Goal: Task Accomplishment & Management: Complete application form

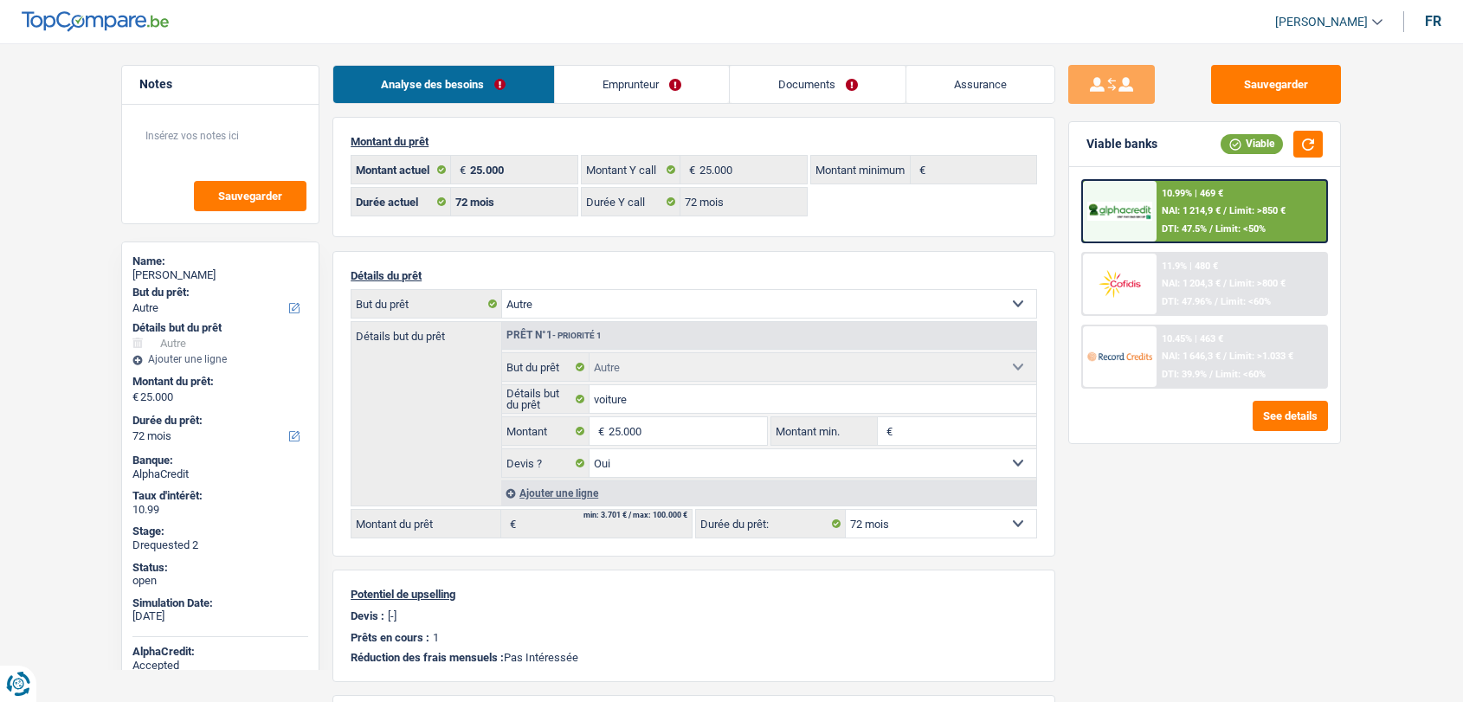
select select "other"
select select "72"
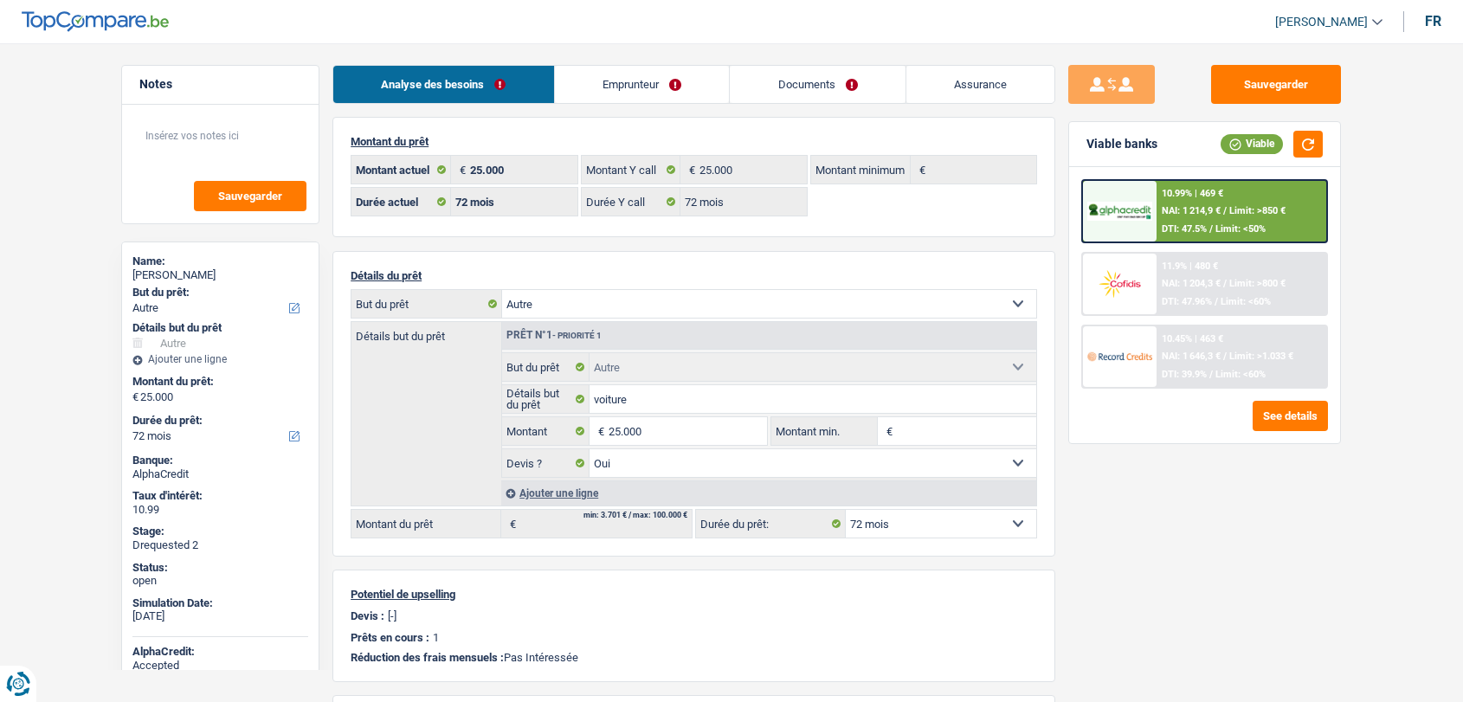
select select "other"
select select "yes"
select select "72"
click at [958, 88] on link "Assurance" at bounding box center [981, 84] width 149 height 37
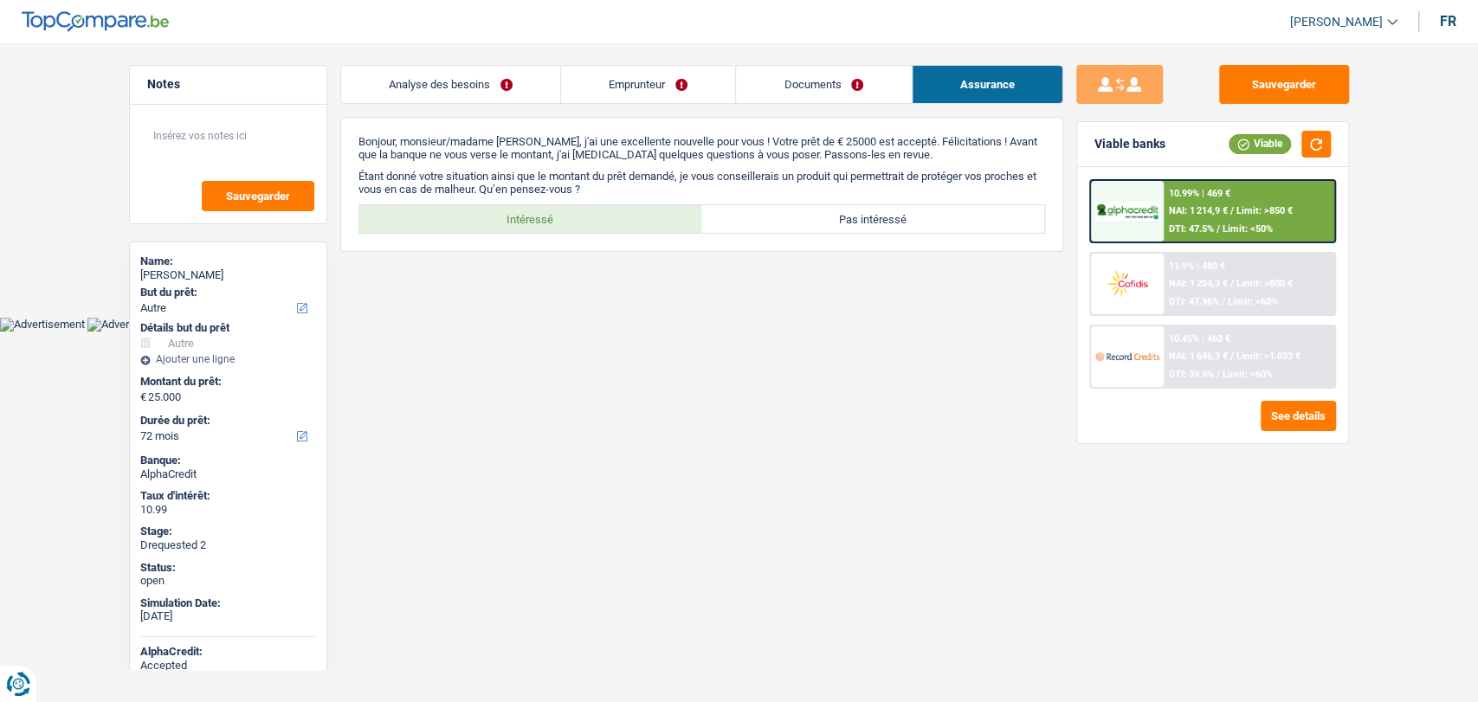
click at [868, 86] on link "Documents" at bounding box center [823, 84] width 175 height 37
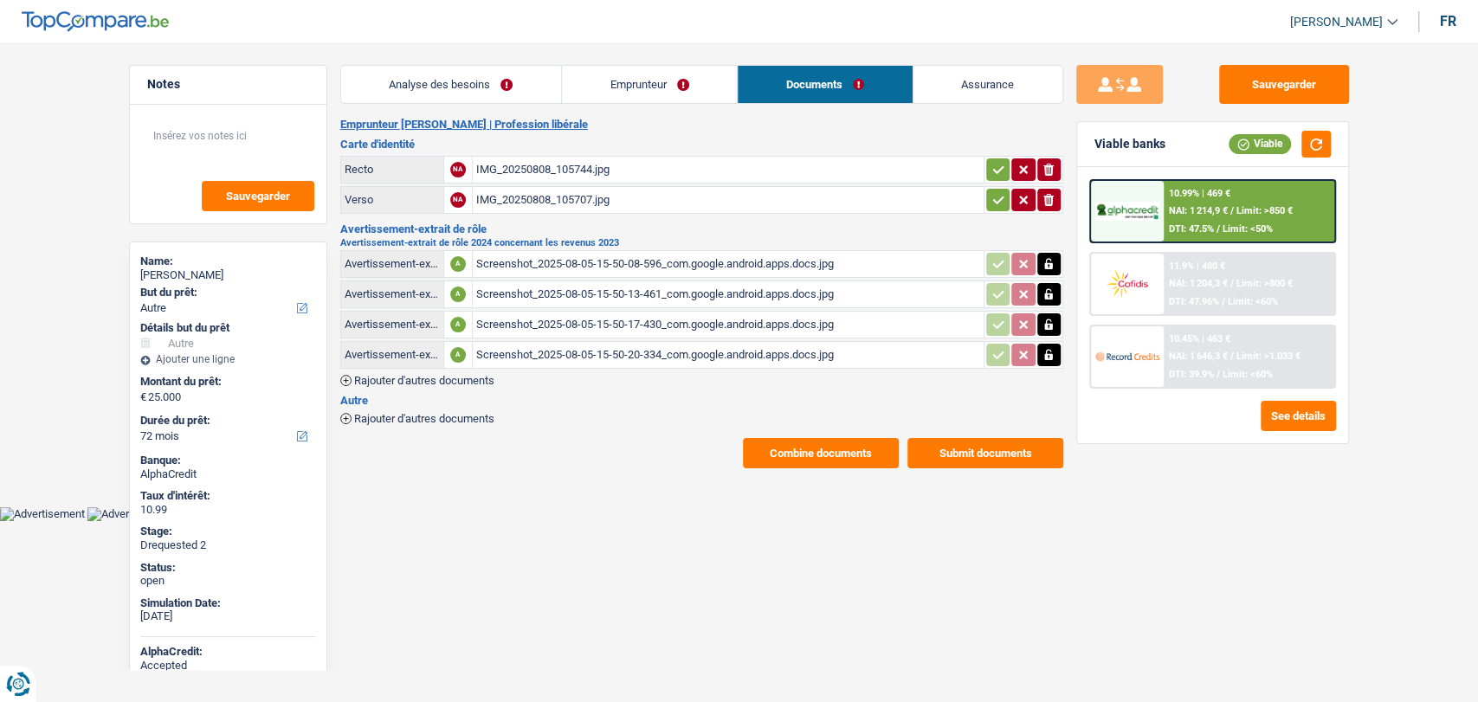
click at [1000, 70] on link "Assurance" at bounding box center [987, 84] width 149 height 37
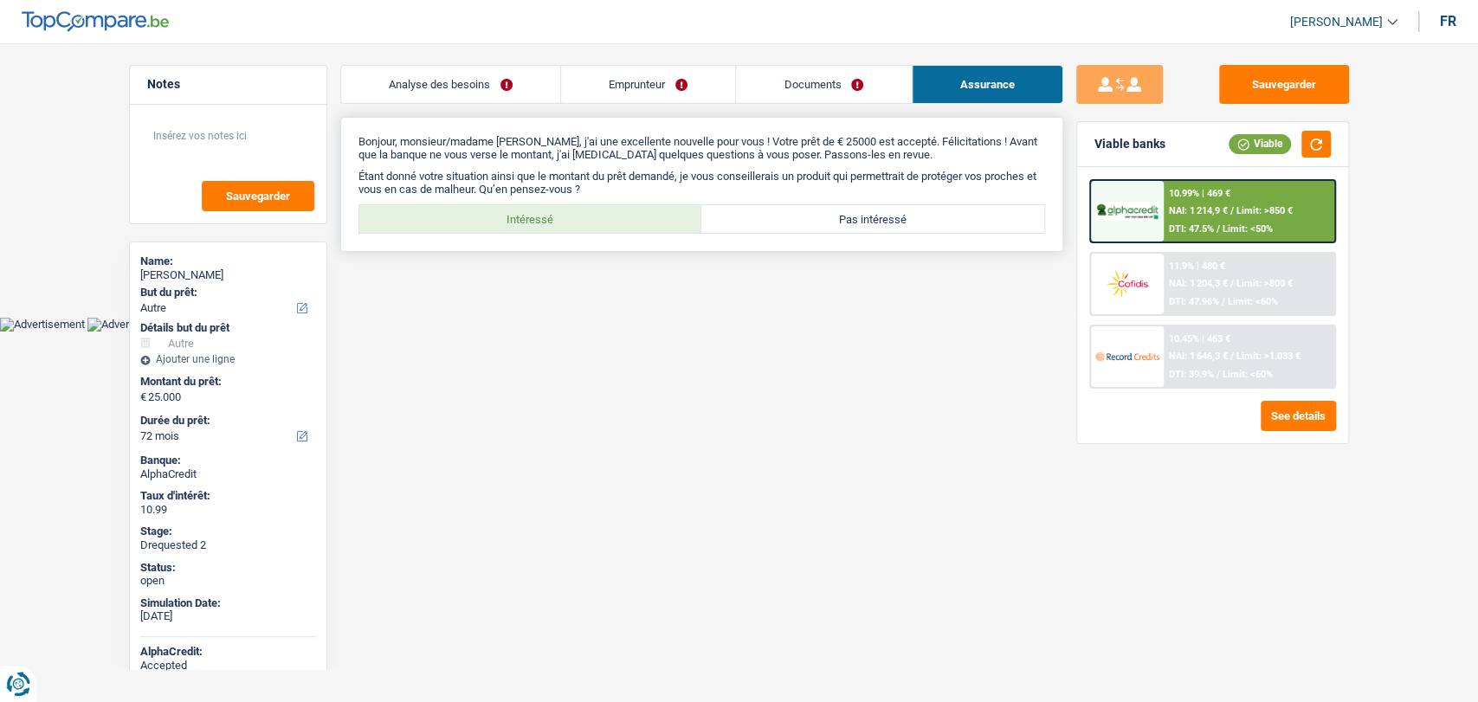
click at [554, 230] on label "Intéressé" at bounding box center [530, 219] width 343 height 28
click at [554, 230] on input "Intéressé" at bounding box center [530, 219] width 343 height 28
radio input "true"
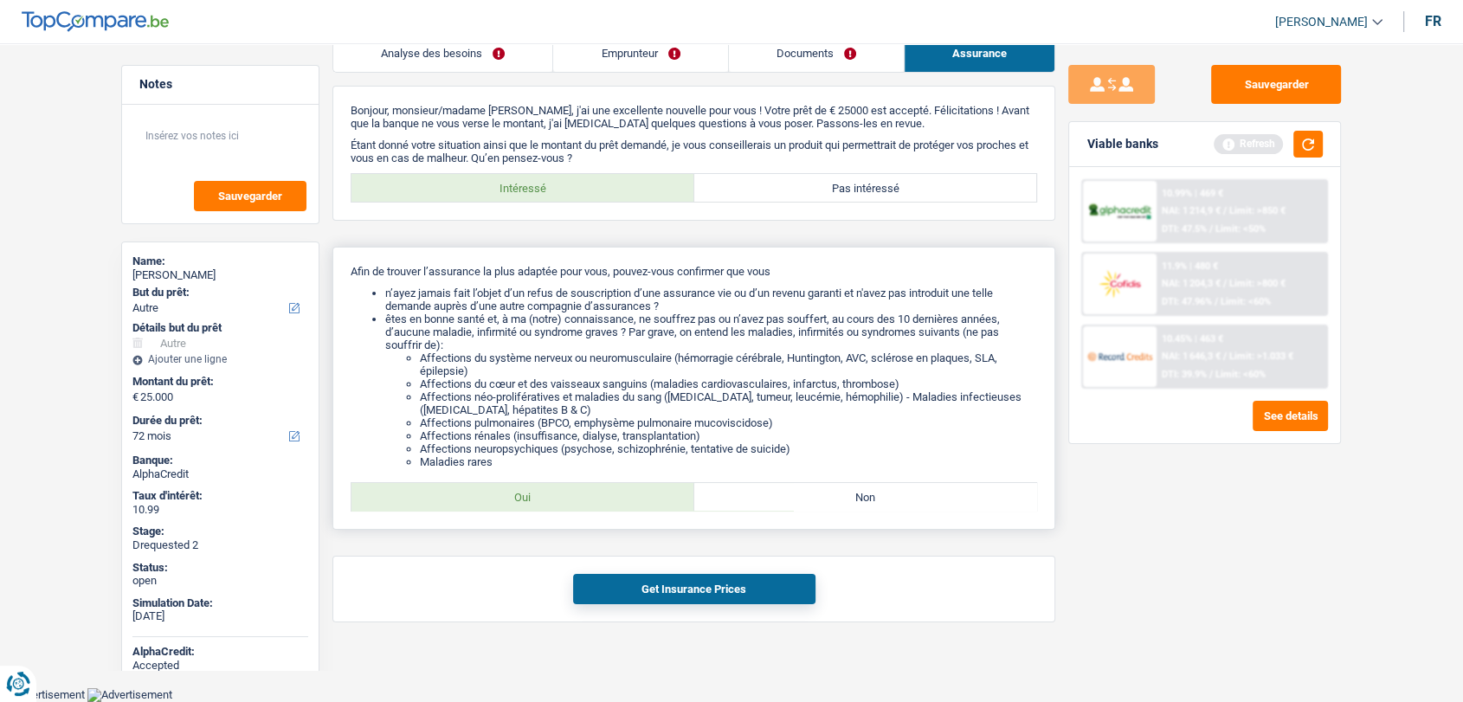
scroll to position [46, 0]
click at [611, 499] on label "Oui" at bounding box center [523, 497] width 343 height 28
click at [611, 499] on input "Oui" at bounding box center [523, 497] width 343 height 28
radio input "true"
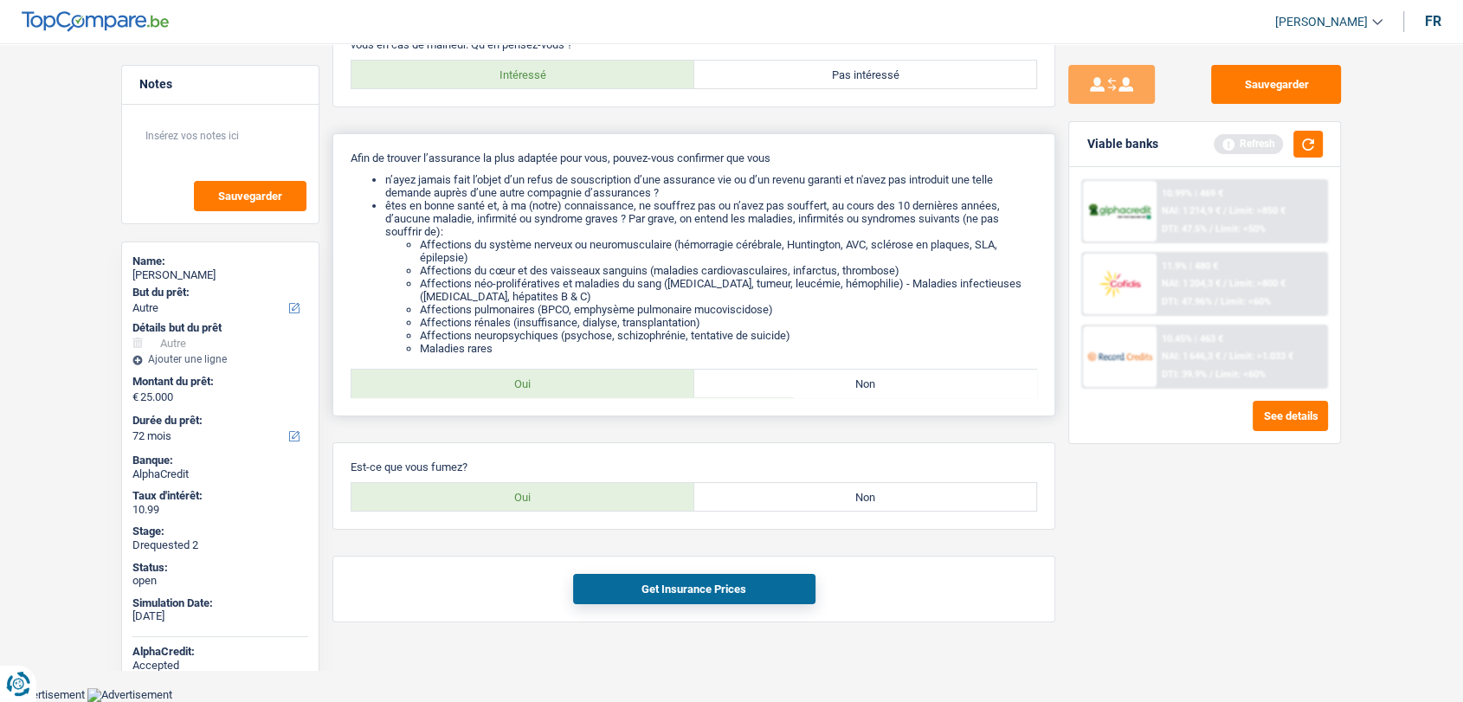
scroll to position [159, 0]
click at [651, 494] on label "Oui" at bounding box center [523, 497] width 343 height 28
click at [651, 494] on input "Oui" at bounding box center [523, 497] width 343 height 28
radio input "true"
click at [700, 590] on button "Get Insurance Prices" at bounding box center [694, 589] width 242 height 30
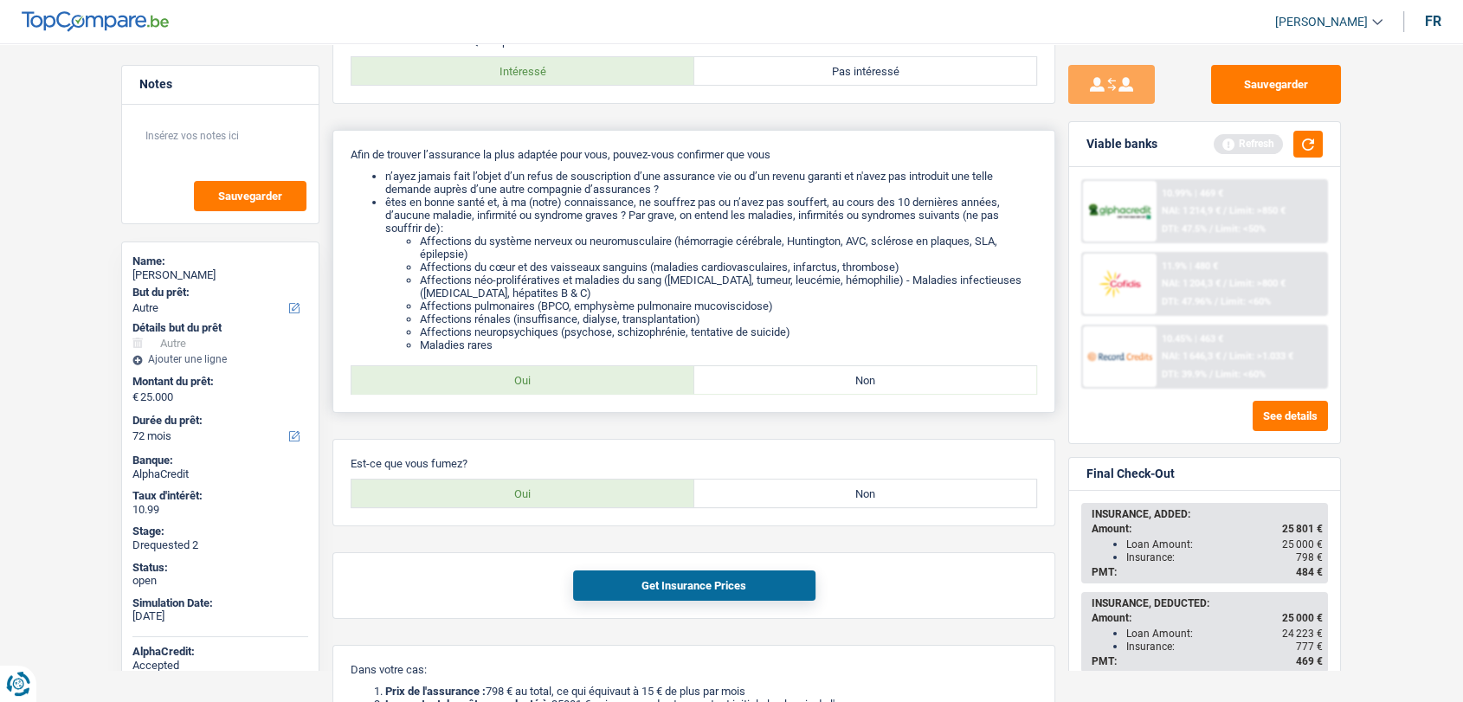
scroll to position [192, 0]
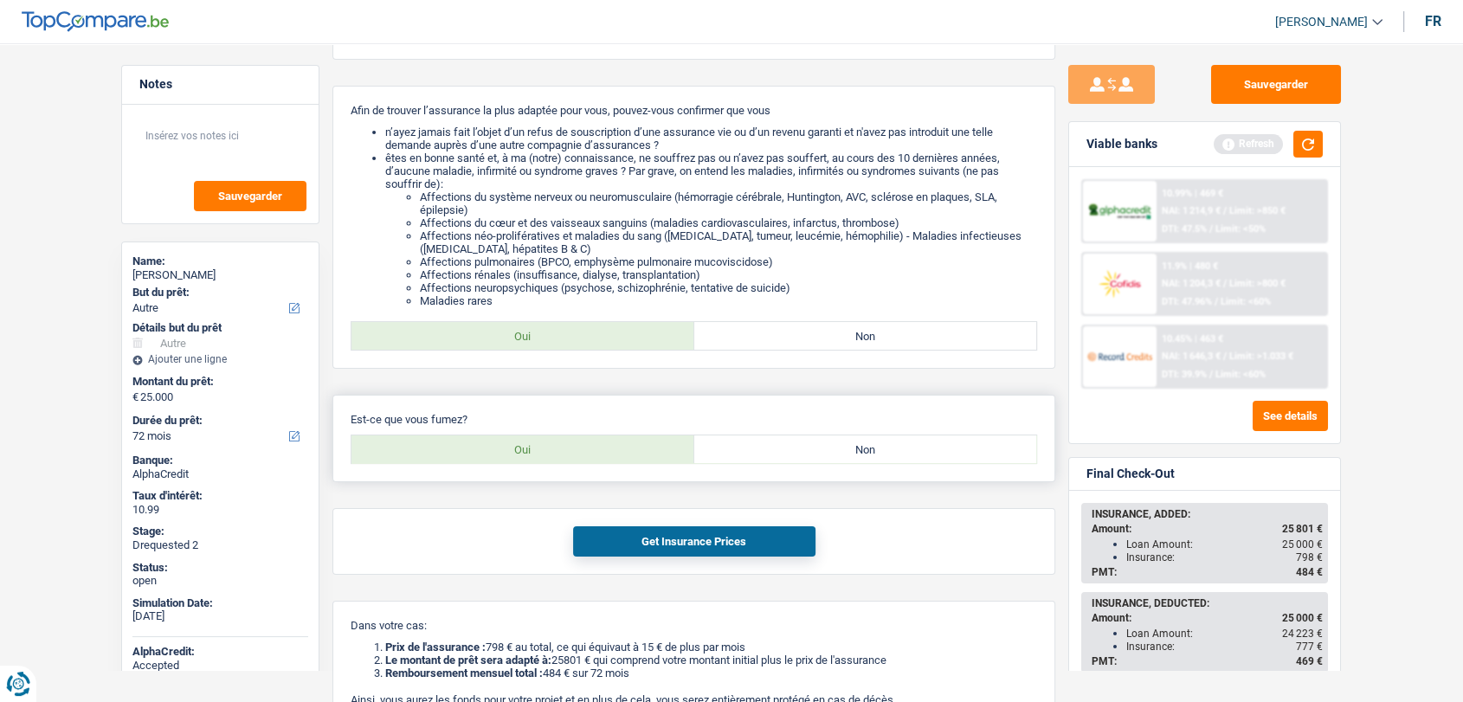
click at [837, 463] on label "Non" at bounding box center [865, 450] width 343 height 28
click at [837, 463] on input "Non" at bounding box center [865, 450] width 343 height 28
radio input "true"
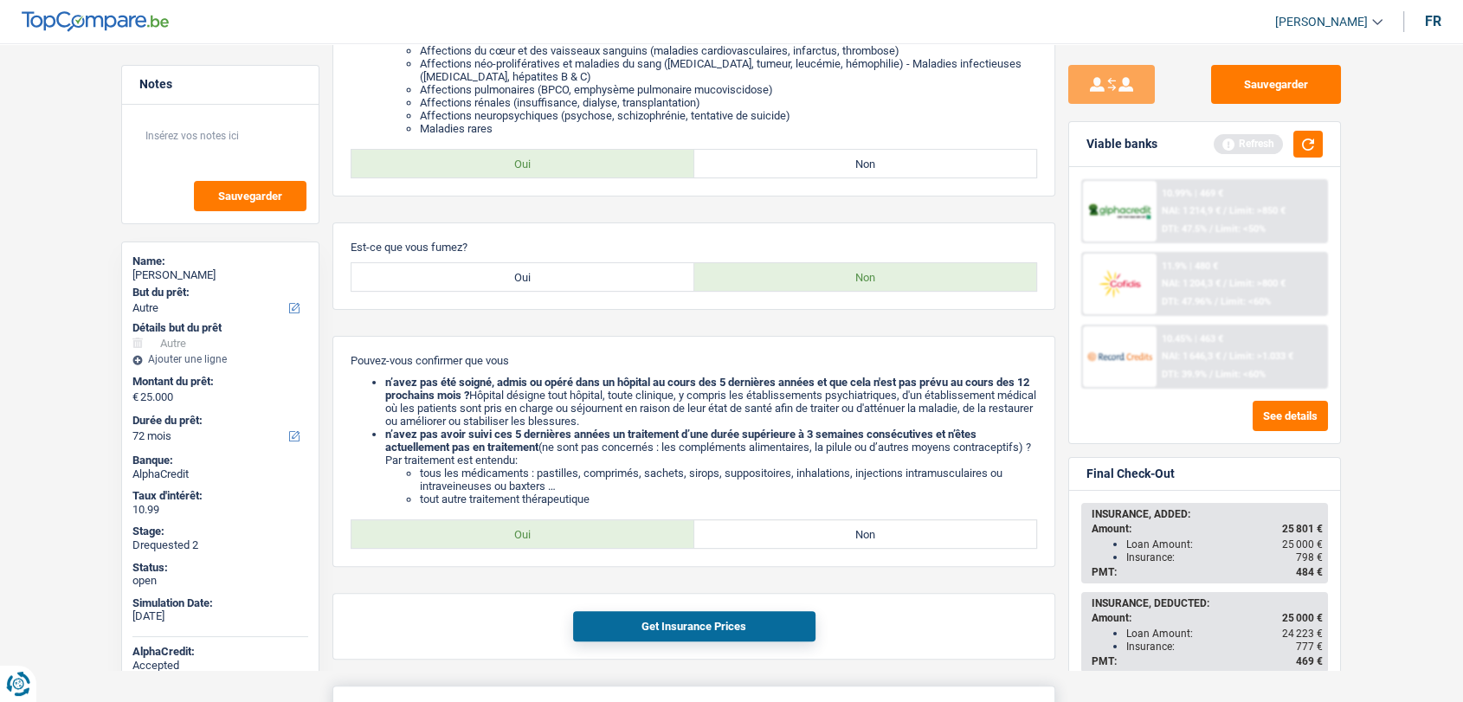
scroll to position [577, 0]
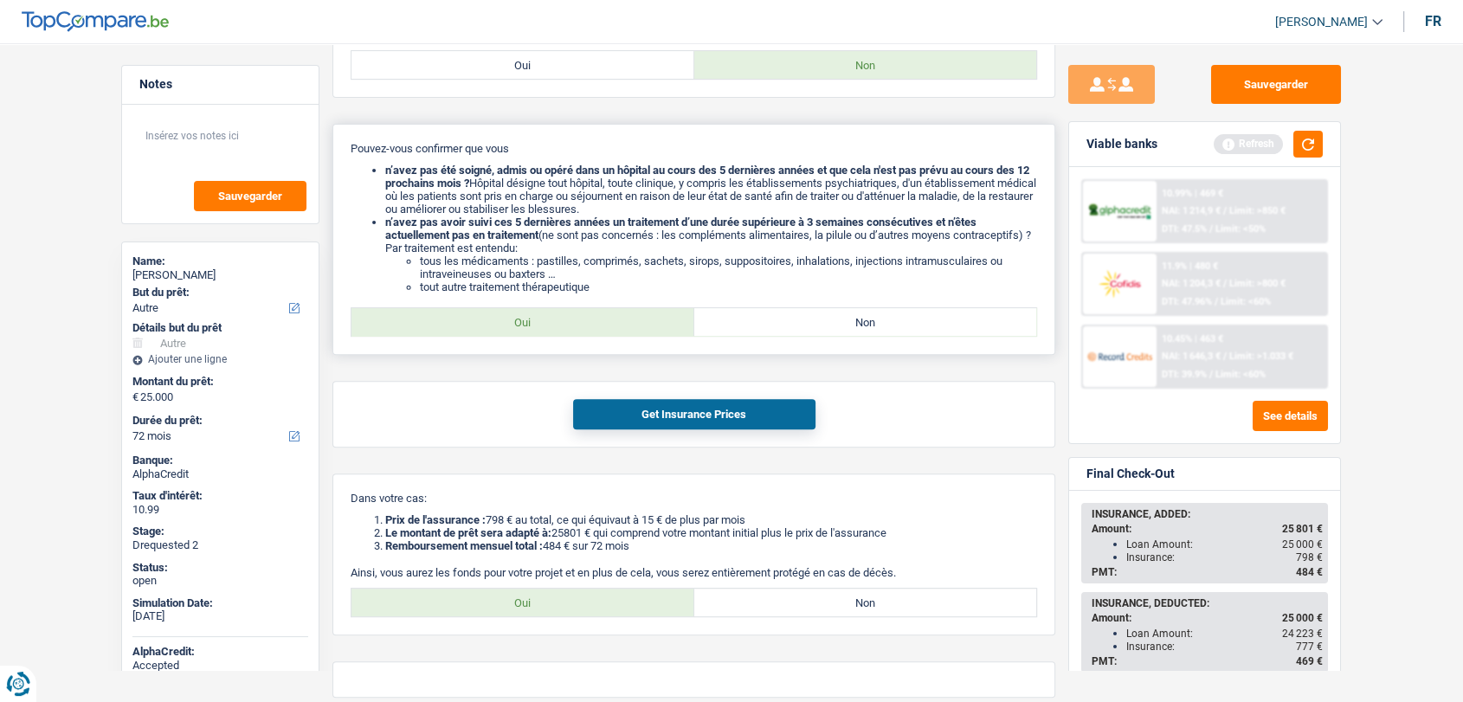
drag, startPoint x: 532, startPoint y: 358, endPoint x: 615, endPoint y: 376, distance: 84.2
click at [532, 336] on label "Oui" at bounding box center [523, 322] width 343 height 28
click at [532, 336] on input "Oui" at bounding box center [523, 322] width 343 height 28
radio input "true"
click at [658, 429] on button "Get Insurance Prices" at bounding box center [694, 414] width 242 height 30
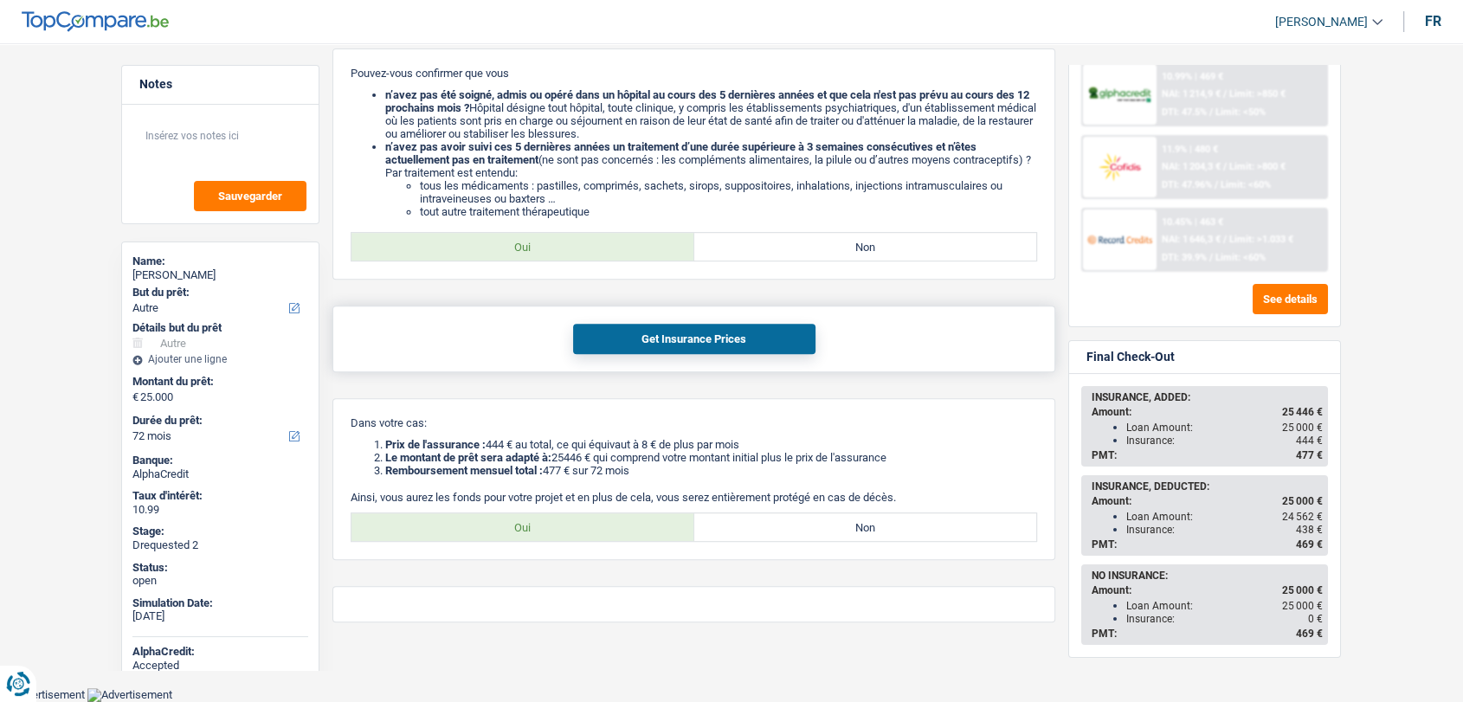
scroll to position [680, 0]
drag, startPoint x: 452, startPoint y: 530, endPoint x: 469, endPoint y: 520, distance: 19.8
click at [452, 526] on label "Oui" at bounding box center [523, 527] width 343 height 28
click at [452, 526] on input "Oui" at bounding box center [523, 527] width 343 height 28
radio input "true"
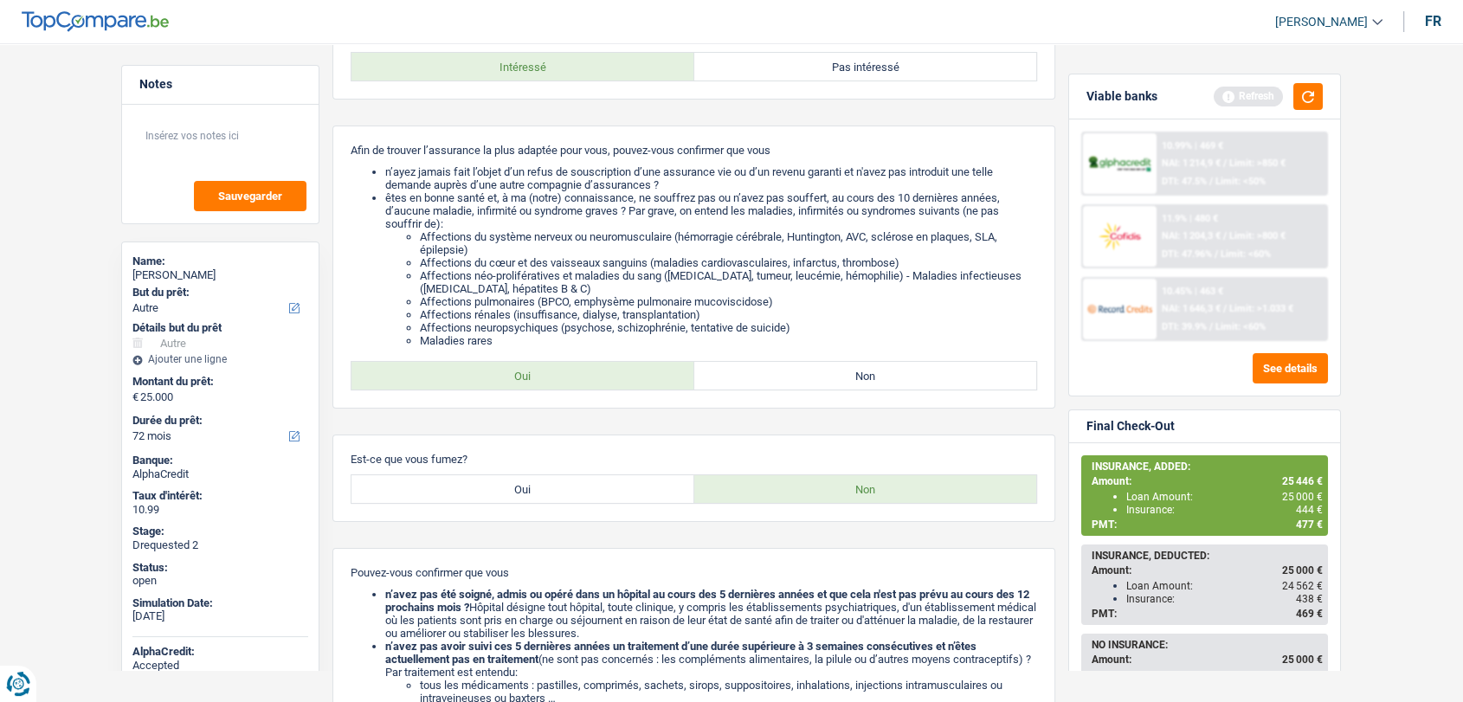
scroll to position [0, 0]
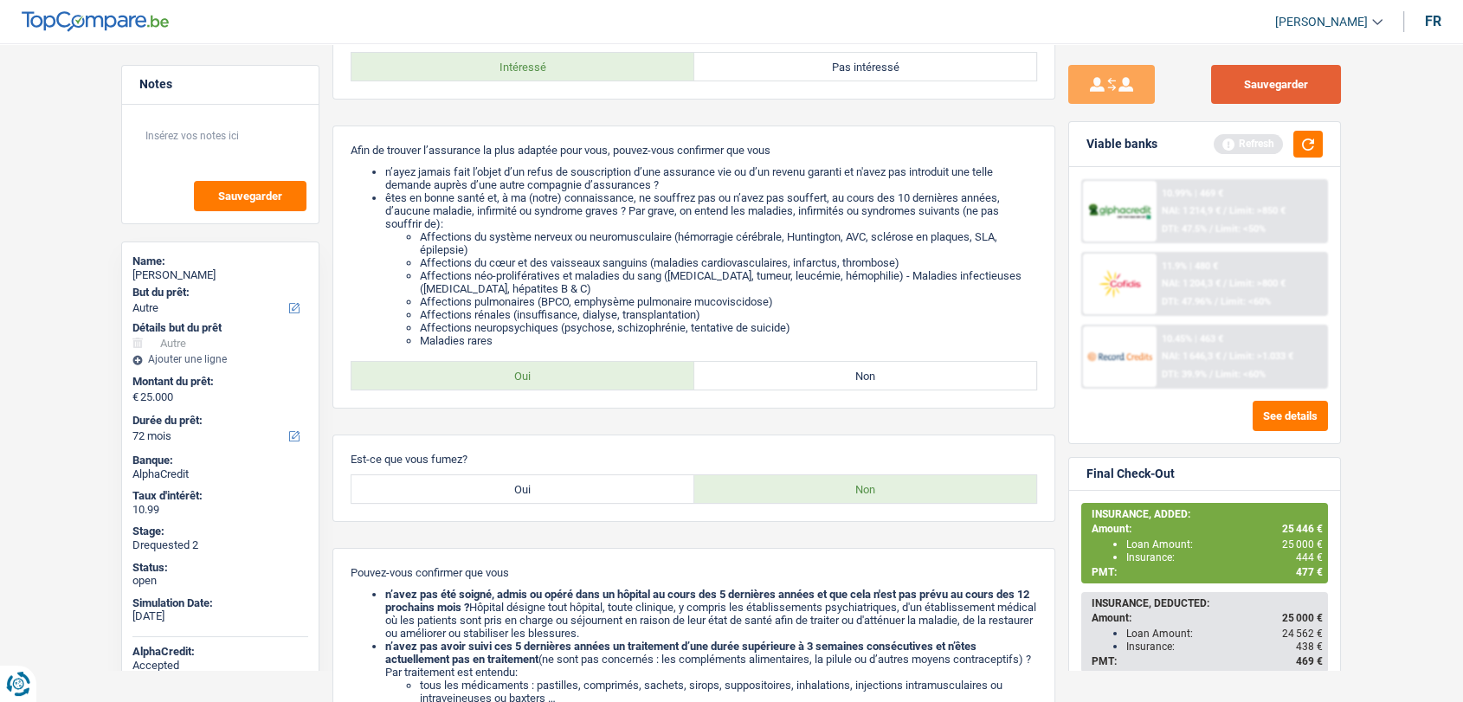
click at [1248, 84] on button "Sauvegarder" at bounding box center [1276, 84] width 130 height 39
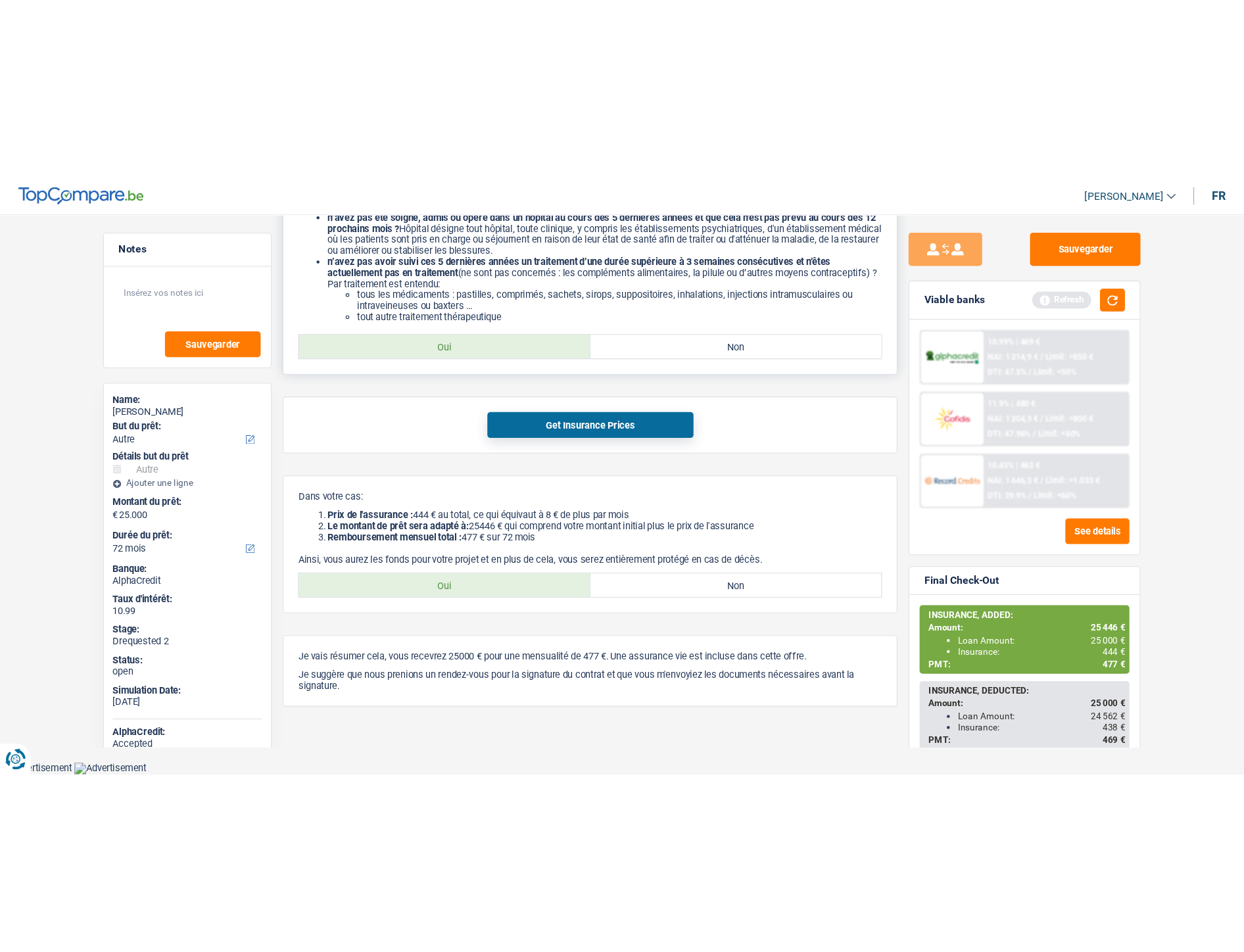
scroll to position [127, 0]
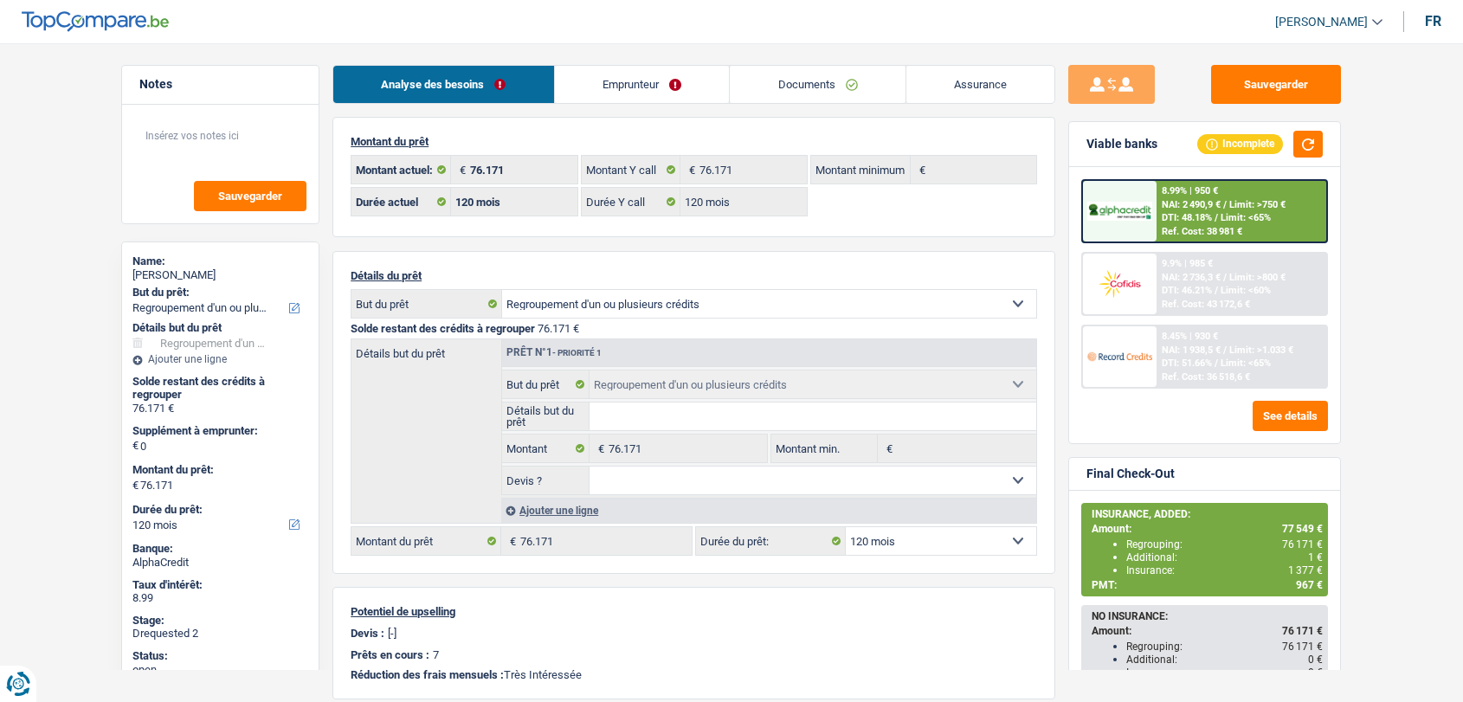
select select "refinancing"
select select "120"
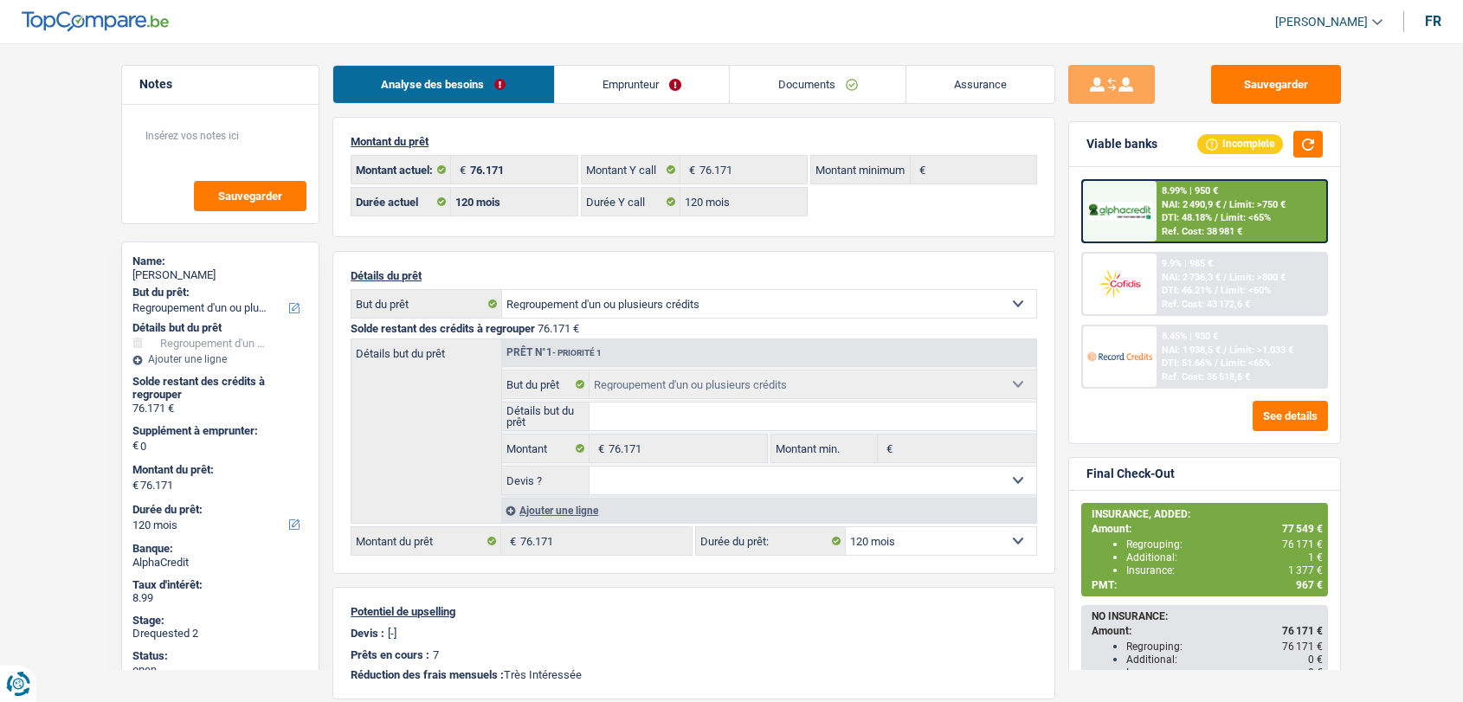
select select "refinancing"
select select "120"
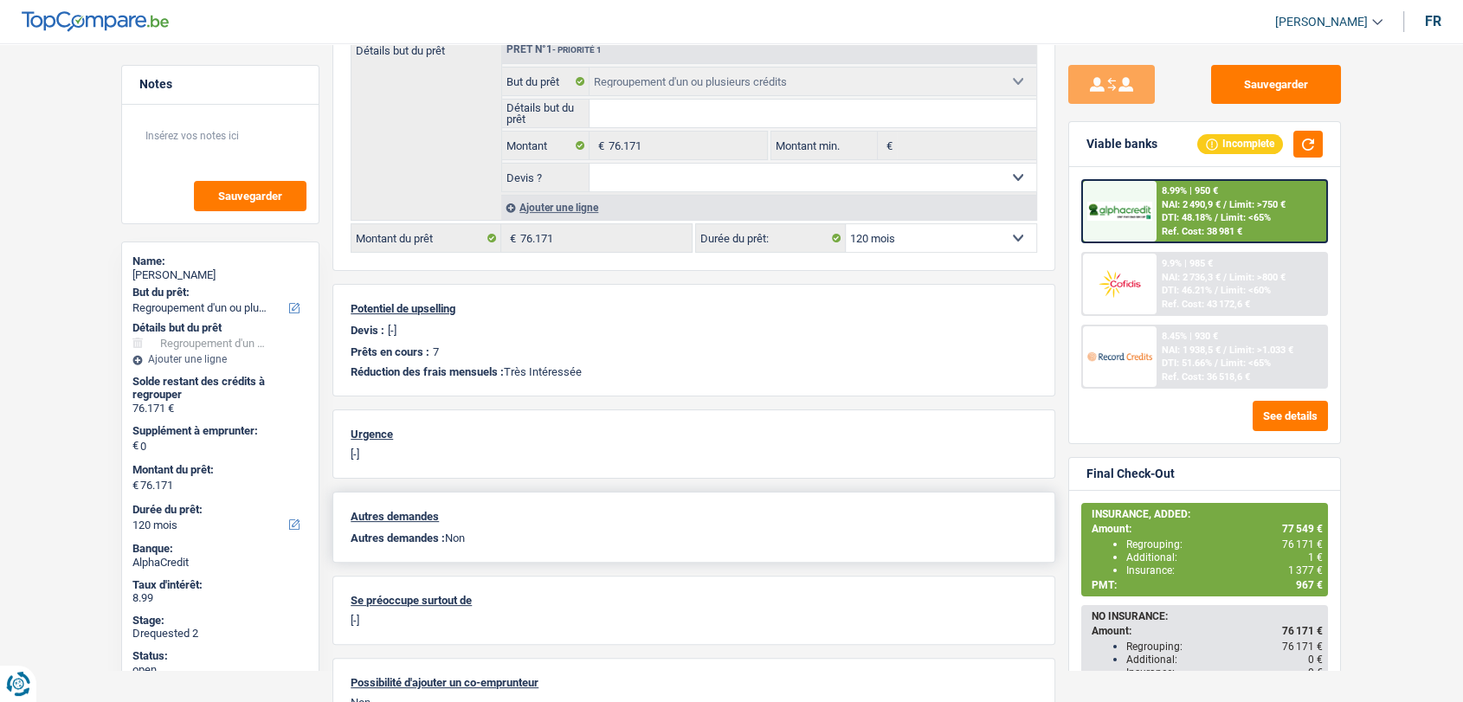
scroll to position [20, 0]
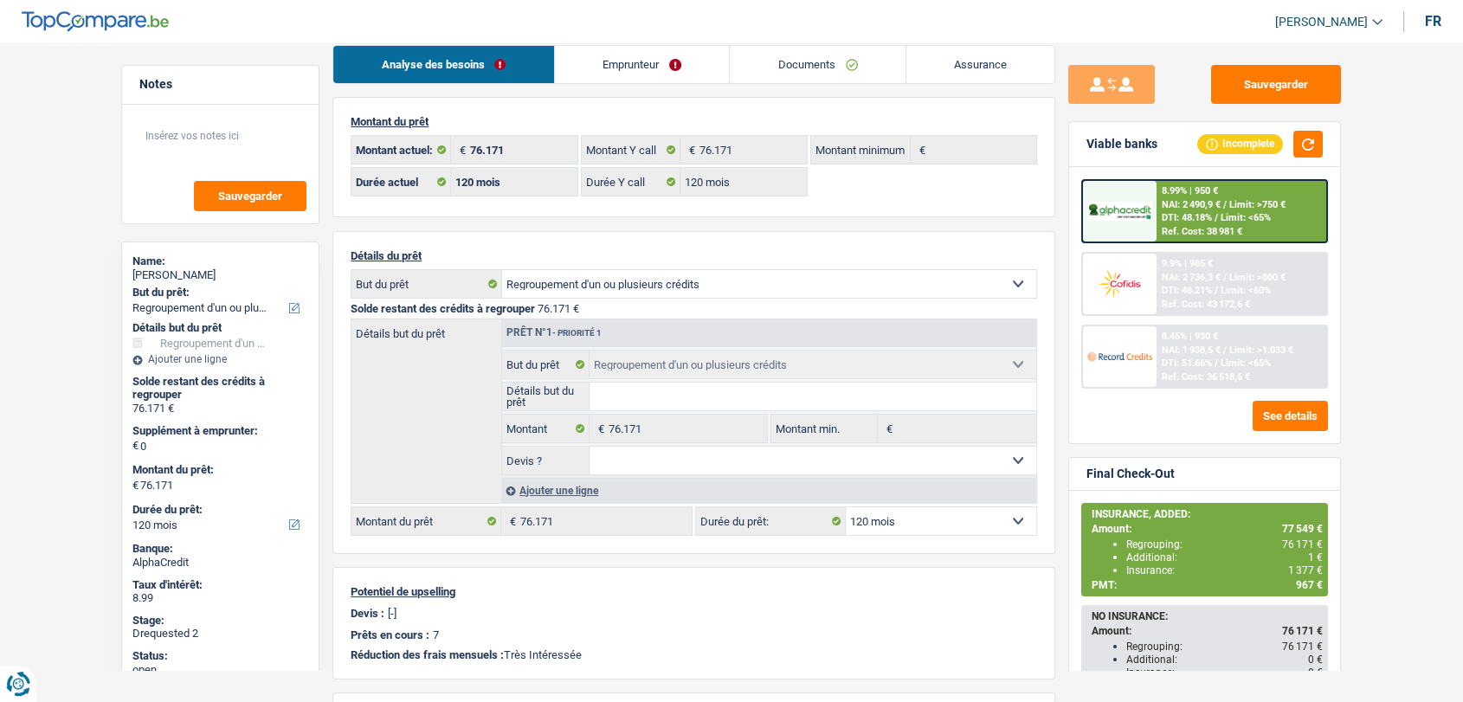
click at [984, 61] on link "Assurance" at bounding box center [981, 64] width 149 height 37
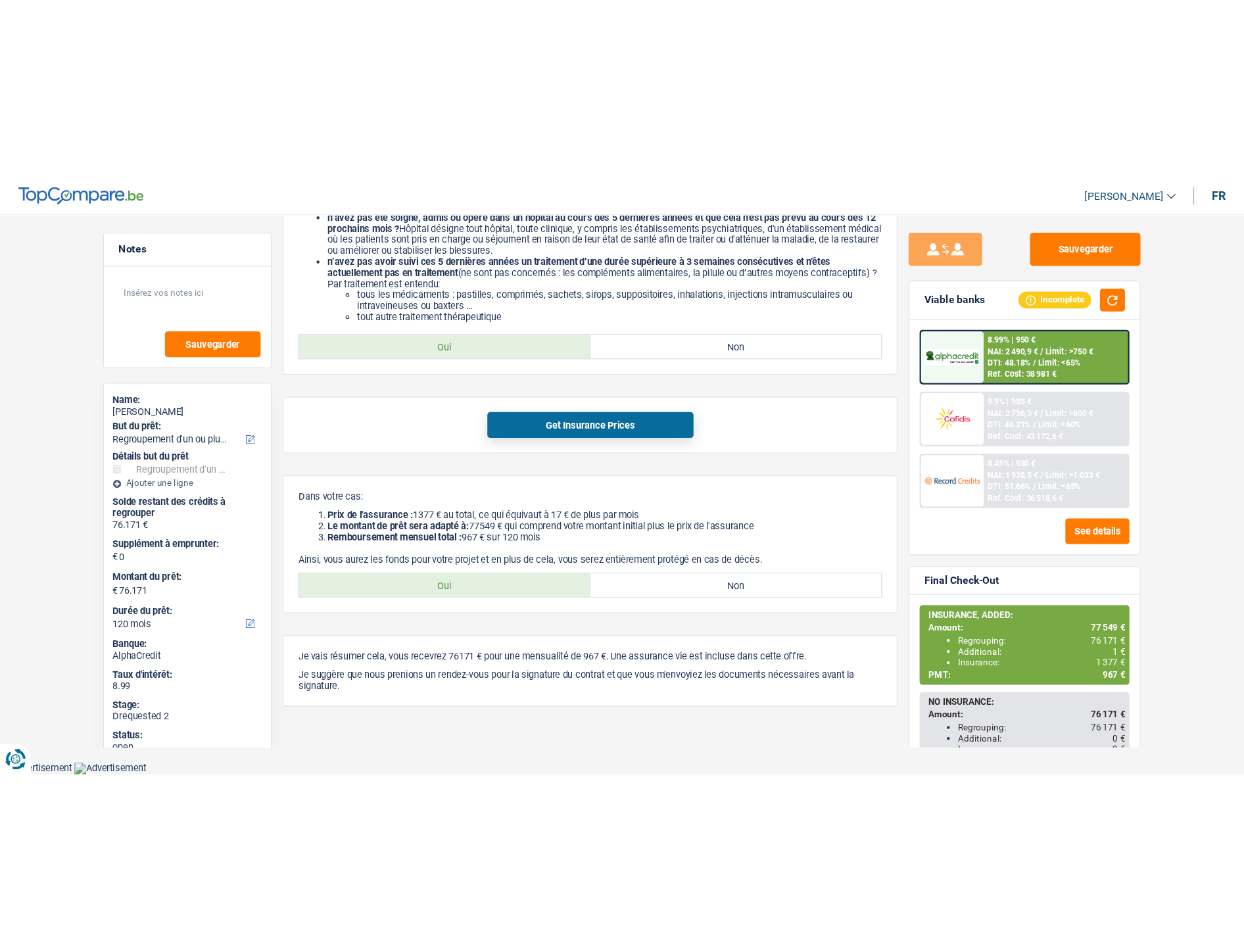
scroll to position [127, 0]
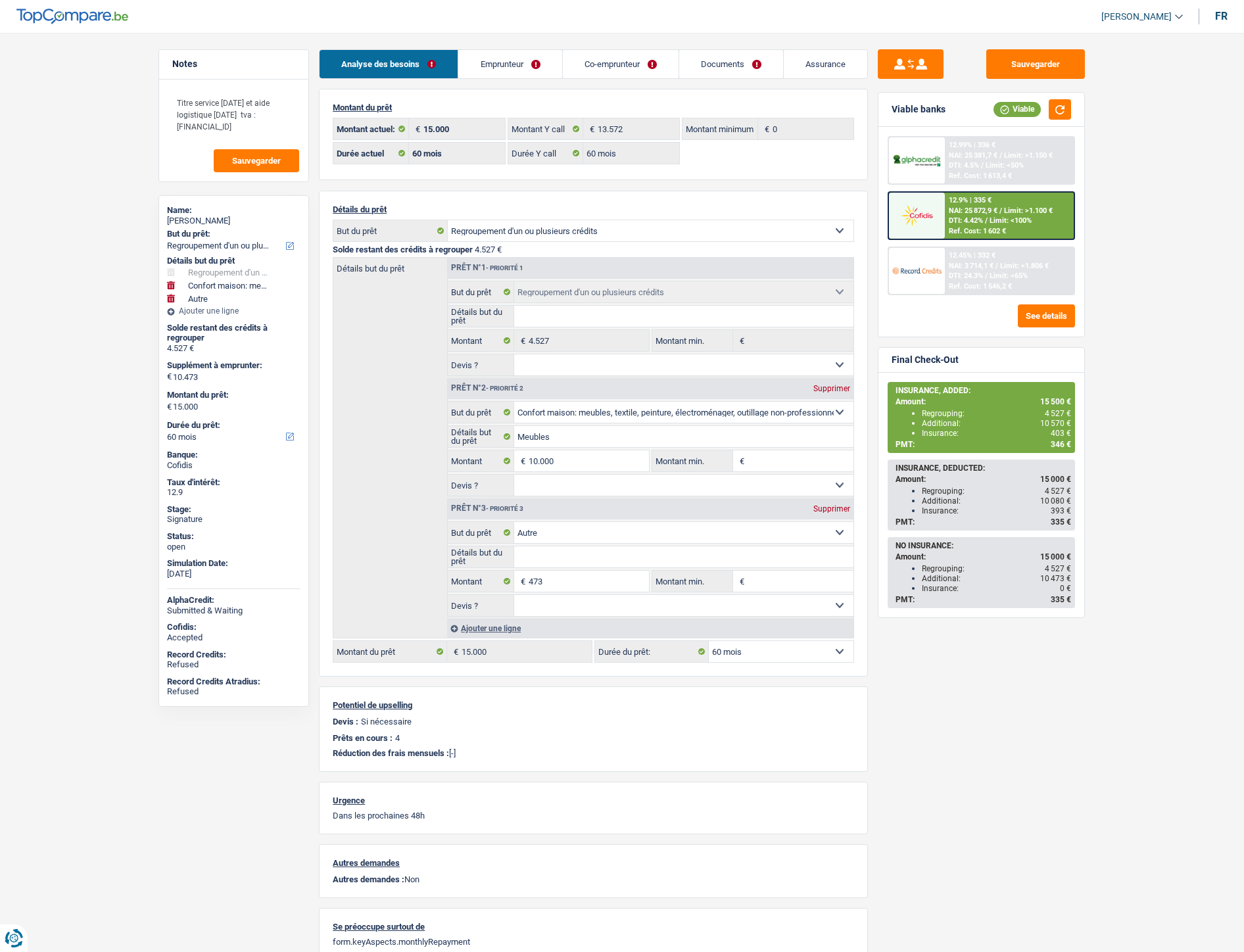
select select "refinancing"
select select "household"
select select "other"
select select "60"
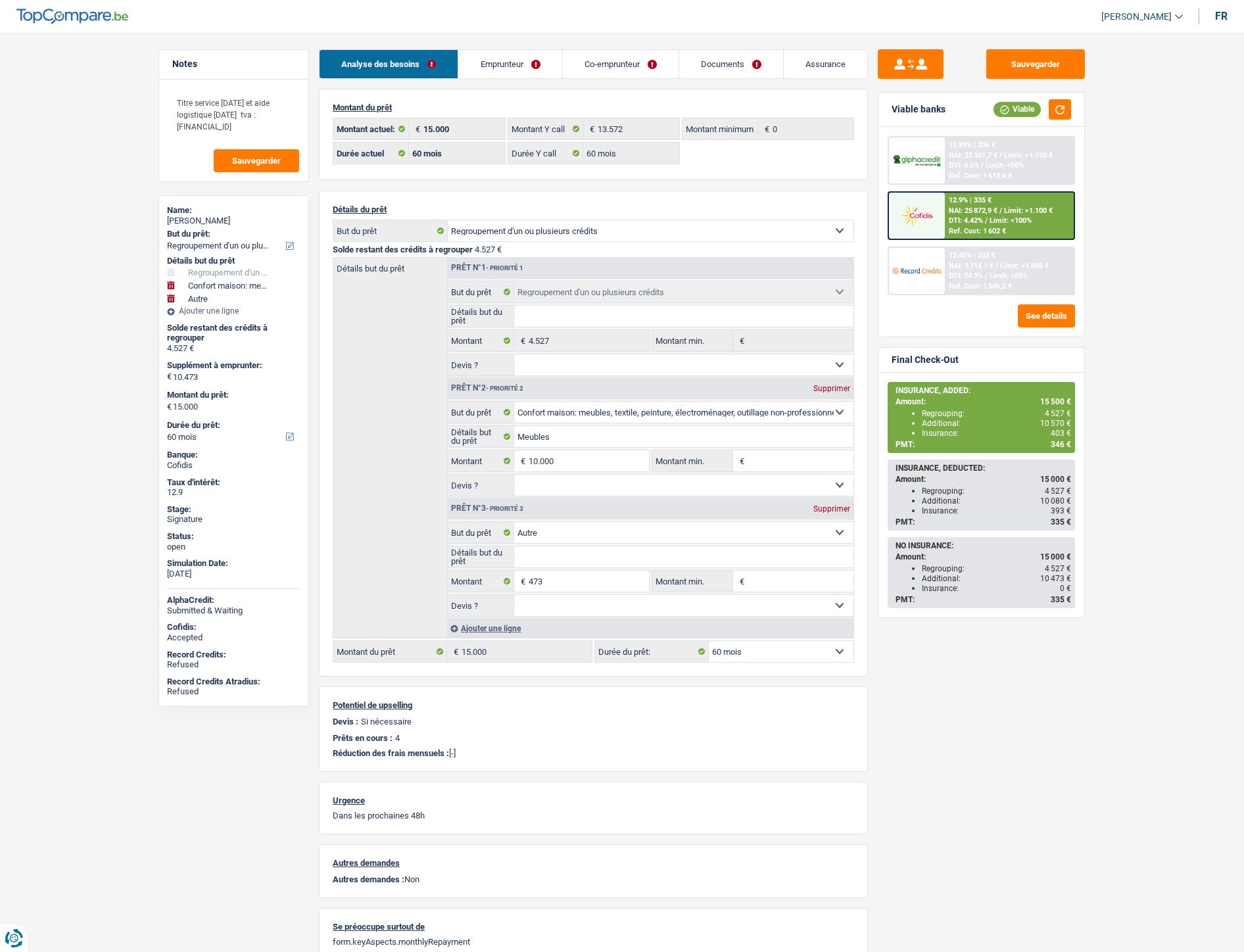
select select "60"
select select "refinancing"
select select "household"
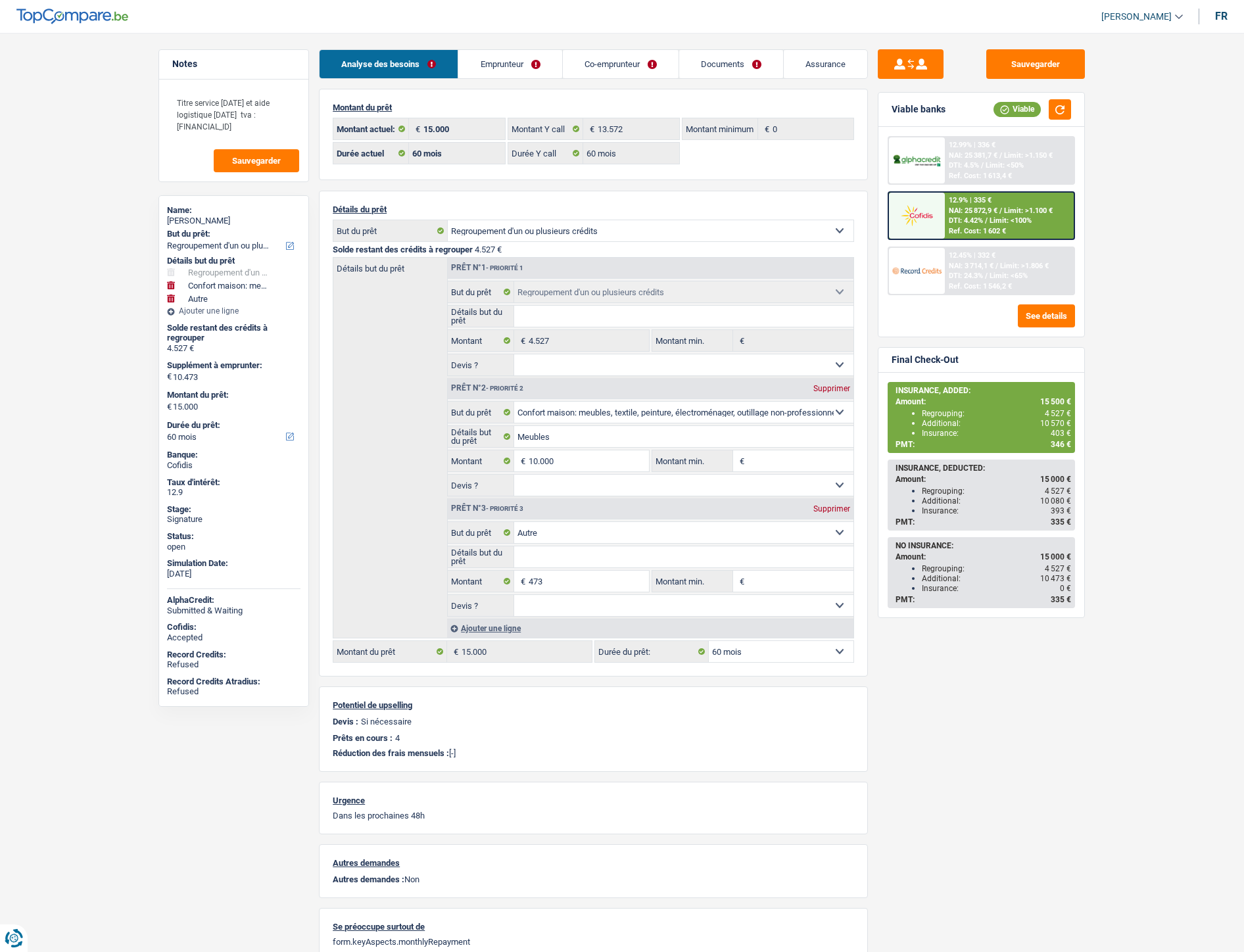
select select "other"
select select "60"
select select "coApplicant"
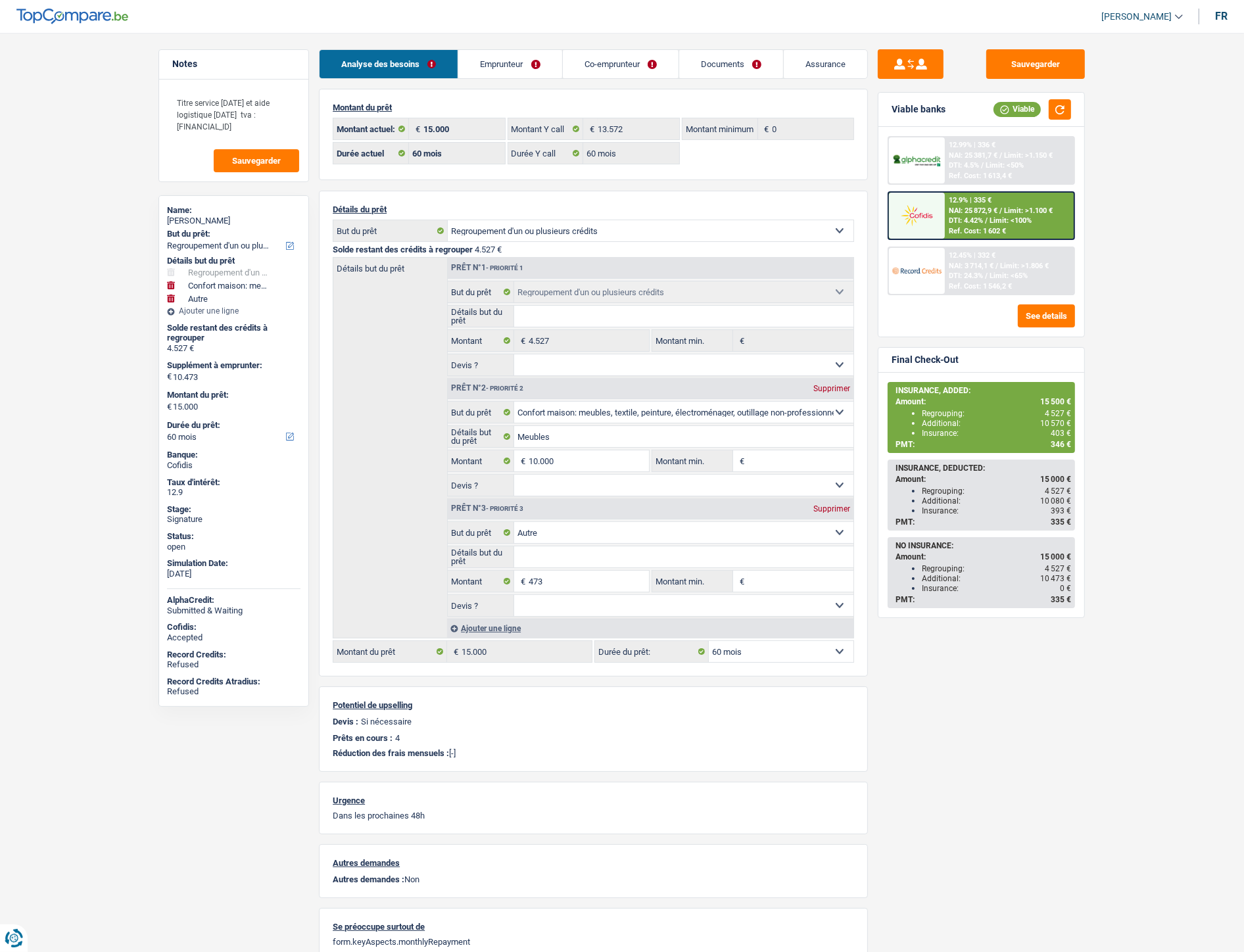
click at [731, 61] on link "Documents" at bounding box center [731, 64] width 104 height 28
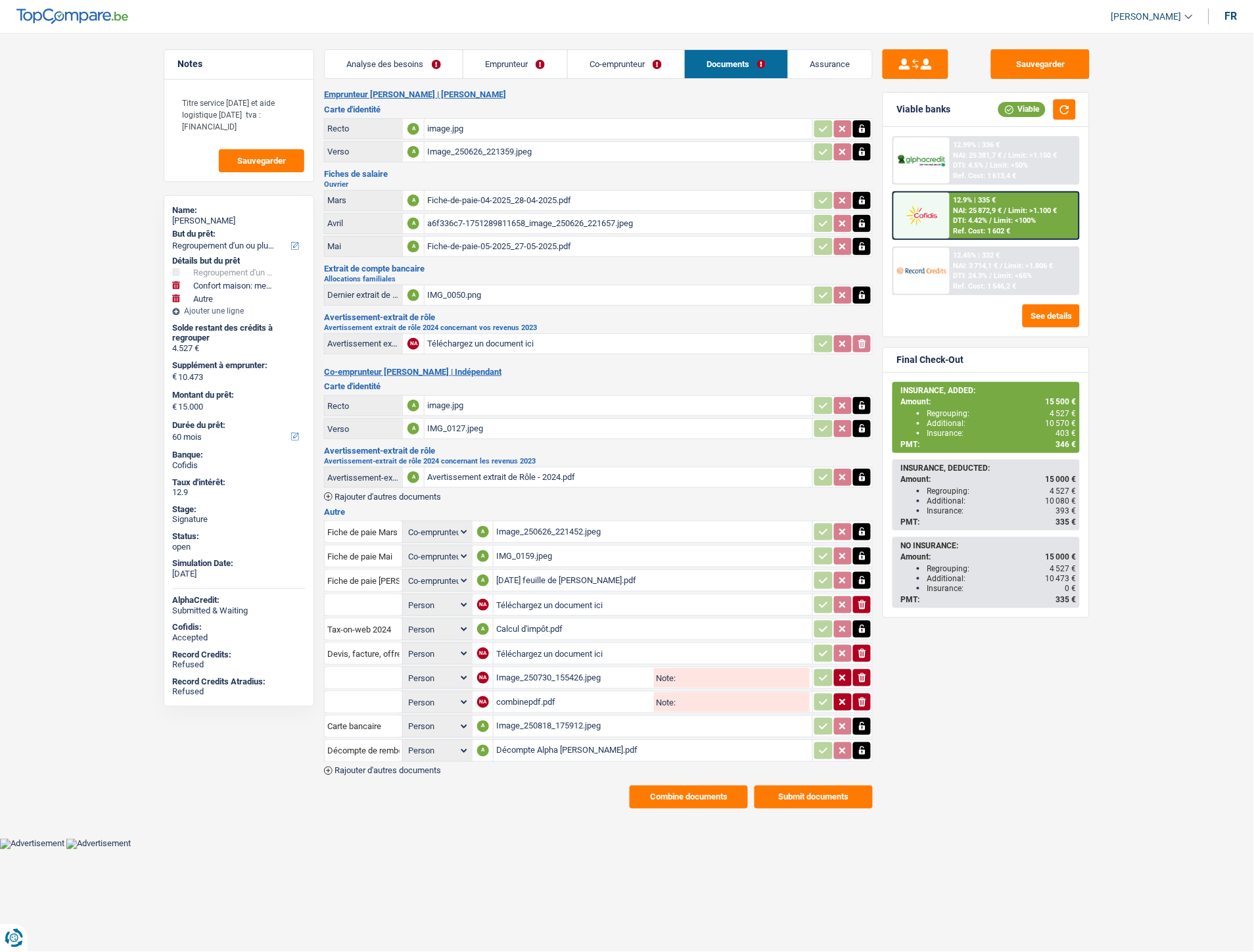
click at [401, 765] on div "Emprunteur Silvia Danila | Ouvrier Carte d'identité Recto A image.jpg Verso A I…" at bounding box center [598, 449] width 549 height 719
click at [401, 767] on span "Rajouter d'autres documents" at bounding box center [388, 771] width 106 height 8
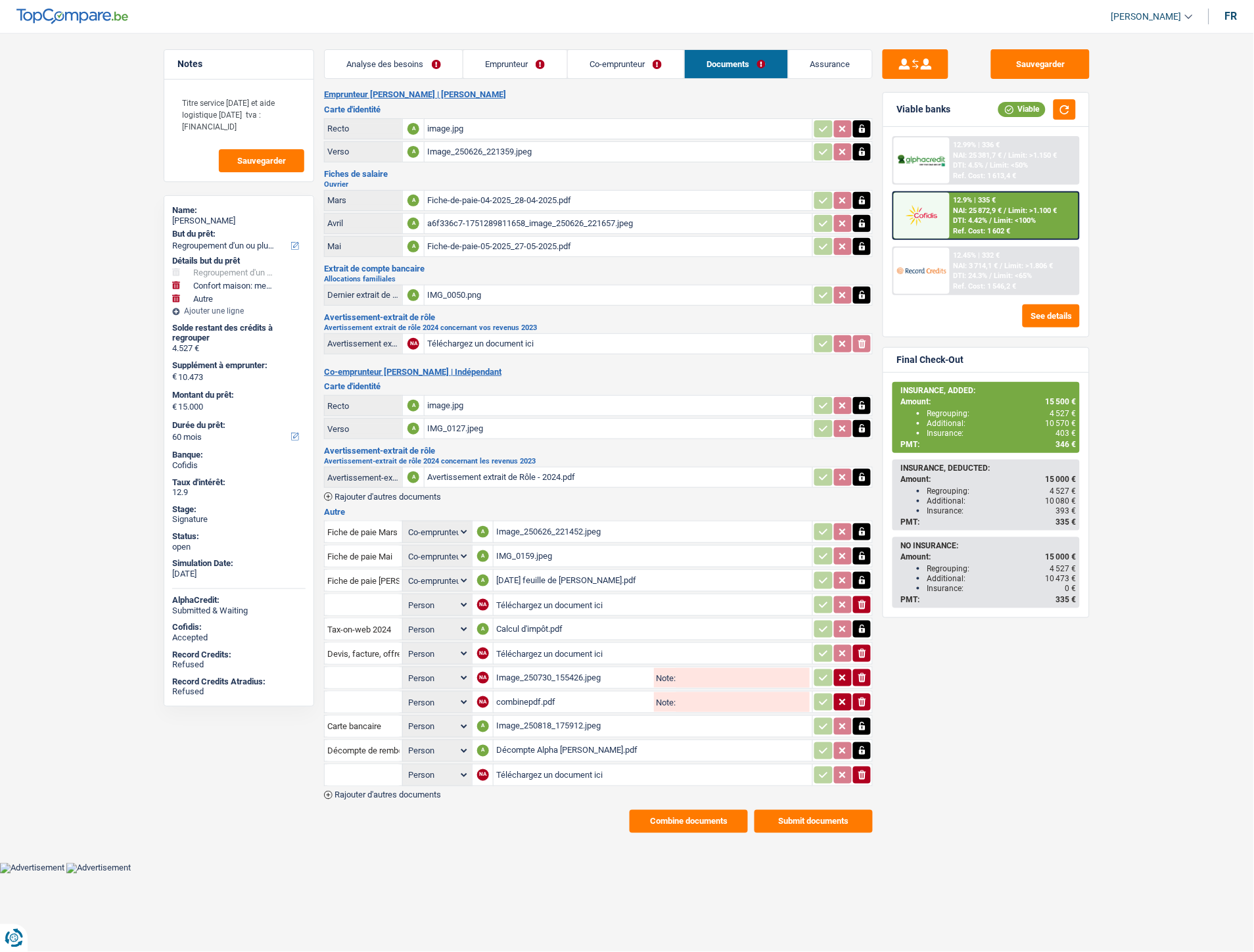
click at [502, 765] on input "Téléchargez un document ici" at bounding box center [653, 775] width 314 height 20
type input "C:\fakepath\Décompte Cofidis Danila .png"
click at [386, 766] on input "text" at bounding box center [363, 775] width 72 height 21
click at [389, 793] on li "Décompte de remboursement anticipé" at bounding box center [419, 801] width 176 height 17
type input "Décompte de remboursement anticipé"
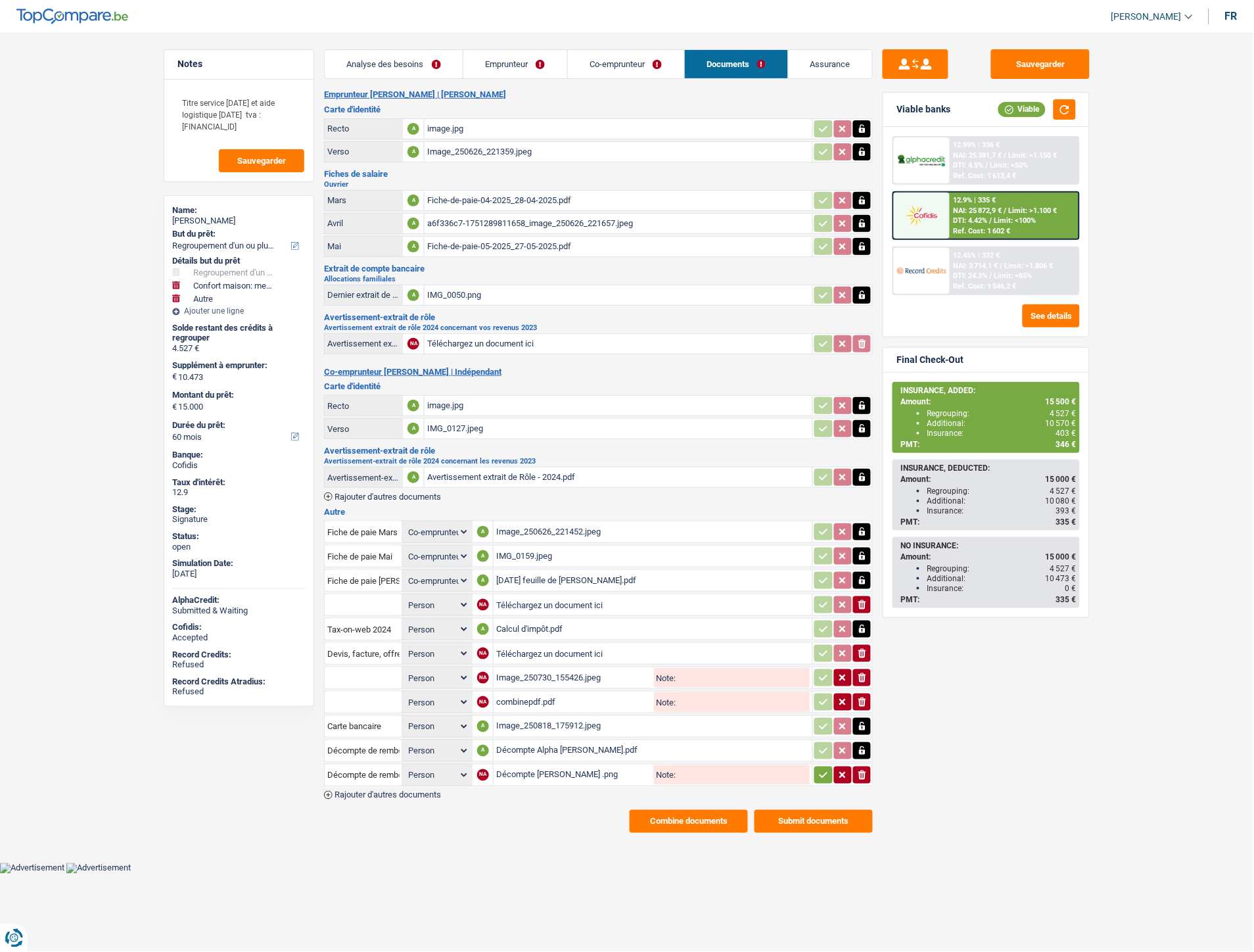
click at [824, 769] on icon "button" at bounding box center [824, 774] width 11 height 13
click at [1026, 64] on button "Sauvegarder" at bounding box center [1041, 64] width 99 height 30
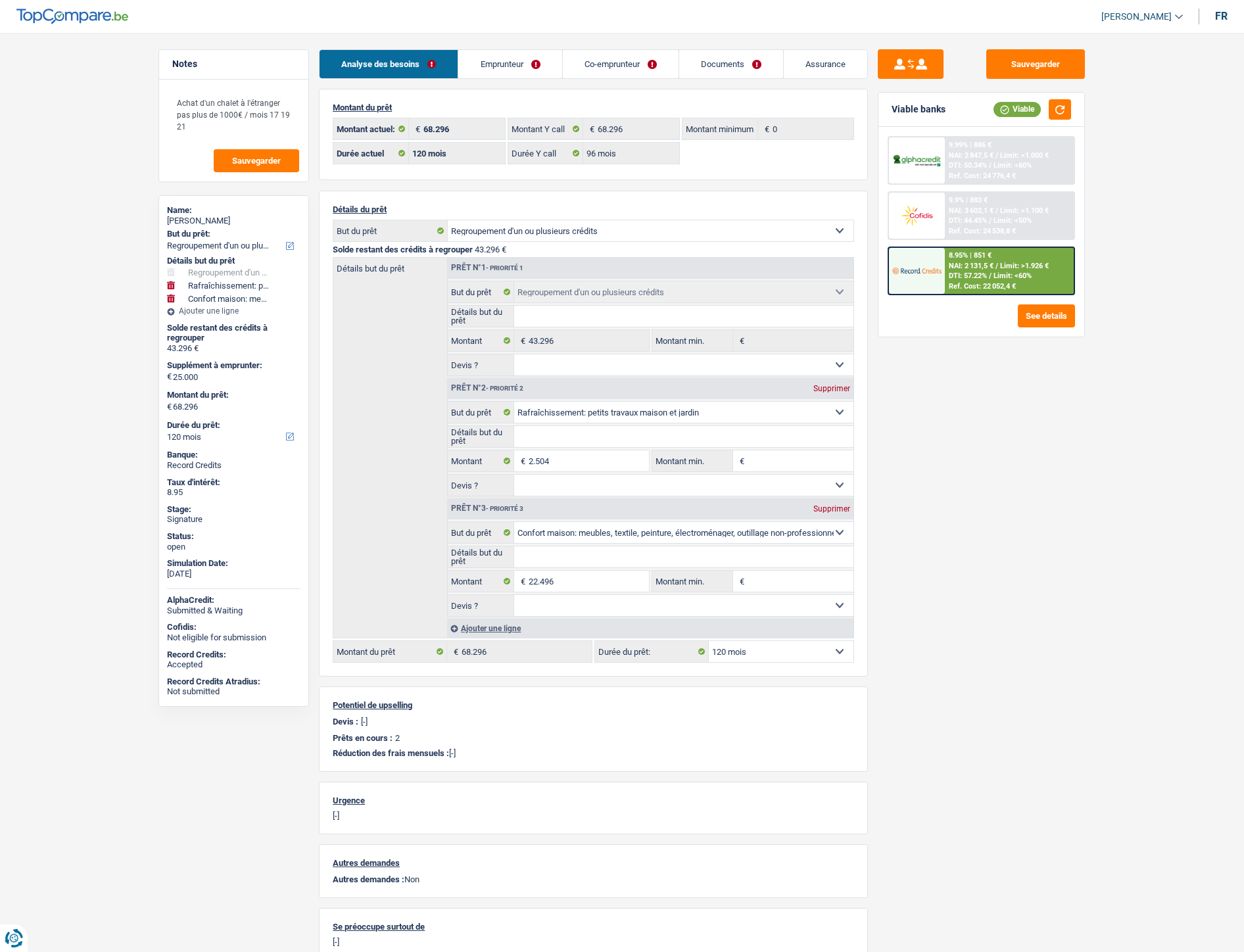
select select "refinancing"
select select "houseOrGarden"
select select "household"
select select "120"
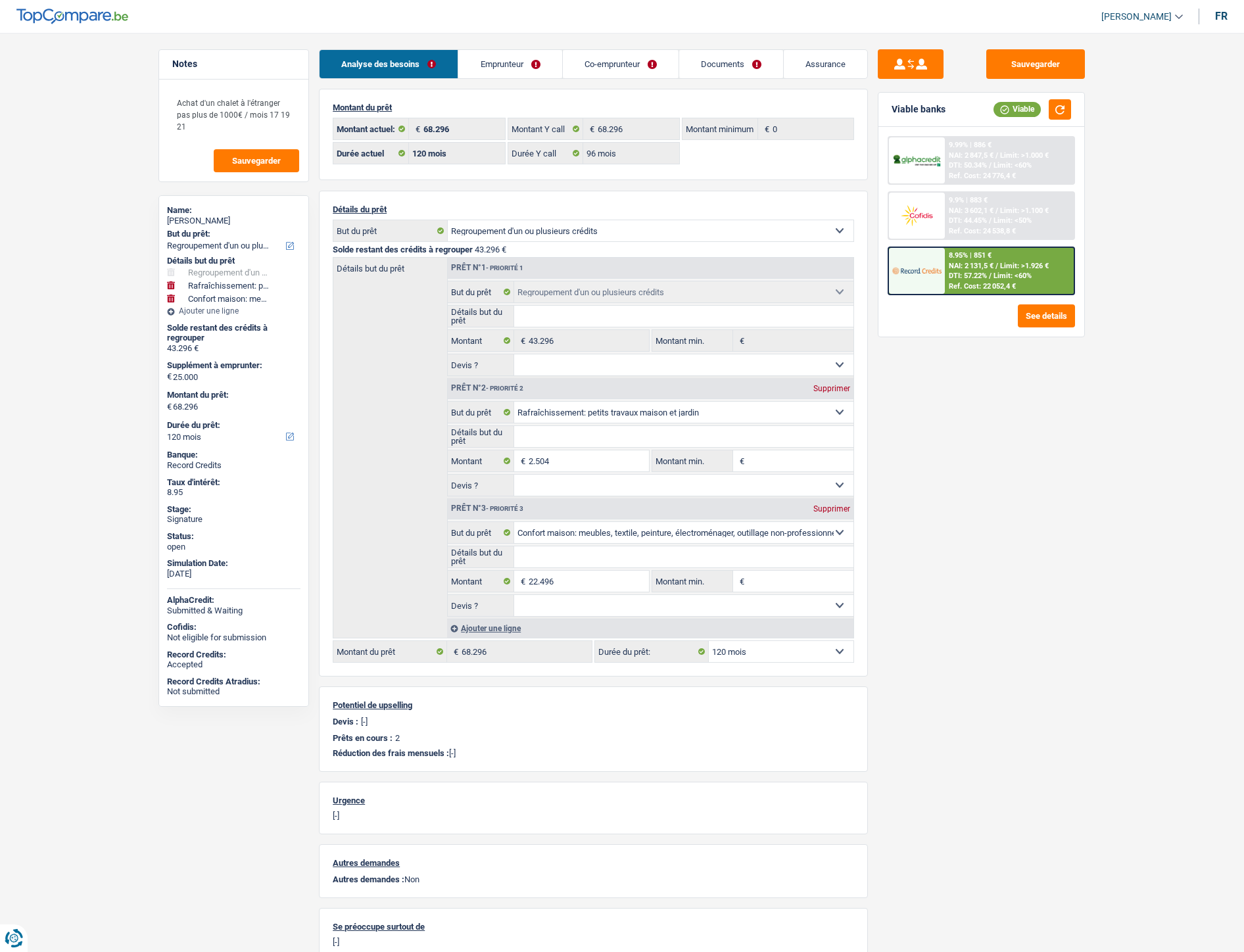
select select "120"
select select "96"
select select "refinancing"
select select "houseOrGarden"
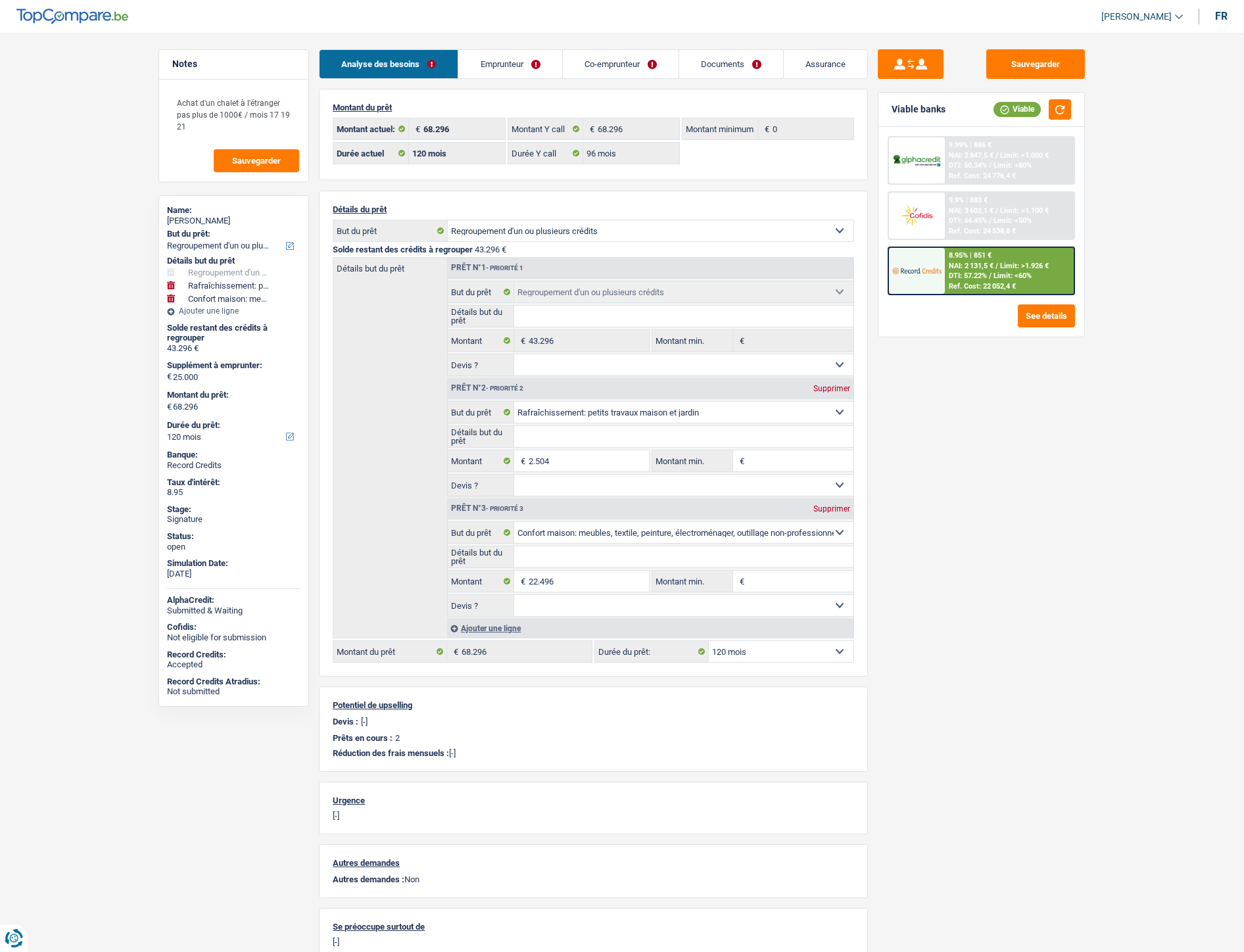
select select "household"
select select "120"
click at [733, 59] on link "Documents" at bounding box center [731, 64] width 104 height 28
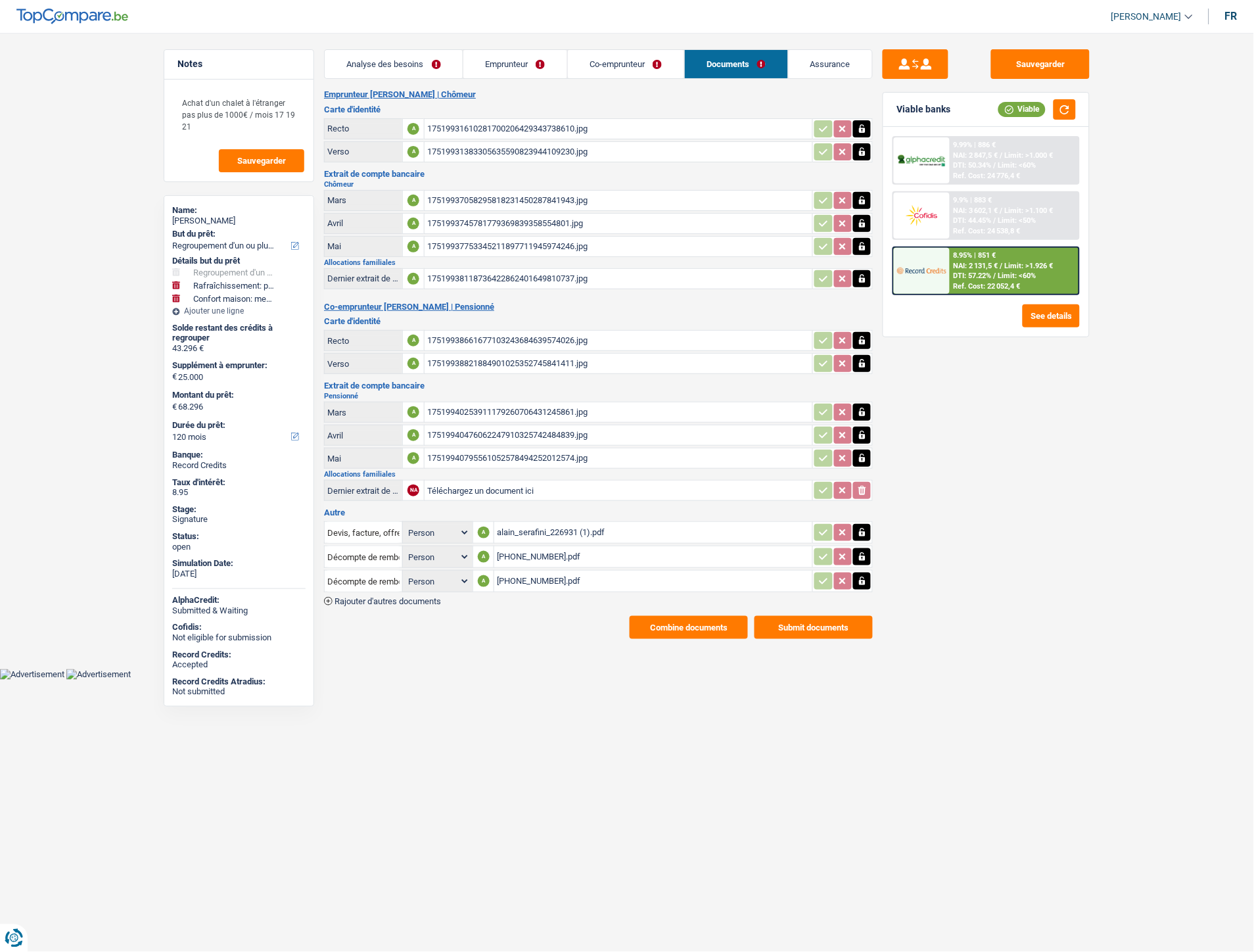
click at [409, 64] on link "Analyse des besoins" at bounding box center [394, 64] width 138 height 28
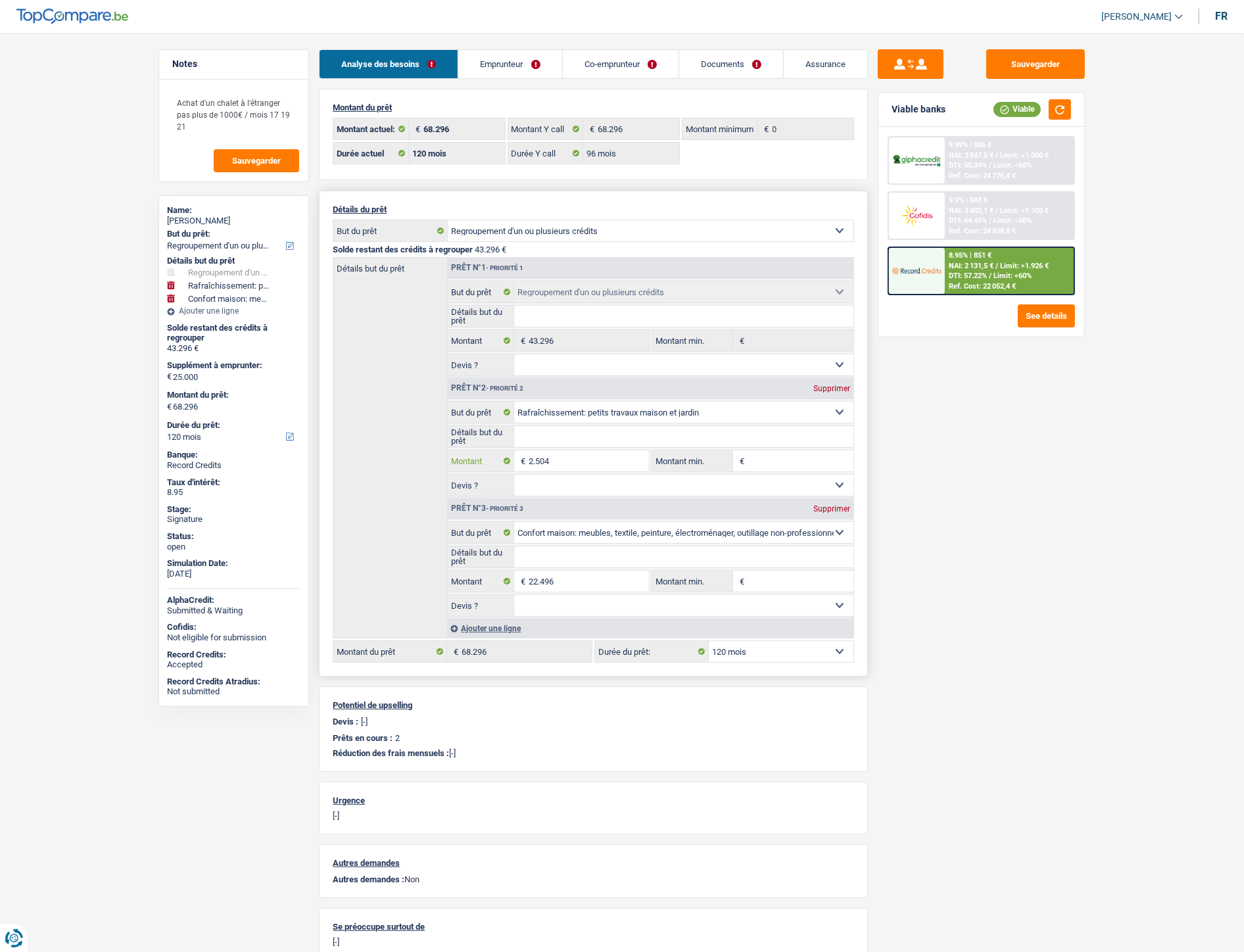
click at [561, 469] on input "2.504" at bounding box center [589, 461] width 120 height 21
click at [924, 264] on img at bounding box center [917, 270] width 49 height 24
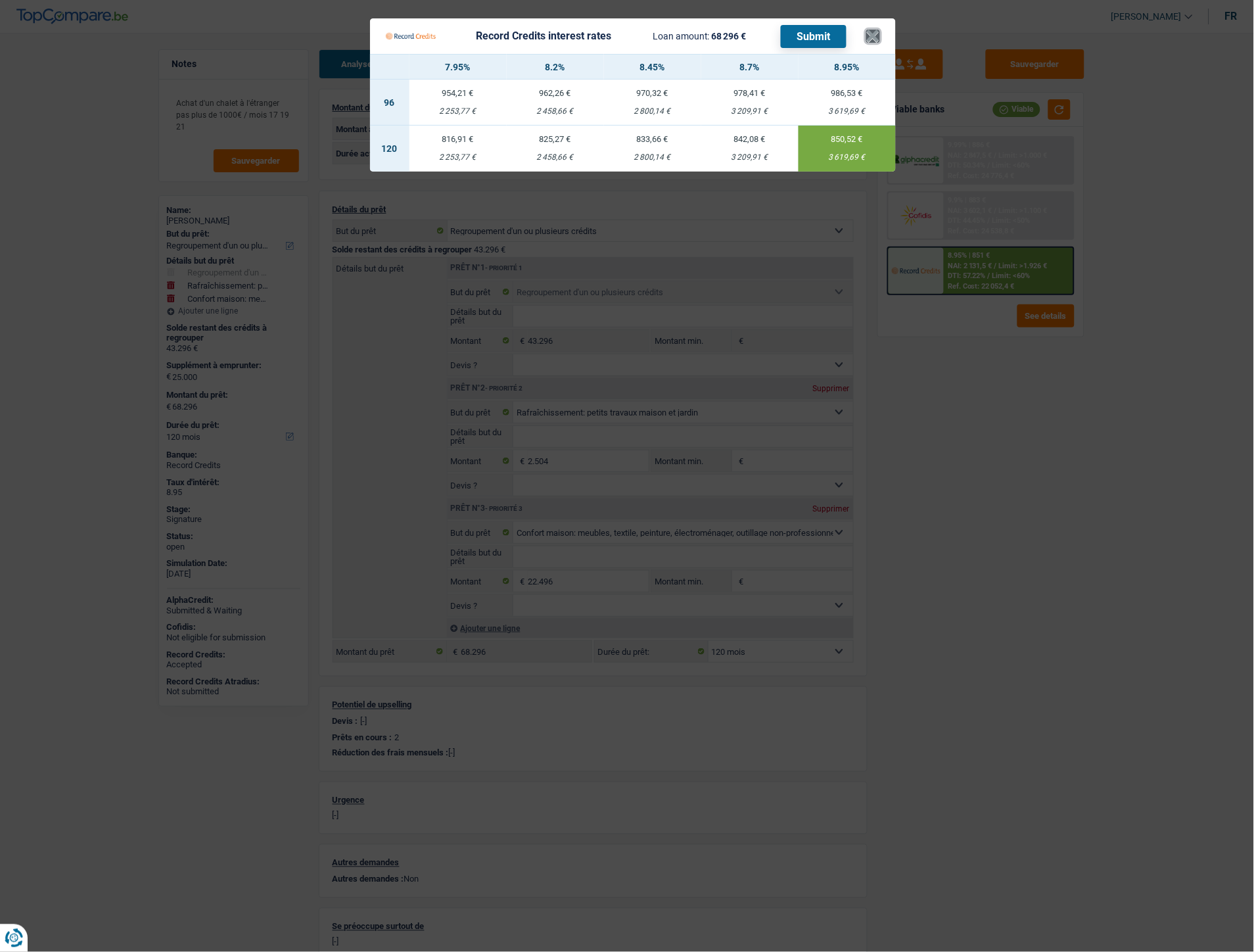
click at [879, 37] on button "×" at bounding box center [873, 36] width 14 height 13
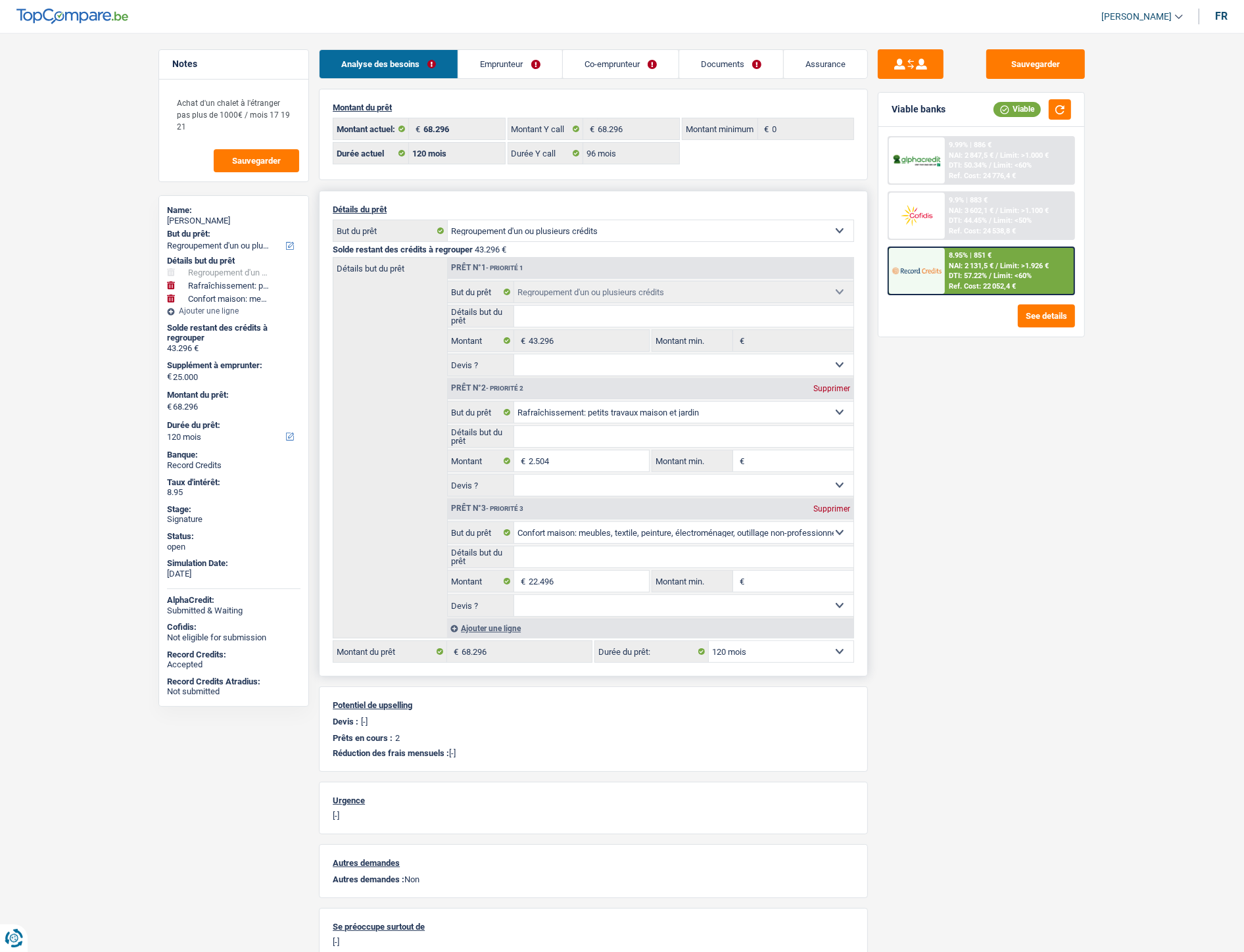
click at [561, 451] on fieldset "Confort maison: meubles, textile, peinture, électroménager, outillage non-profe…" at bounding box center [651, 449] width 406 height 96
click at [561, 469] on input "2.504" at bounding box center [589, 461] width 120 height 21
type input "19.208"
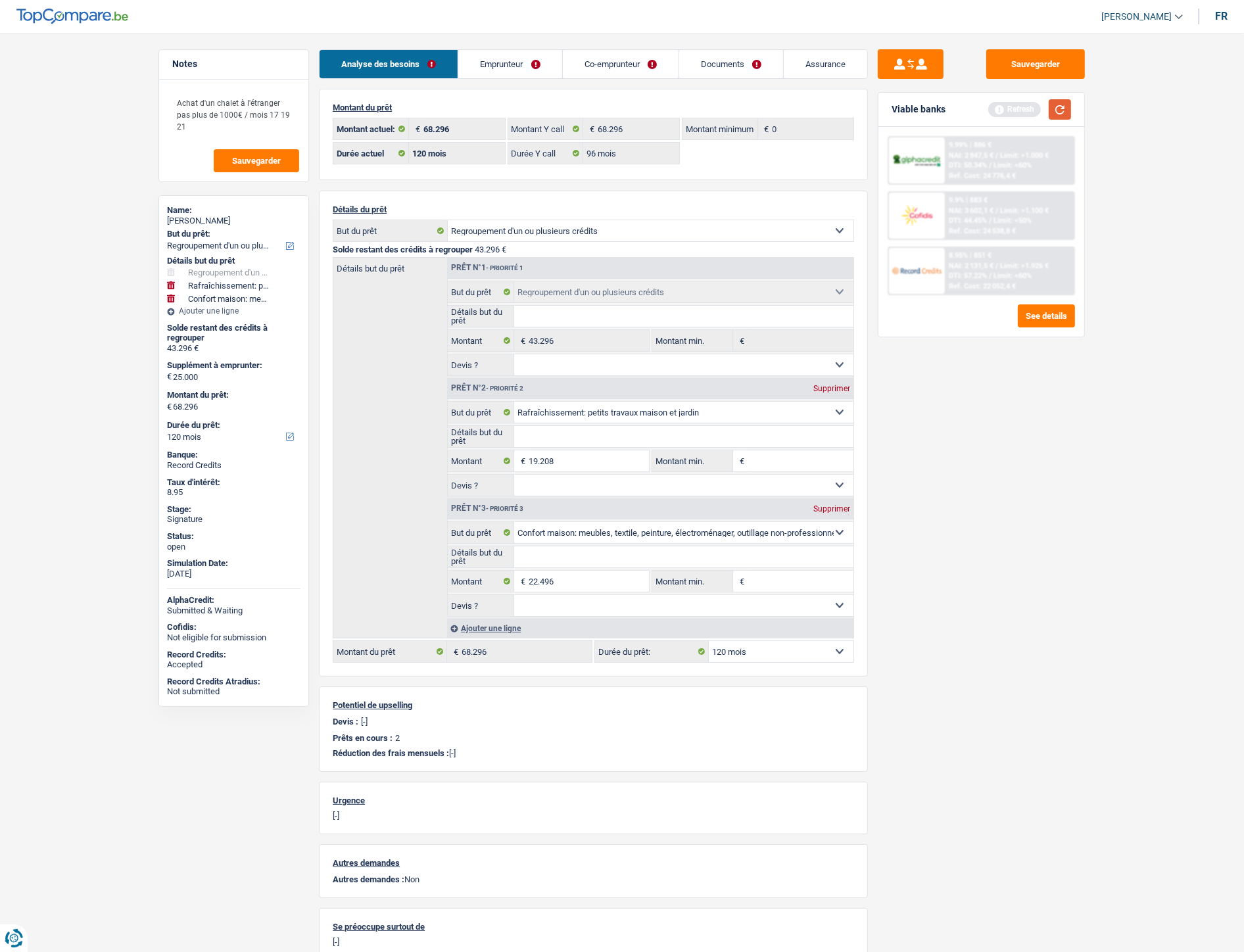
type input "41.704"
type input "85.000"
select select "144"
type input "85.000"
select select "144"
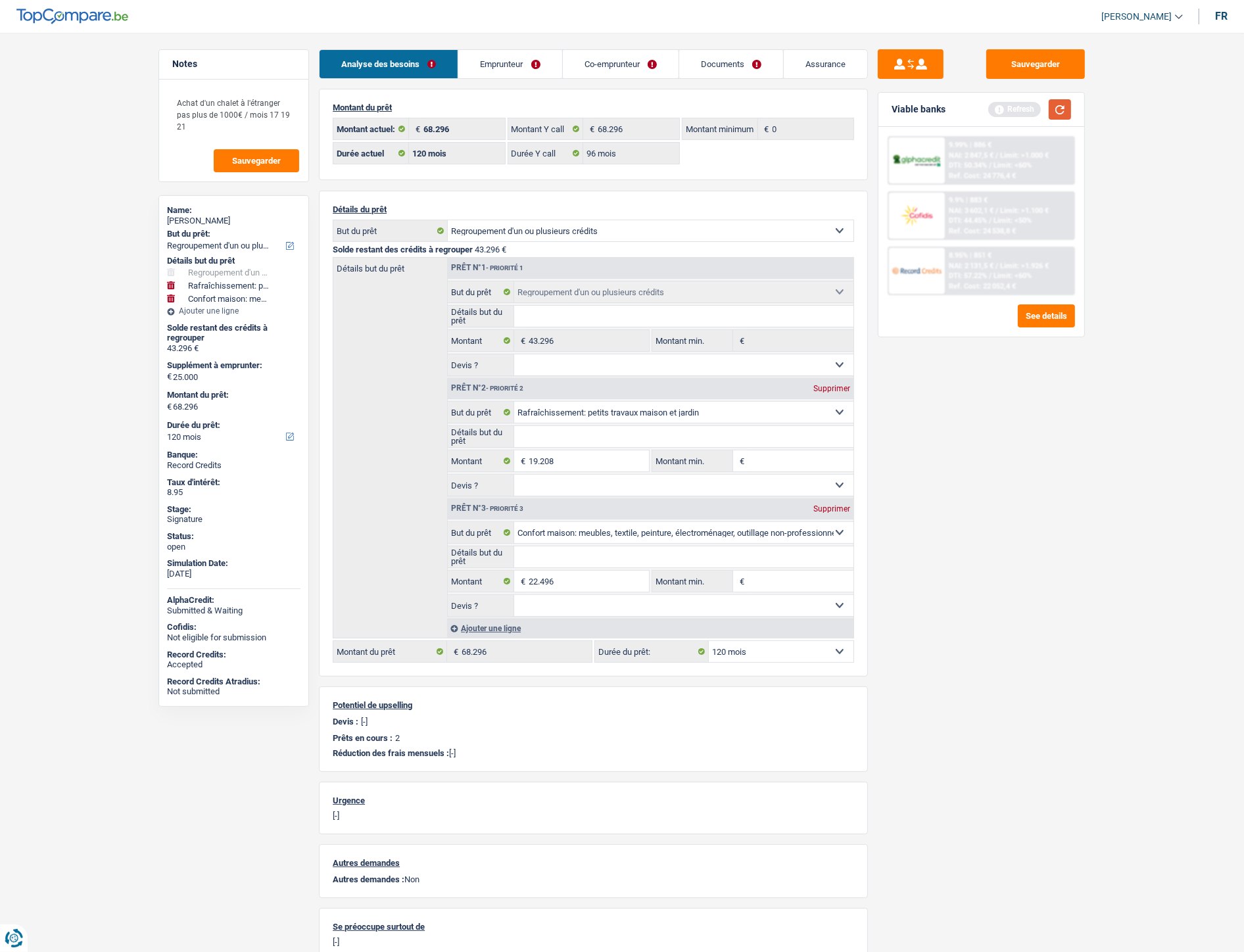
type input "85.000"
select select "144"
click at [1066, 110] on button "button" at bounding box center [1059, 109] width 22 height 20
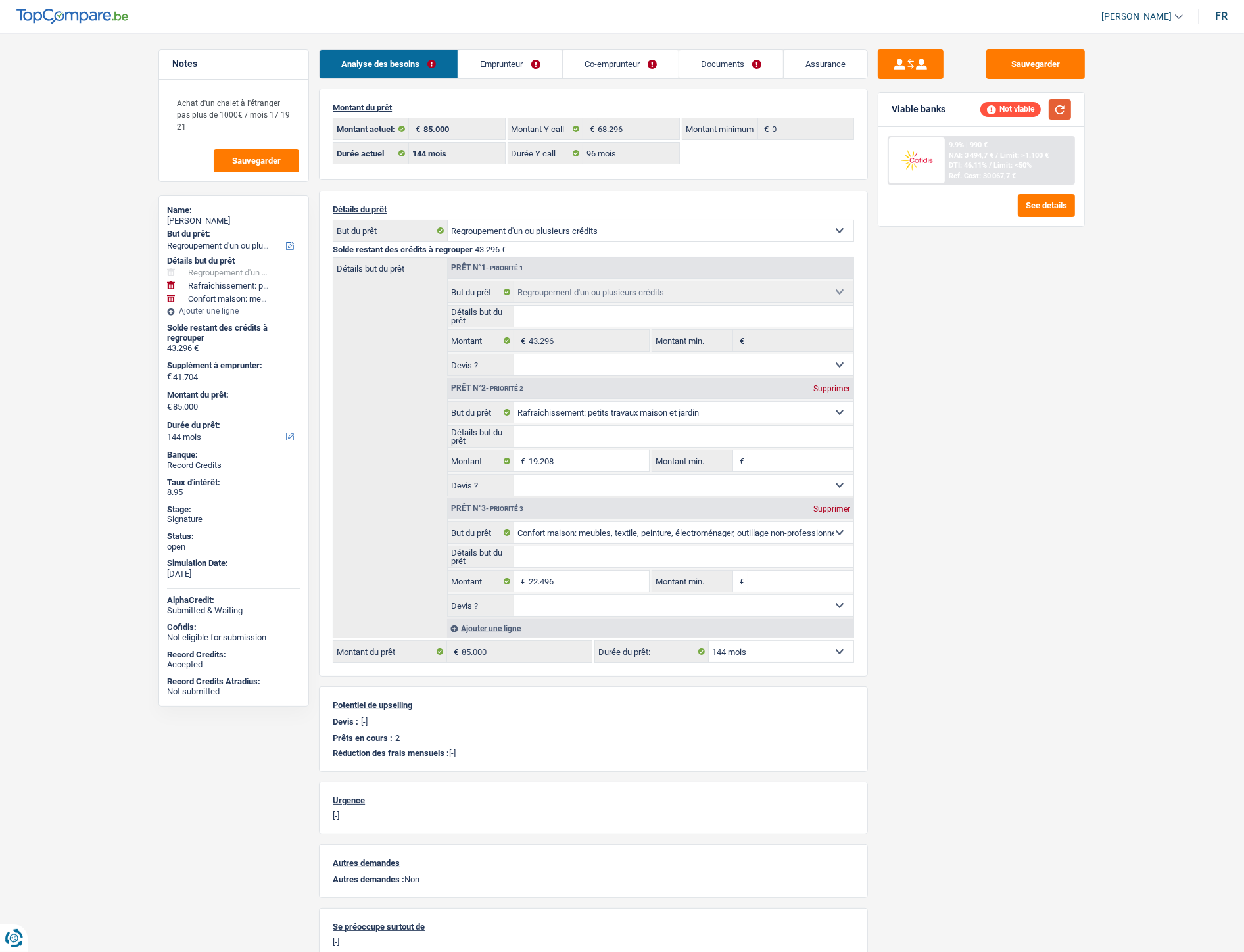
click at [1062, 114] on button "button" at bounding box center [1059, 109] width 22 height 20
click at [586, 464] on input "19.208" at bounding box center [589, 461] width 120 height 21
type input "2.000"
type input "24.496"
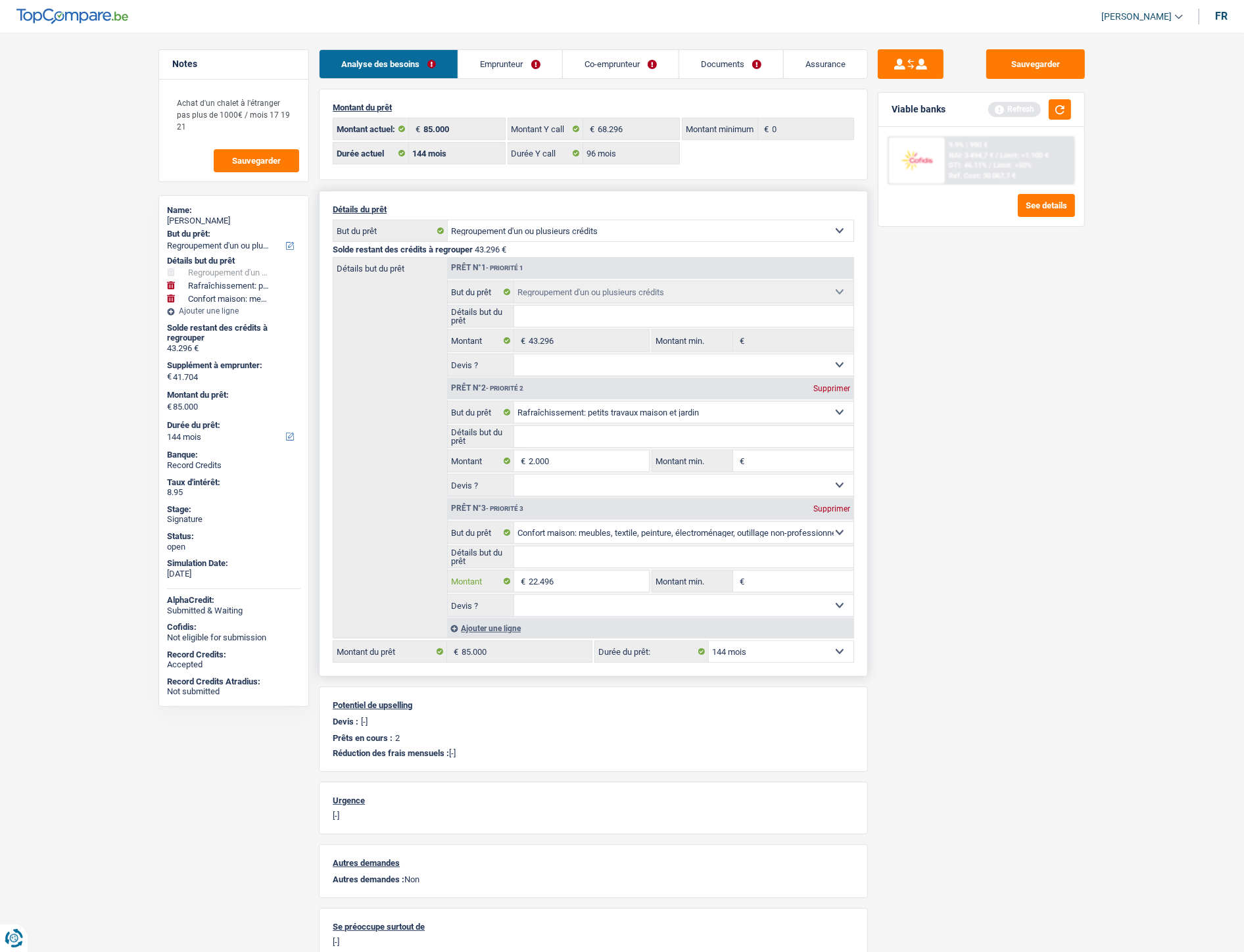
type input "67.792"
click at [586, 575] on input "22.496" at bounding box center [589, 582] width 120 height 21
click at [1059, 112] on button "button" at bounding box center [1059, 109] width 22 height 20
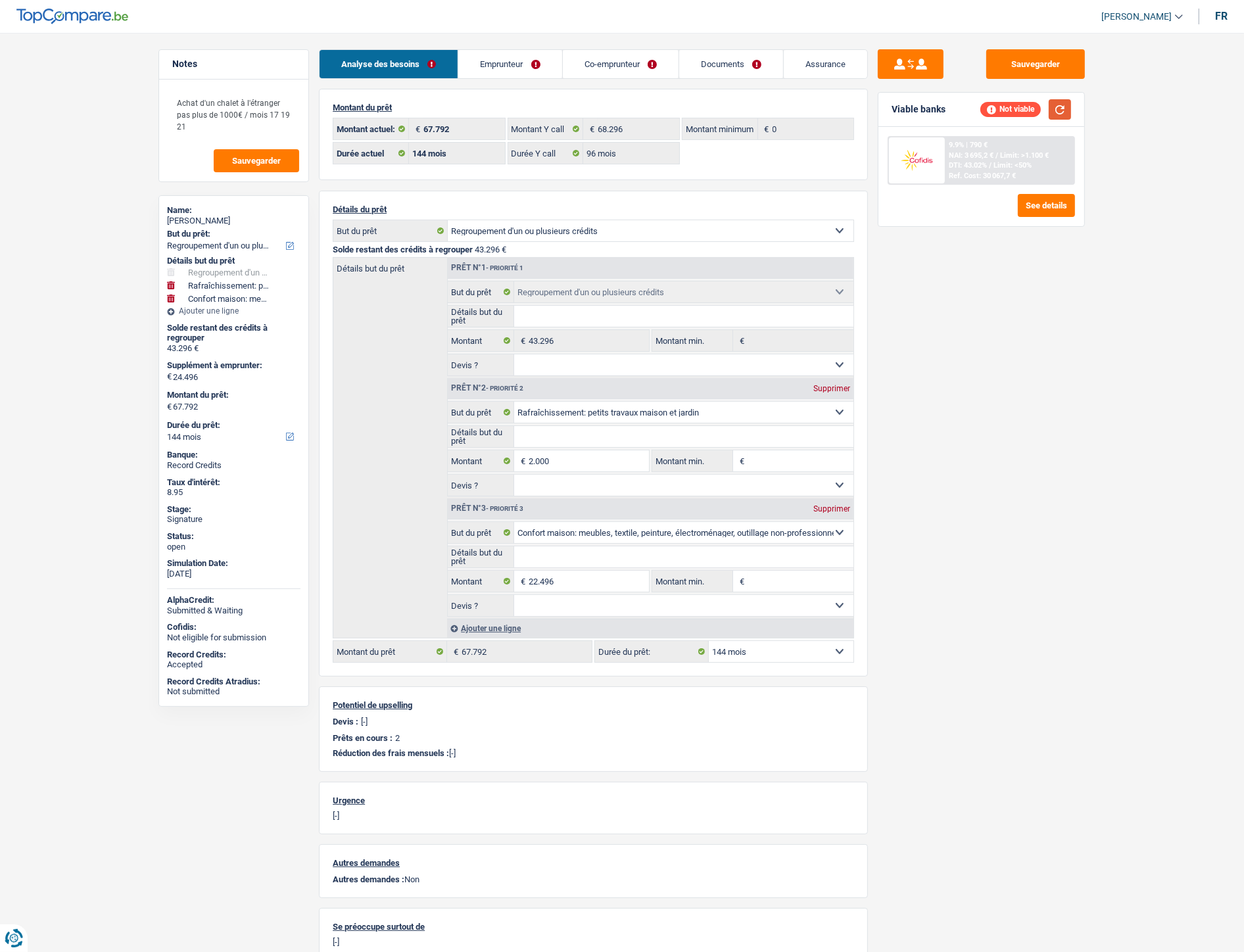
click at [1069, 117] on button "button" at bounding box center [1059, 109] width 22 height 20
select select "refinancing"
select select "houseOrGarden"
select select "household"
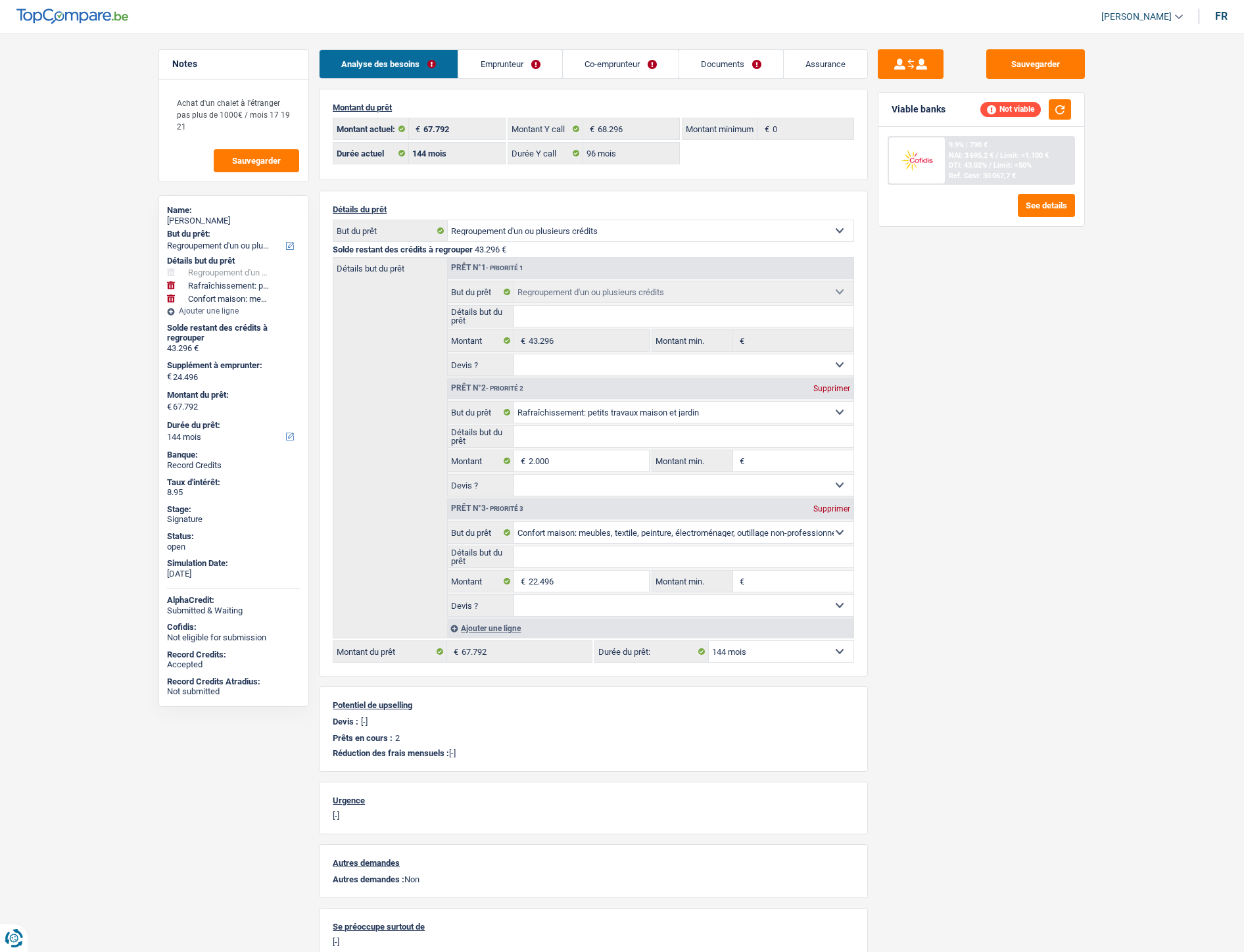
select select "144"
select select "96"
select select "refinancing"
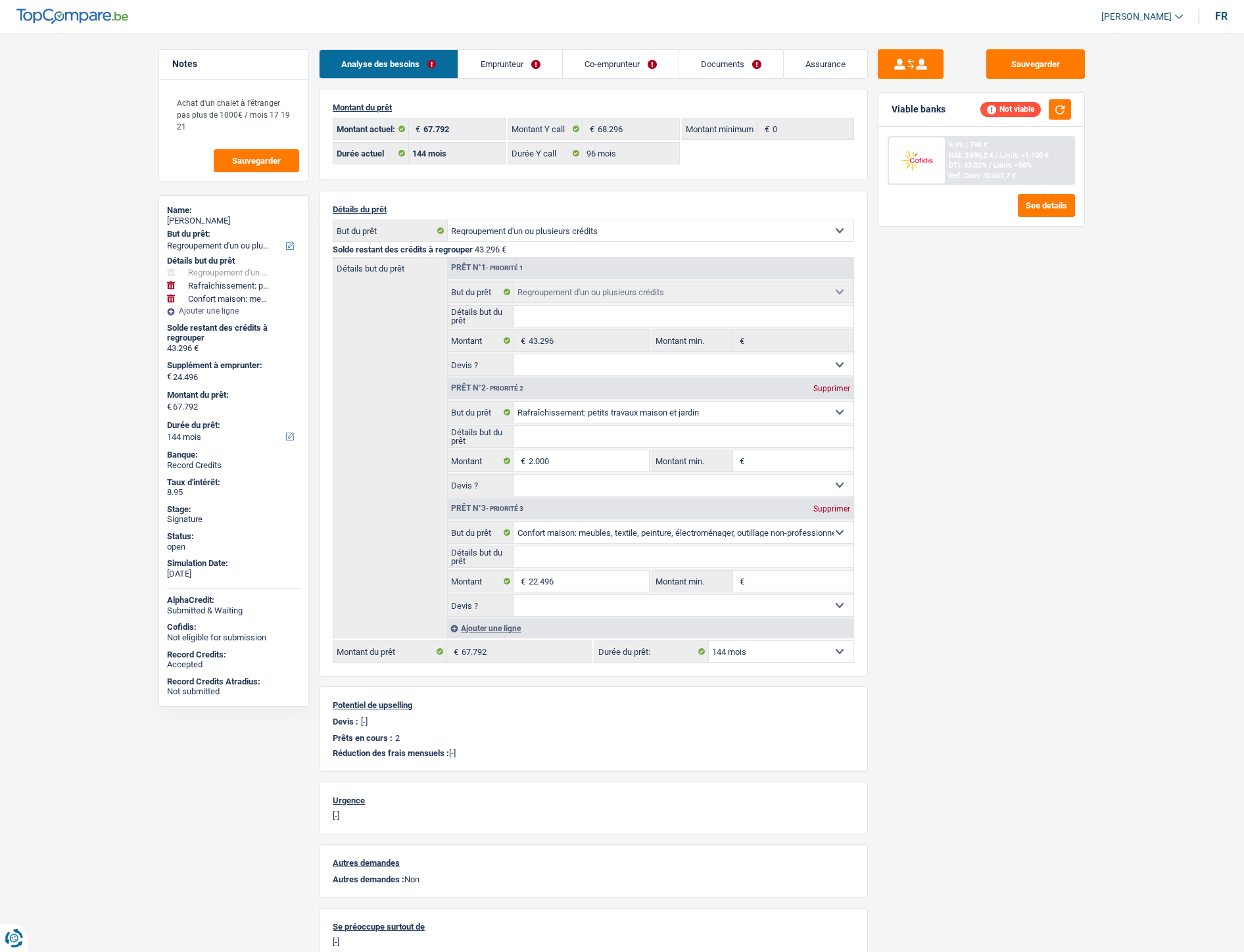
select select "houseOrGarden"
select select "household"
select select "144"
click at [614, 465] on input "2.000" at bounding box center [589, 461] width 120 height 21
type input "2"
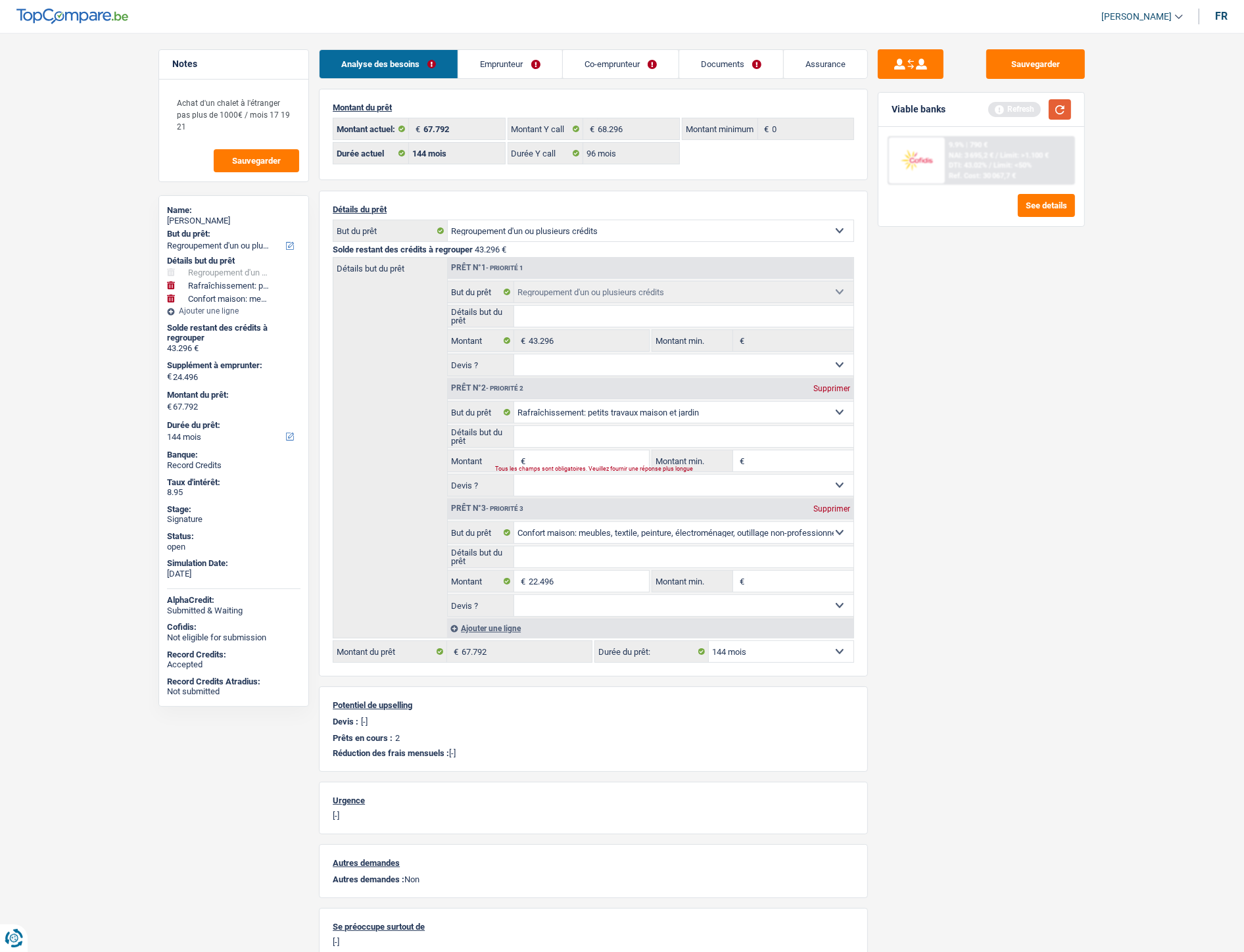
type input "22.496"
type input "65.792"
click at [1053, 107] on button "button" at bounding box center [1059, 109] width 22 height 20
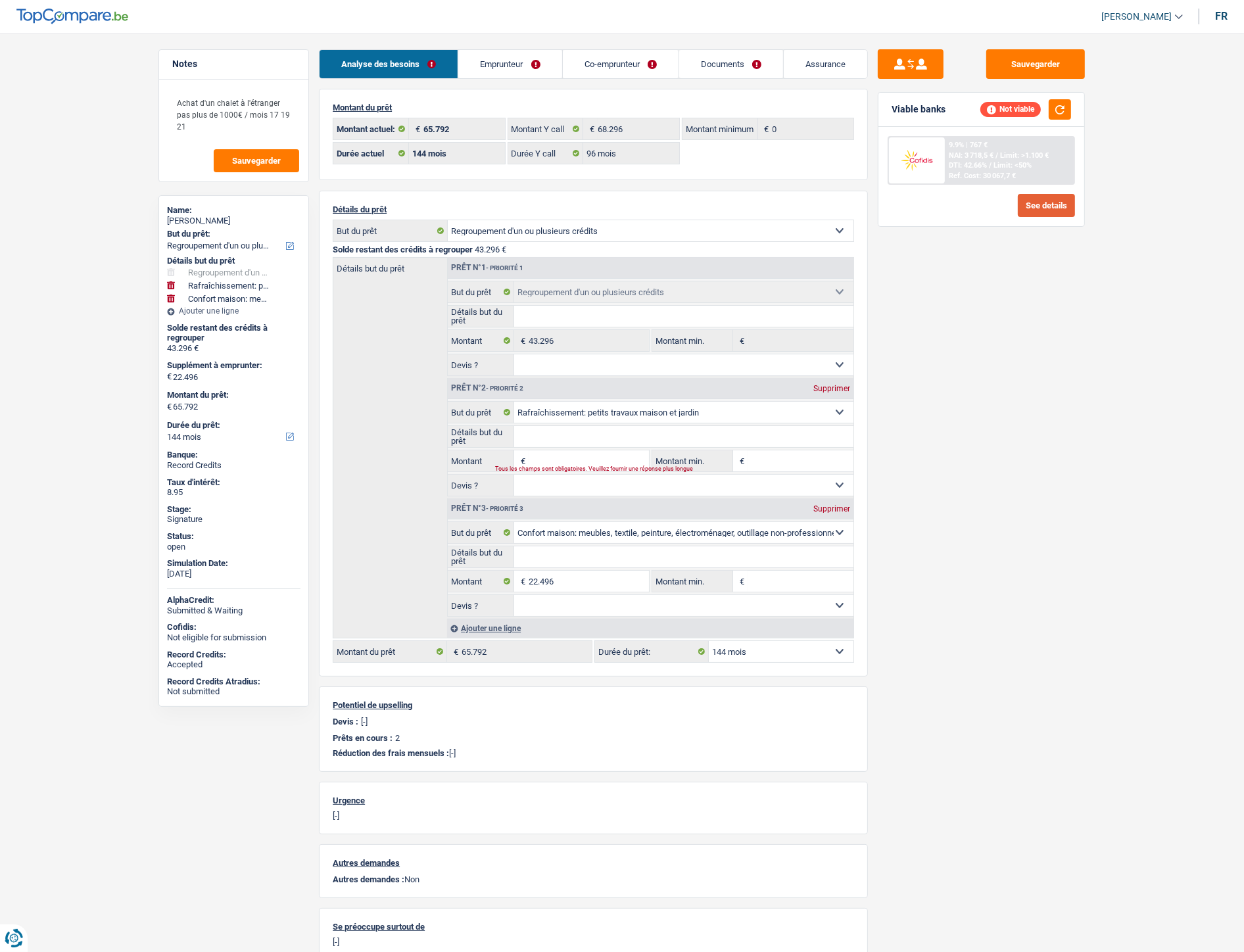
click at [1053, 212] on button "See details" at bounding box center [1046, 205] width 57 height 23
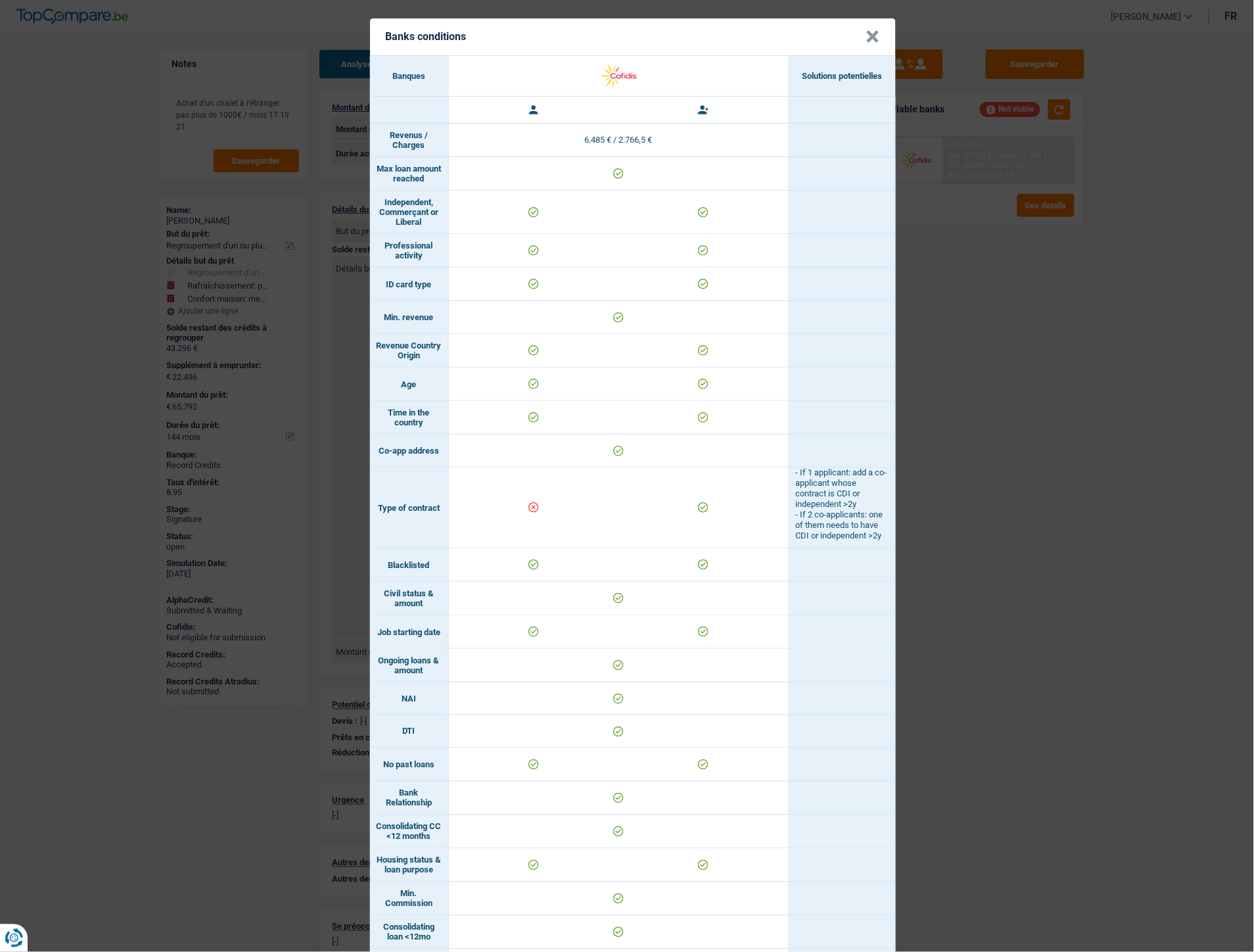
click at [858, 36] on header "Banks conditions ×" at bounding box center [632, 36] width 526 height 36
click at [866, 30] on button "×" at bounding box center [873, 36] width 14 height 13
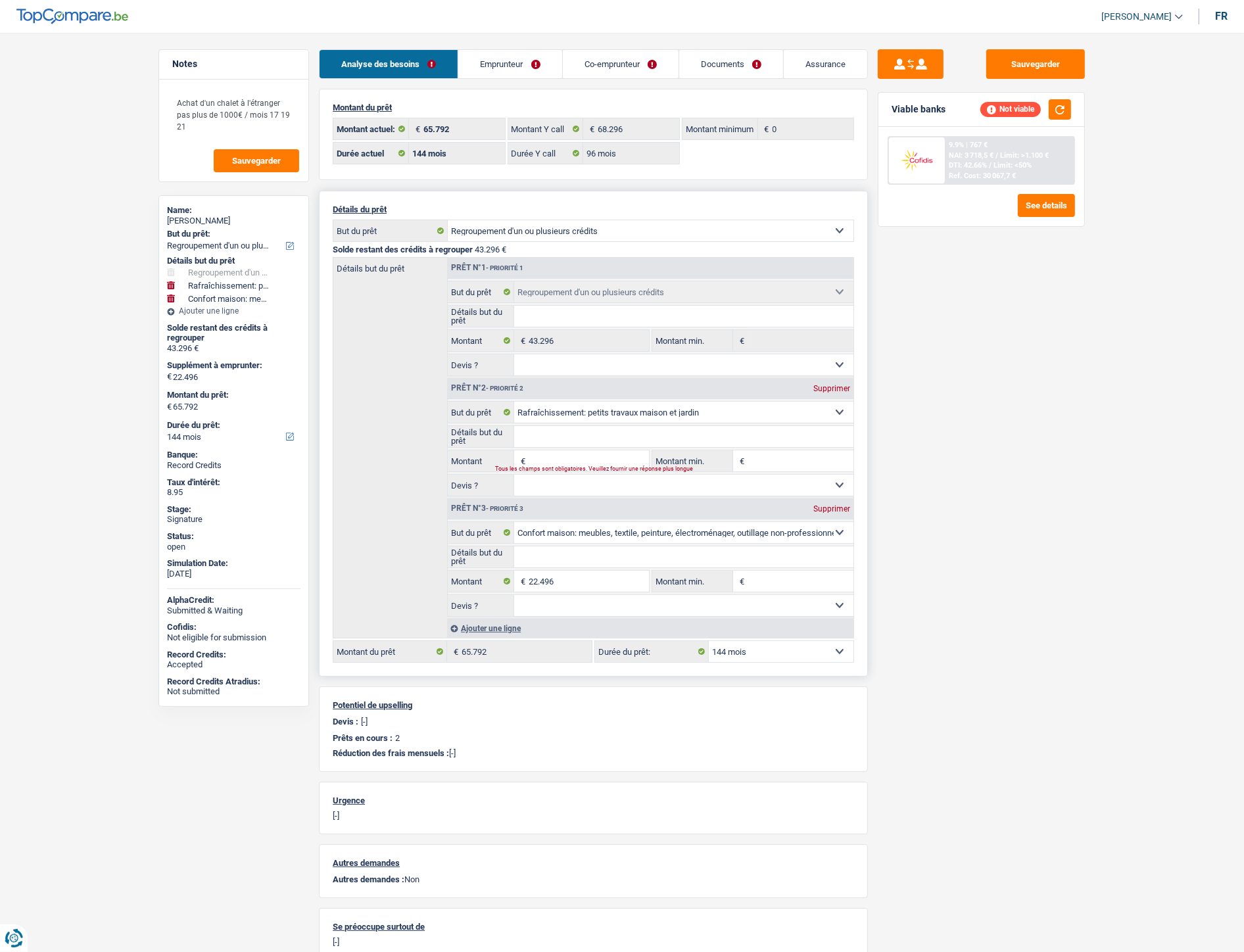
click at [600, 453] on input "Montant" at bounding box center [589, 461] width 120 height 21
type input "2.500"
type input "24.996"
type input "68.292"
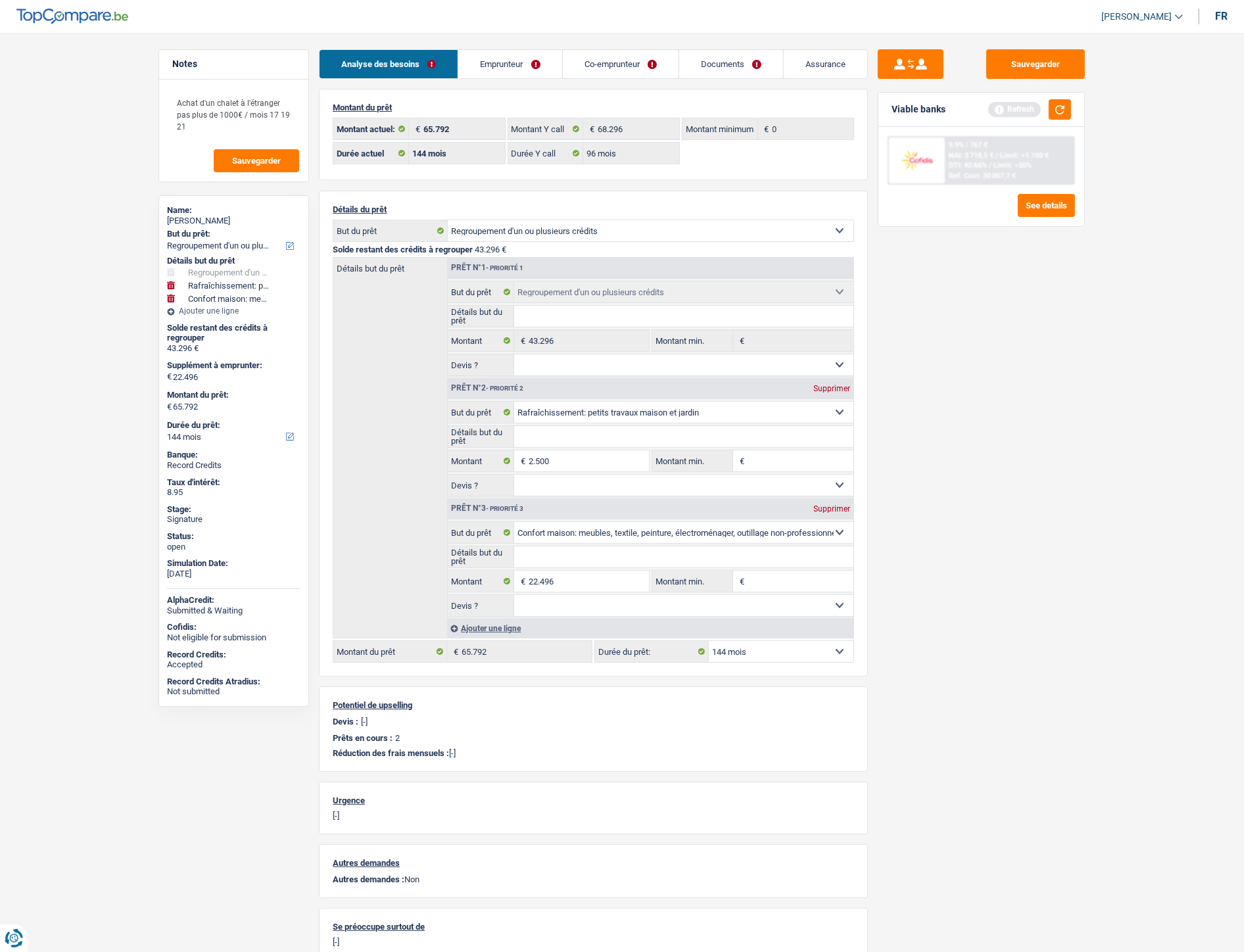
type input "68.292"
click at [1072, 109] on div "Viable banks Refresh" at bounding box center [981, 109] width 206 height 34
click at [1062, 112] on button "button" at bounding box center [1059, 109] width 22 height 20
click at [996, 169] on div "9.9% | 796 € NAI: 3 689,3 € / Limit: >1.100 € DTI: 43.11% / Limit: <50% Ref. Co…" at bounding box center [1009, 160] width 130 height 46
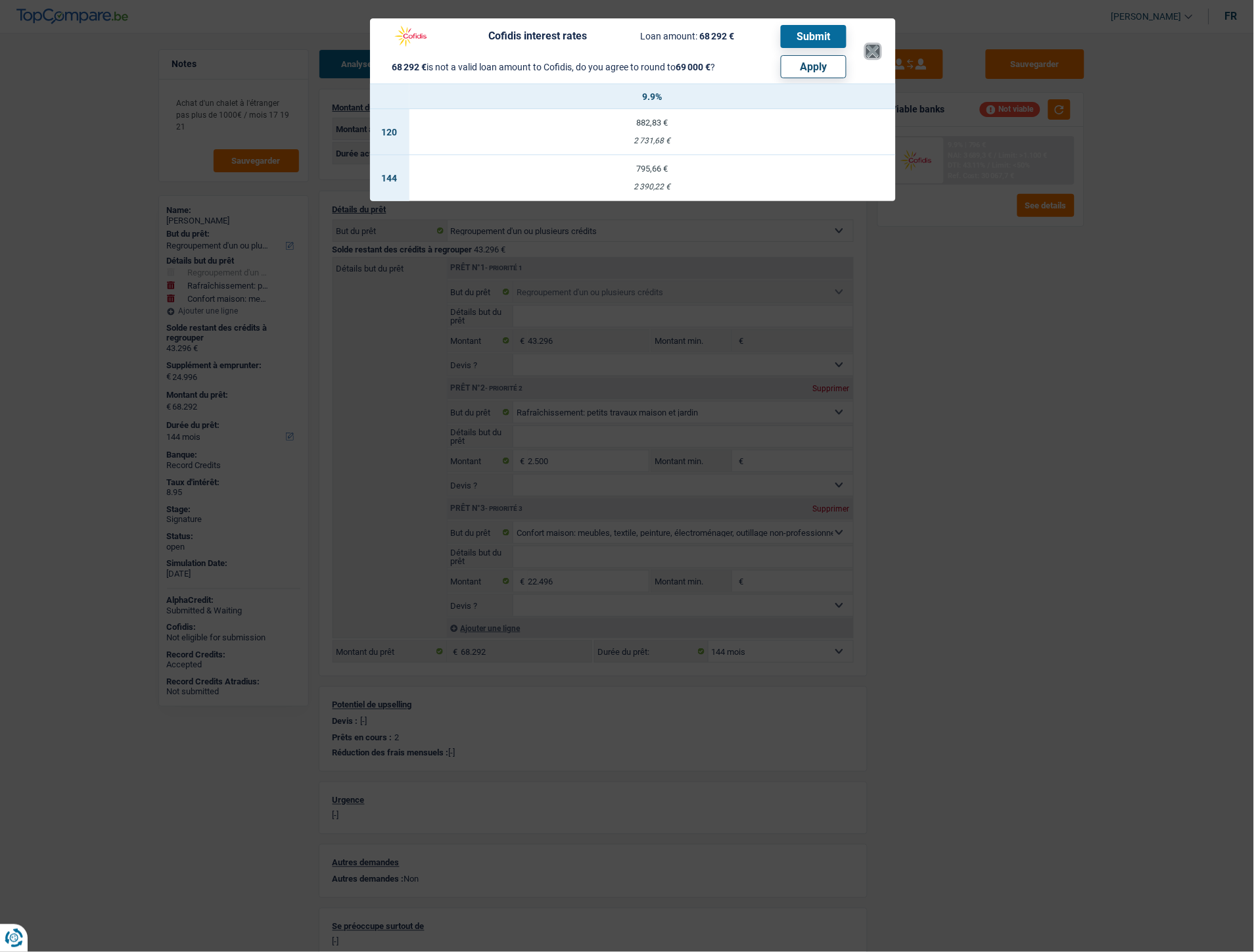
click at [874, 50] on button "×" at bounding box center [873, 51] width 14 height 13
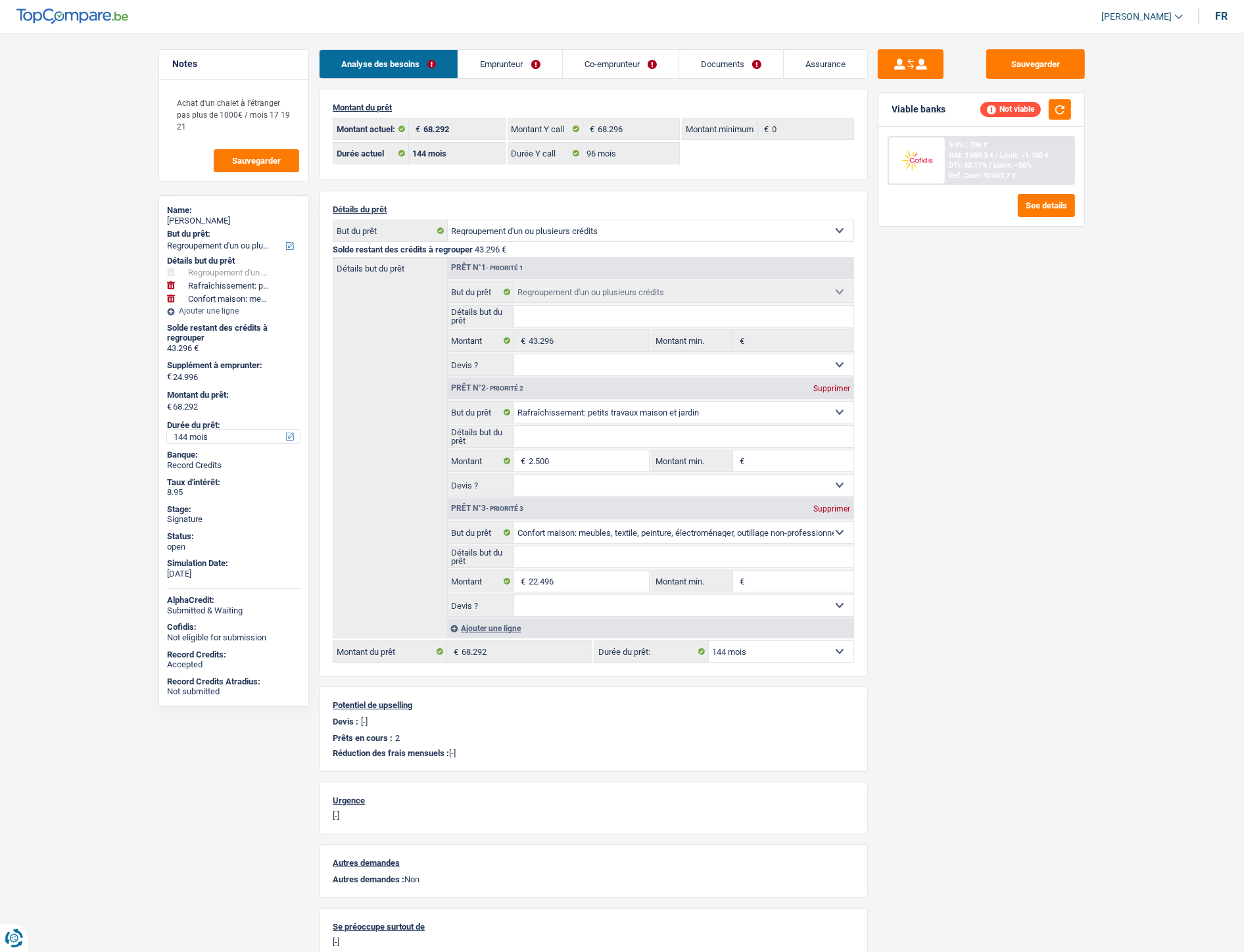
click at [213, 432] on select "12 mois 18 mois 24 mois 30 mois 36 mois 42 mois 48 mois 60 mois 72 mois 84 mois…" at bounding box center [234, 436] width 134 height 13
select select "120"
click at [167, 430] on select "12 mois 18 mois 24 mois 30 mois 36 mois 42 mois 48 mois 60 mois 72 mois 84 mois…" at bounding box center [234, 436] width 134 height 13
select select "120"
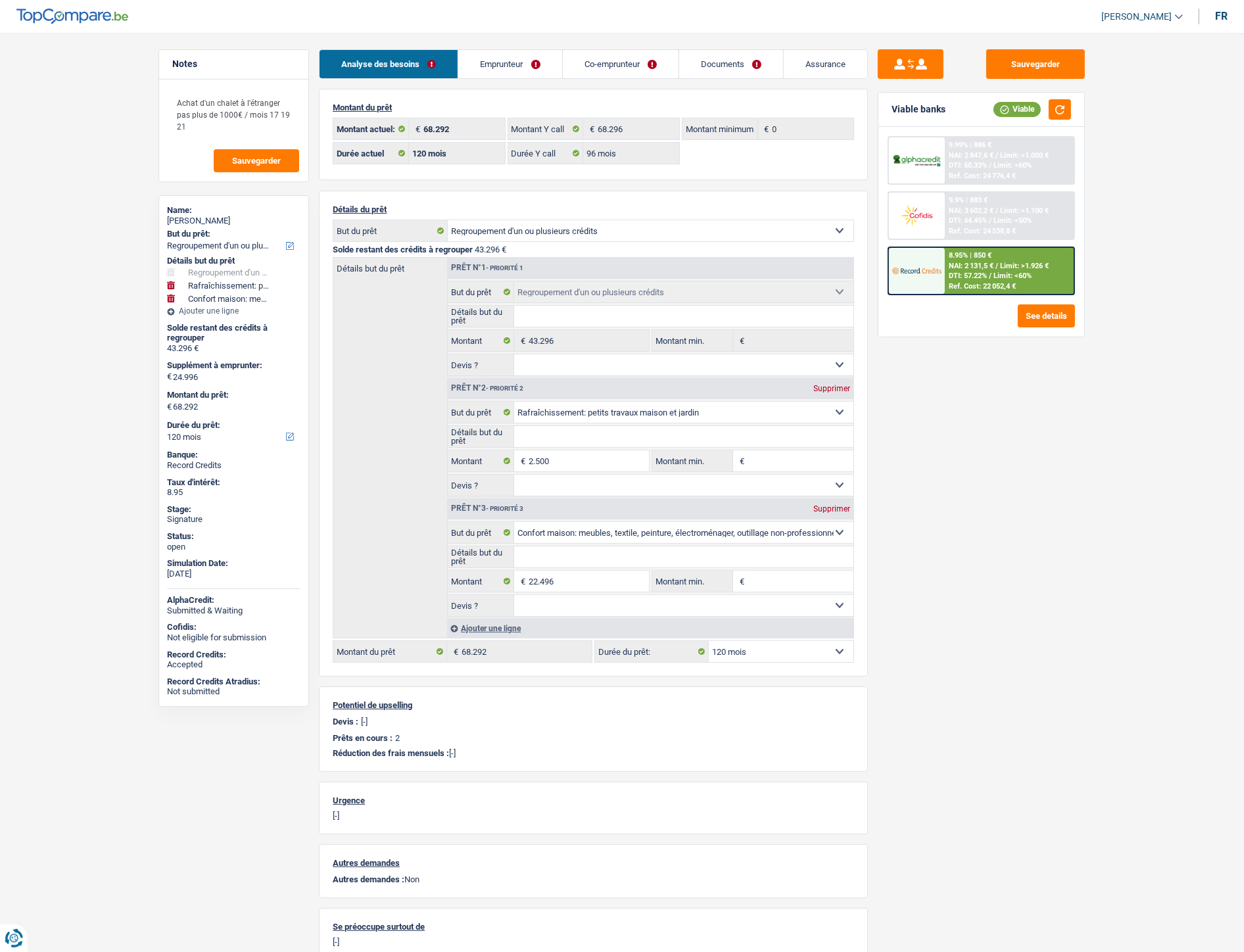
click at [956, 267] on div "8.95% | 850 € NAI: 2 131,5 € / Limit: >1.926 € DTI: 57.22% / Limit: <60% Ref. C…" at bounding box center [1009, 270] width 130 height 46
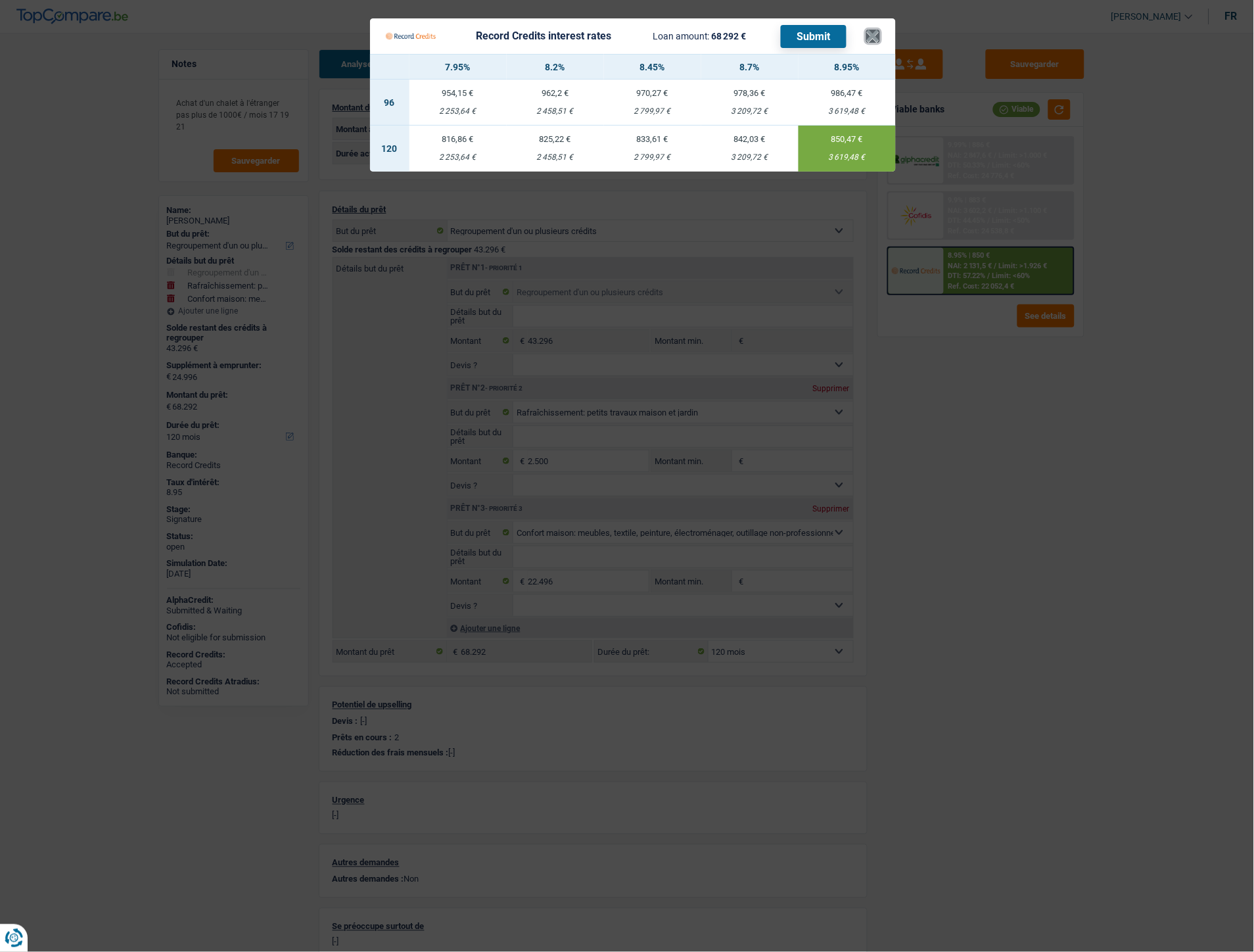
click at [874, 30] on button "×" at bounding box center [873, 36] width 14 height 13
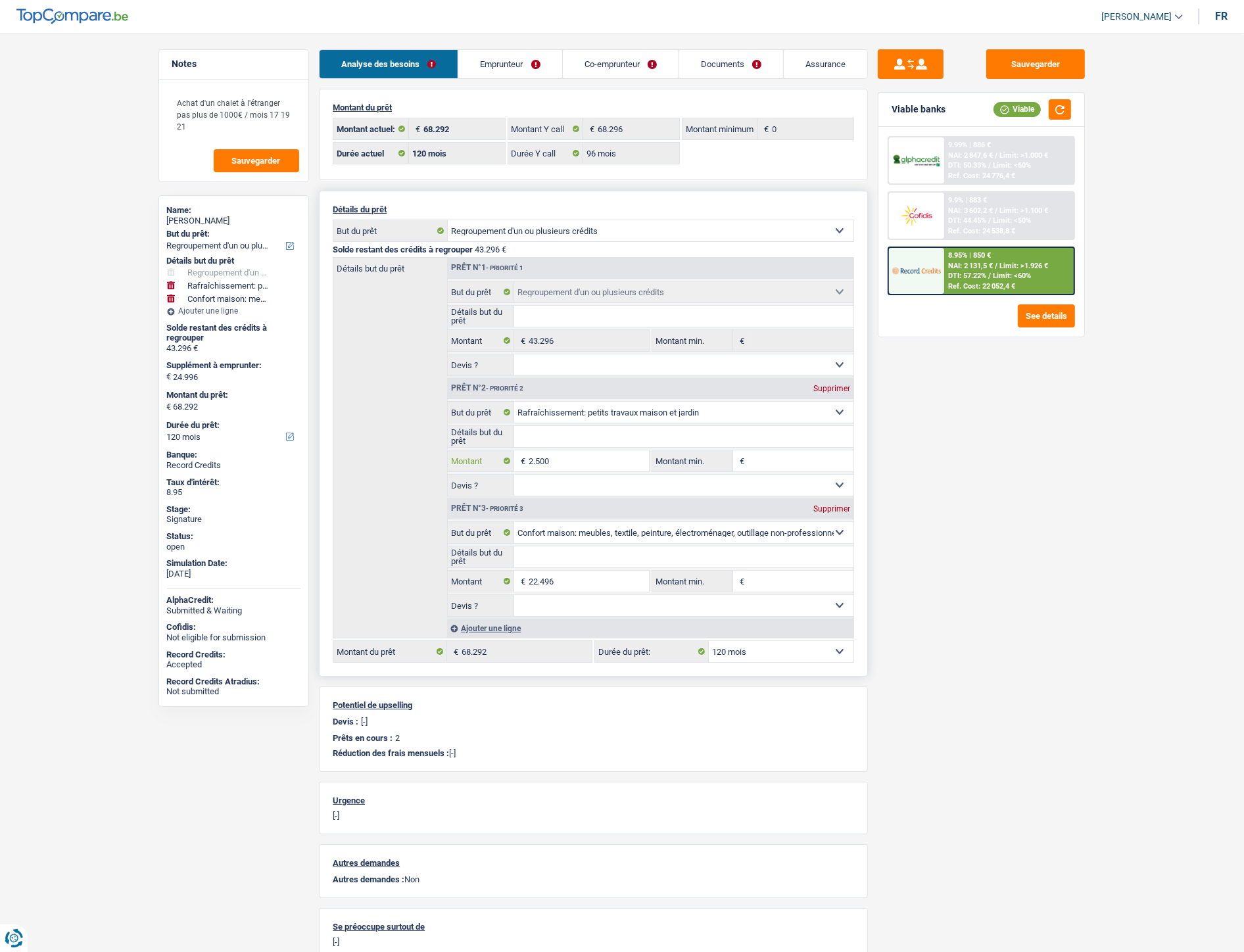
click at [571, 458] on input "2.500" at bounding box center [589, 461] width 120 height 21
type input "19.208"
type input "41.704"
type input "85.000"
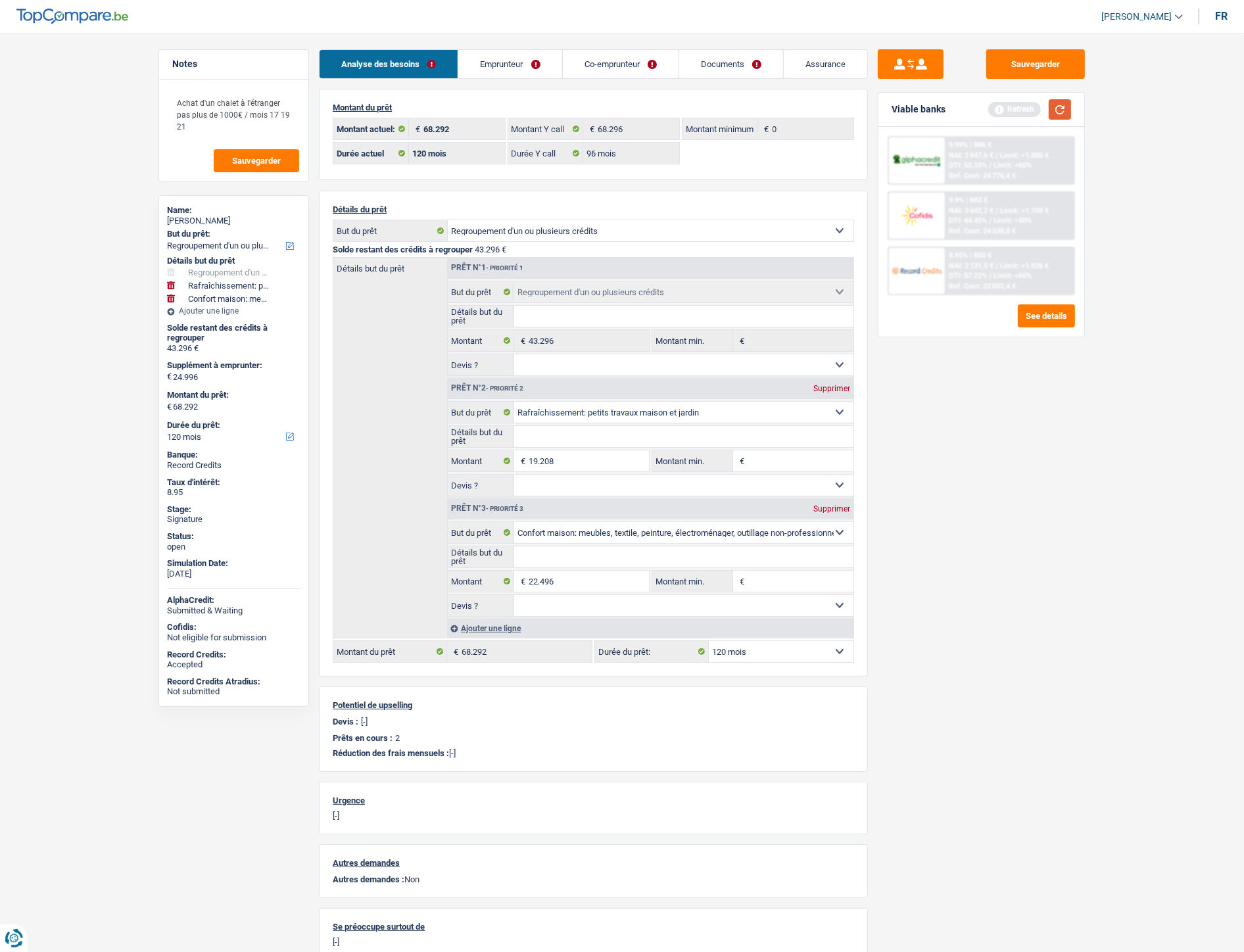
select select "144"
type input "85.000"
select select "144"
type input "85.000"
select select "144"
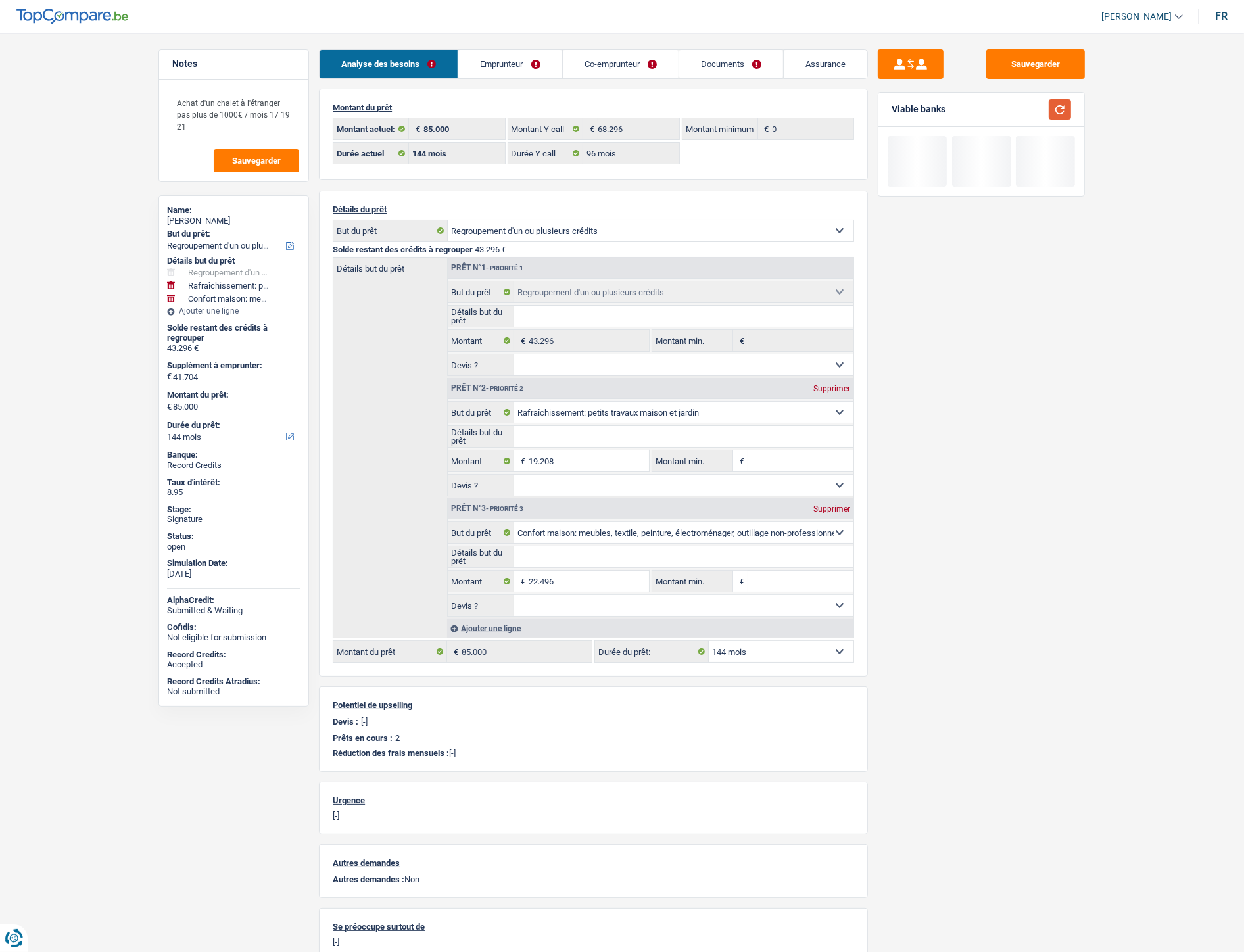
click at [1056, 109] on button "button" at bounding box center [1059, 109] width 22 height 20
click at [160, 437] on div "Name: Alain Serafini But du prêt: Confort maison: meubles, textile, peinture, é…" at bounding box center [234, 451] width 150 height 512
click at [172, 435] on select "12 mois 18 mois 24 mois 30 mois 36 mois 42 mois 48 mois 60 mois 72 mois 84 mois…" at bounding box center [234, 436] width 134 height 13
select select "120"
click at [167, 430] on select "12 mois 18 mois 24 mois 30 mois 36 mois 42 mois 48 mois 60 mois 72 mois 84 mois…" at bounding box center [234, 436] width 134 height 13
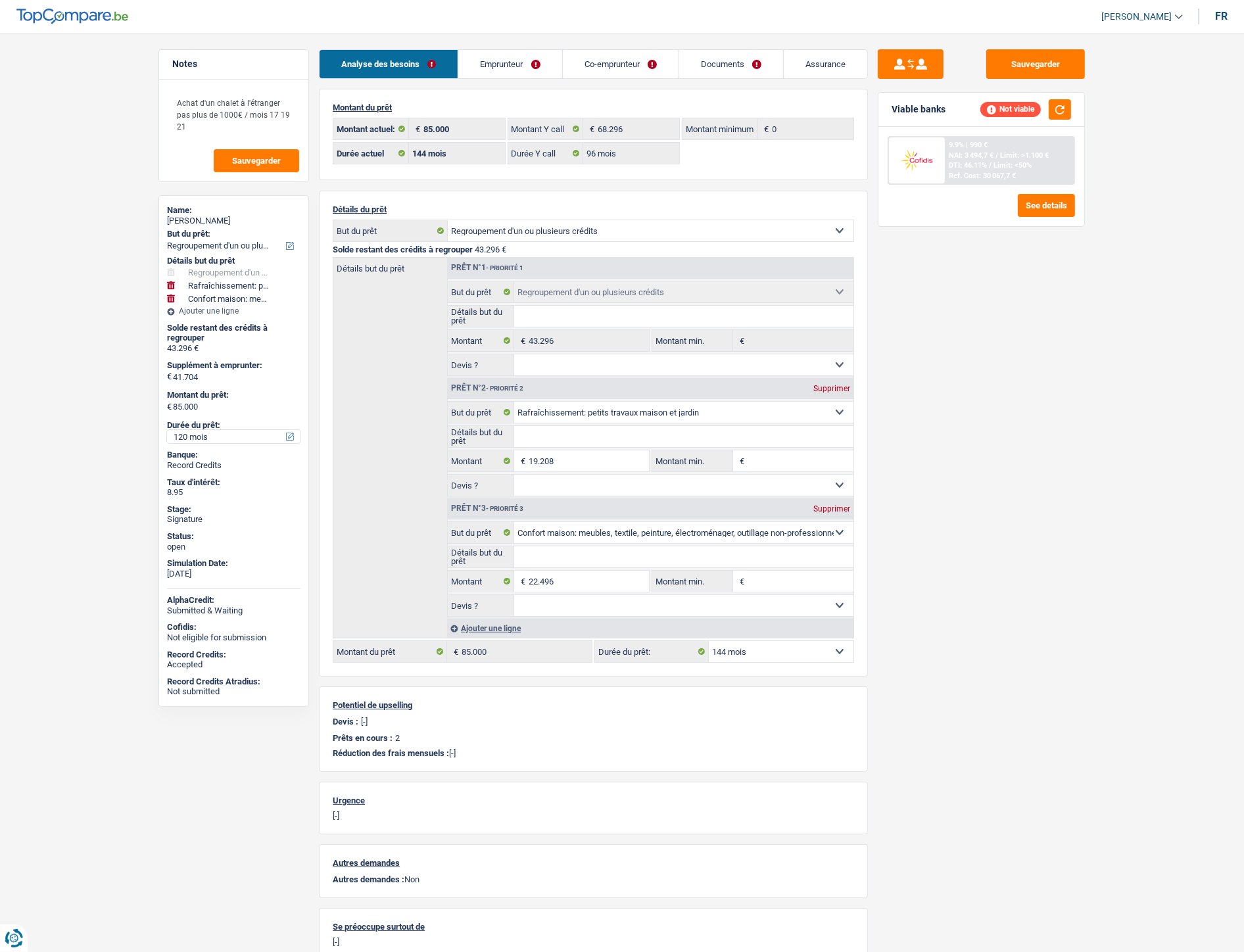
select select "120"
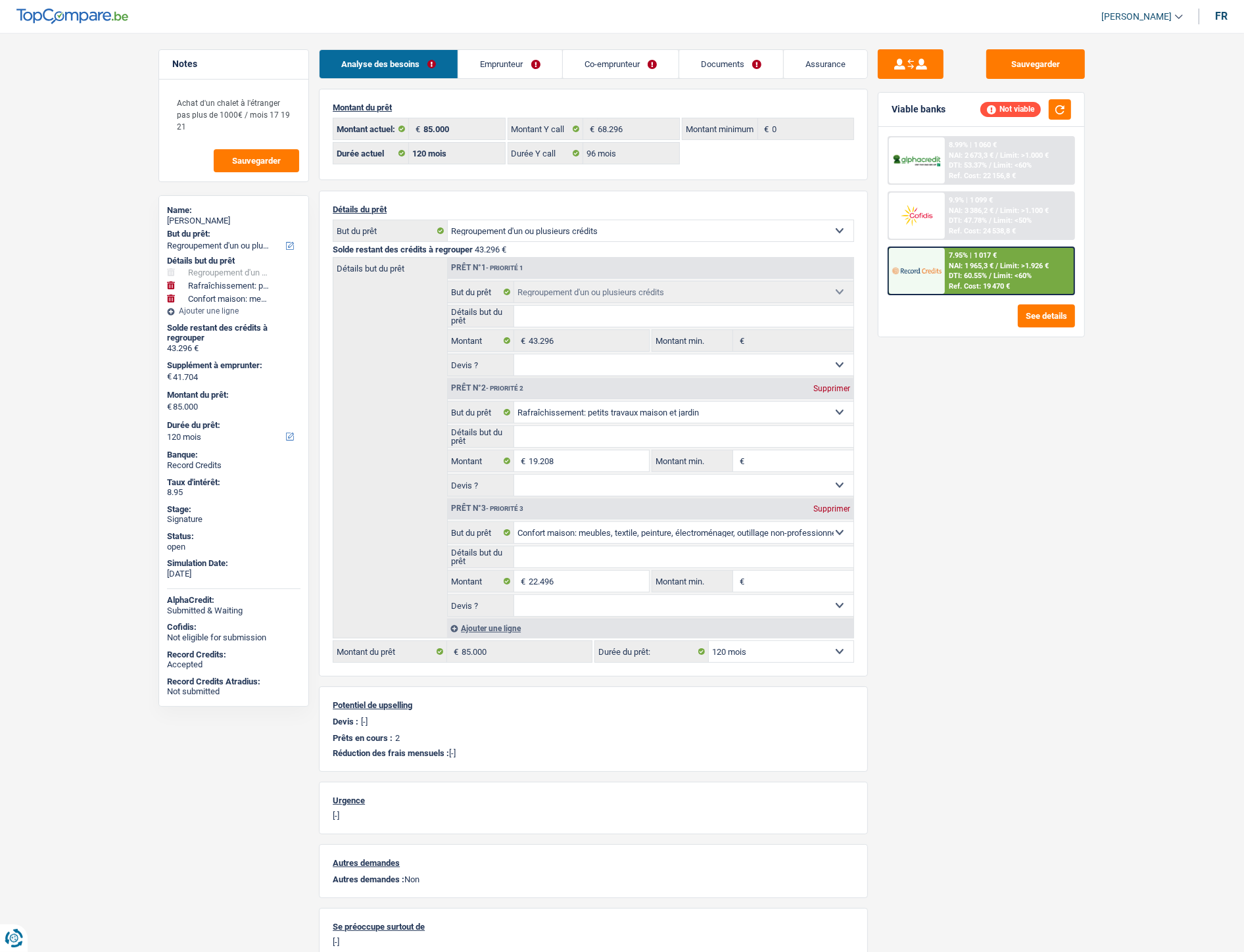
click at [934, 261] on img at bounding box center [917, 270] width 49 height 24
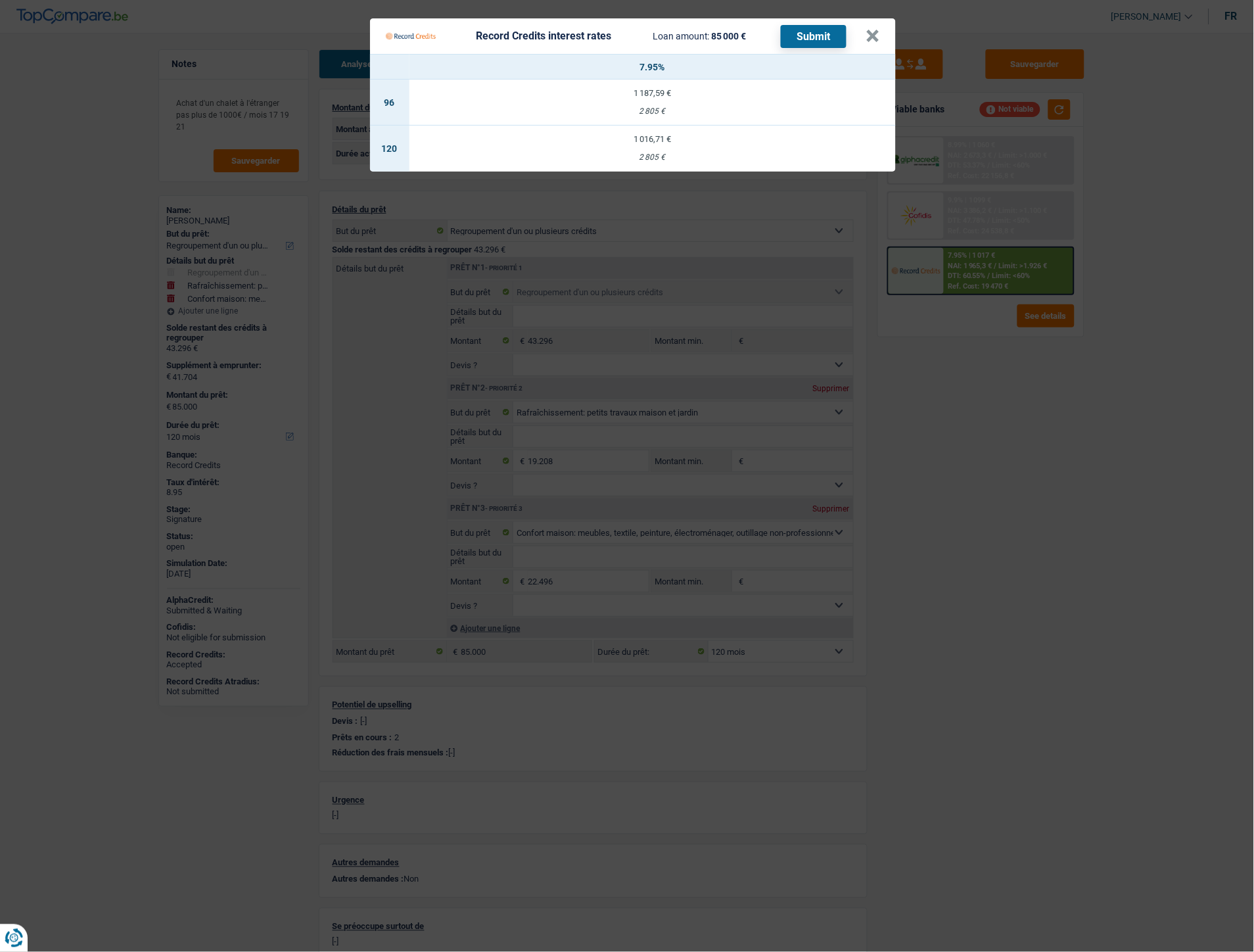
click at [865, 37] on div "Record Credits interest rates Loan amount: 85 000 € Submit" at bounding box center [625, 36] width 480 height 25
click at [873, 36] on button "×" at bounding box center [873, 36] width 14 height 13
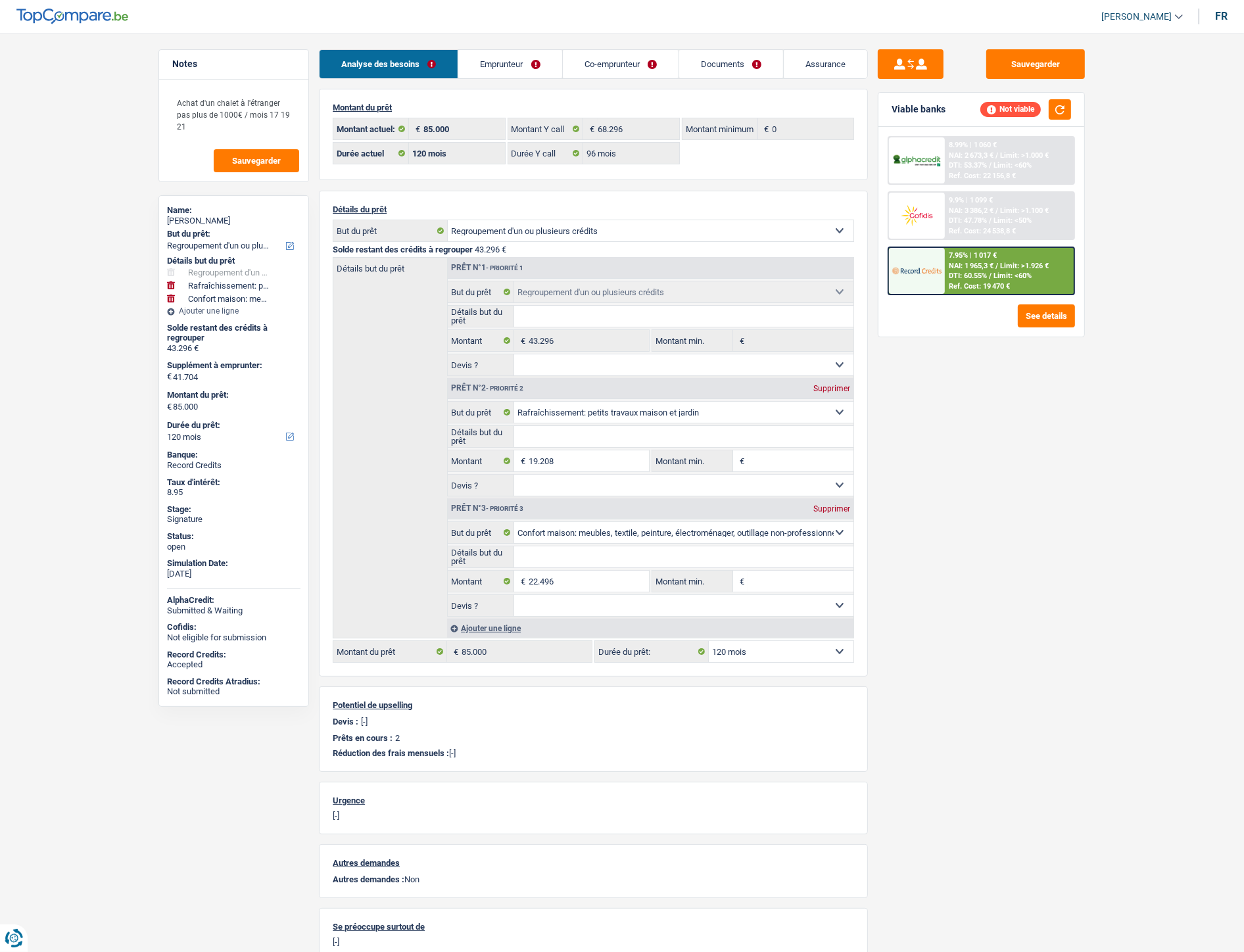
click at [943, 162] on div at bounding box center [917, 160] width 55 height 46
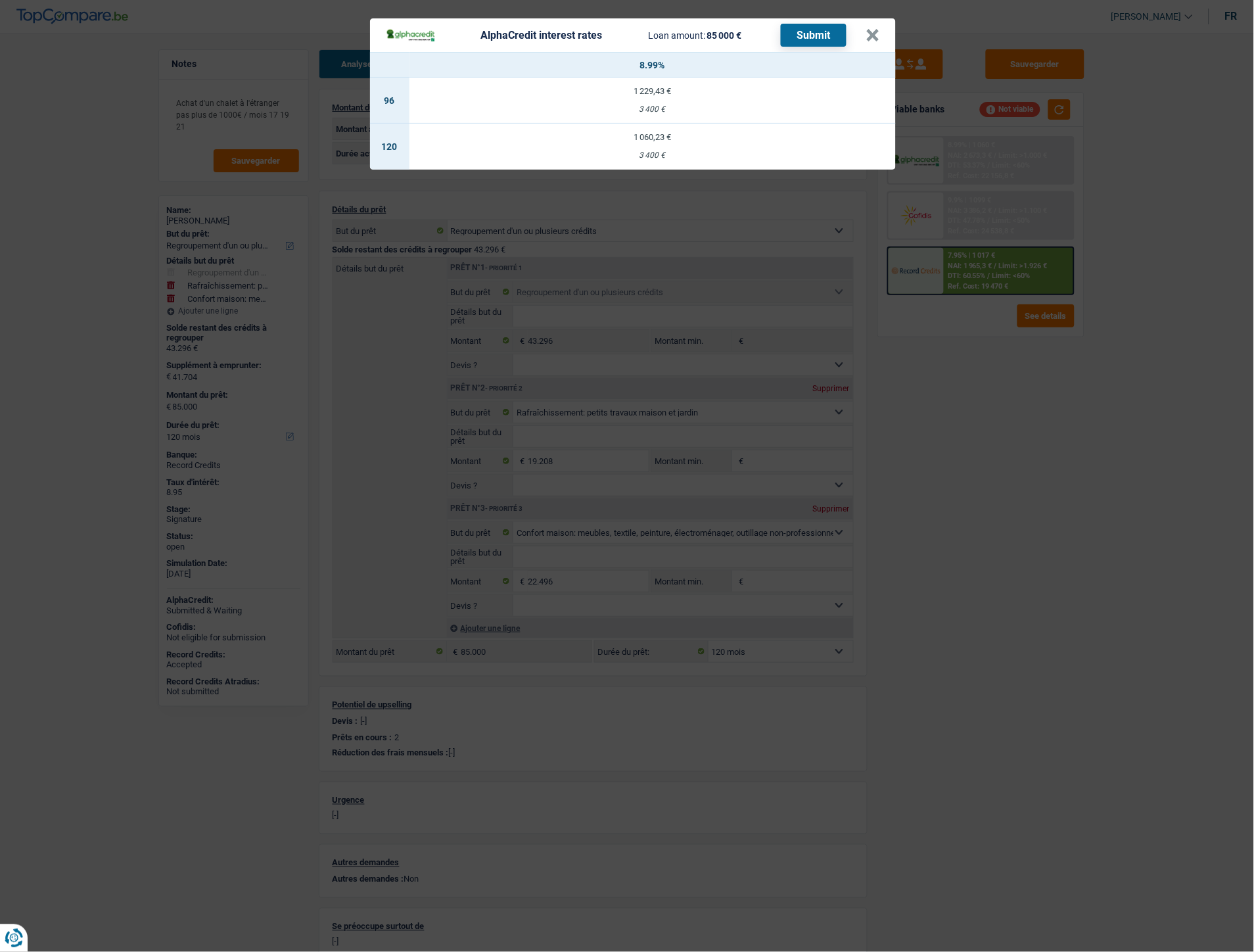
click at [669, 159] on div "3 400 €" at bounding box center [652, 155] width 487 height 8
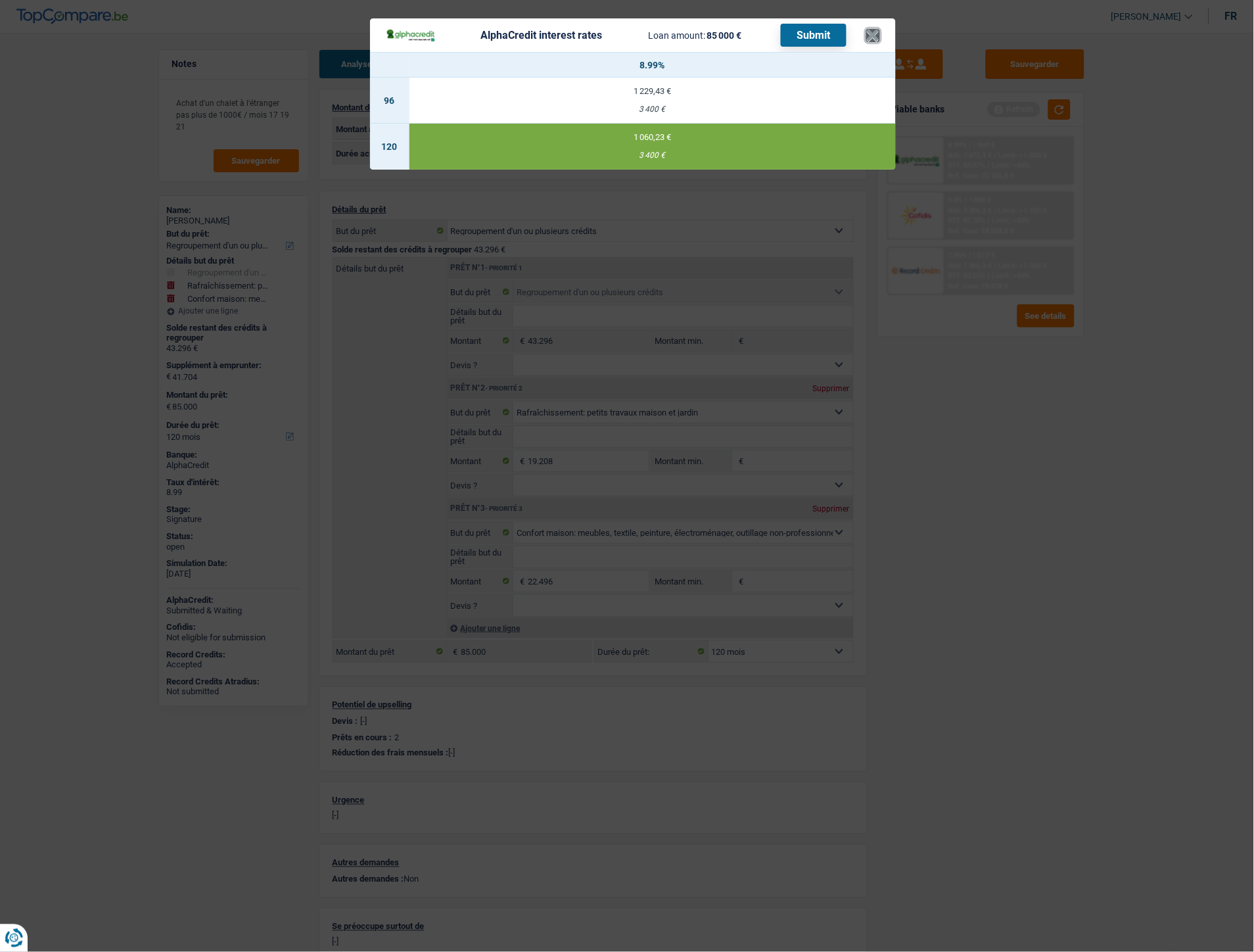
click at [878, 30] on button "×" at bounding box center [873, 35] width 14 height 13
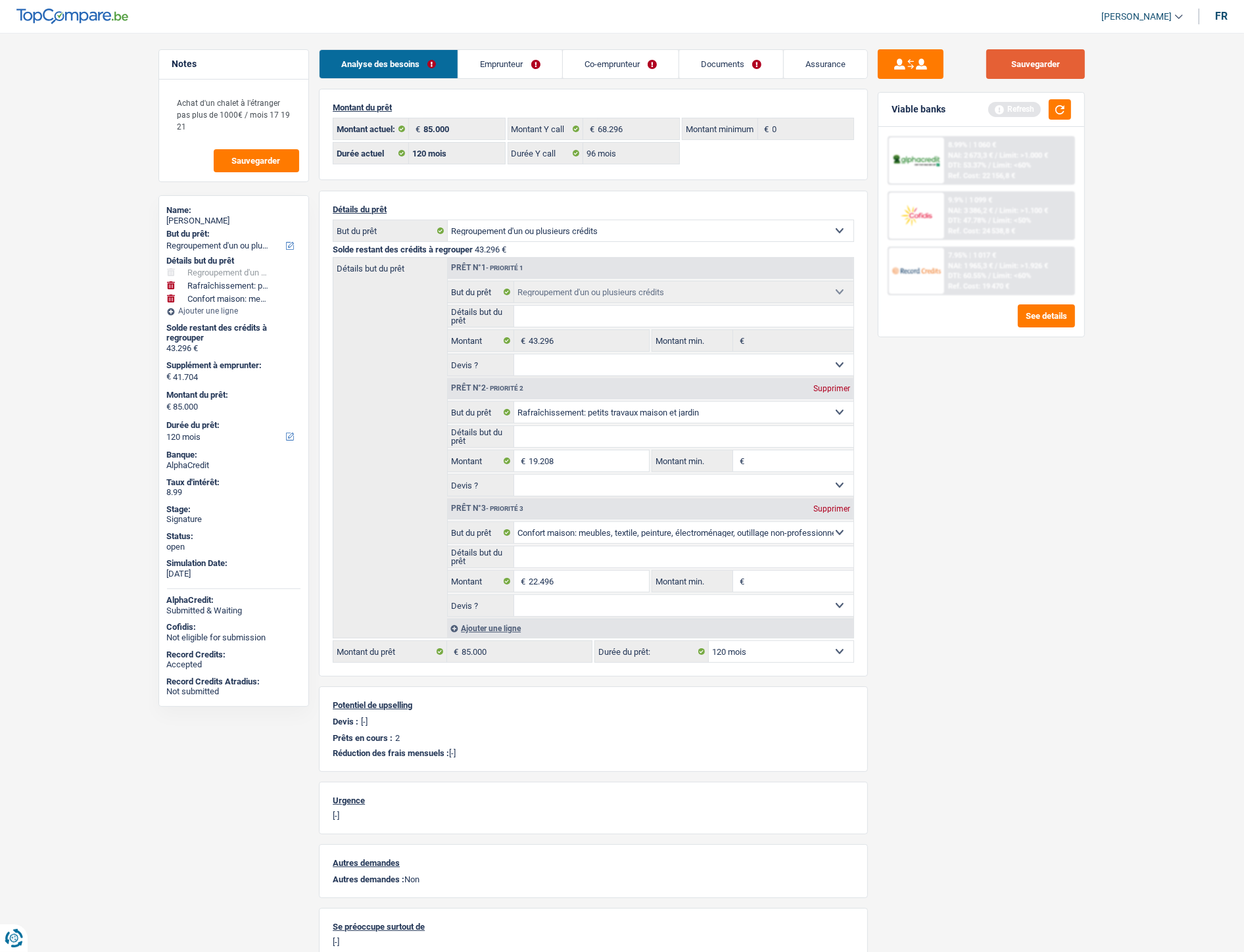
click at [1053, 68] on button "Sauvegarder" at bounding box center [1036, 64] width 99 height 30
click at [963, 145] on div "8.99% | 1 060 €" at bounding box center [972, 144] width 48 height 8
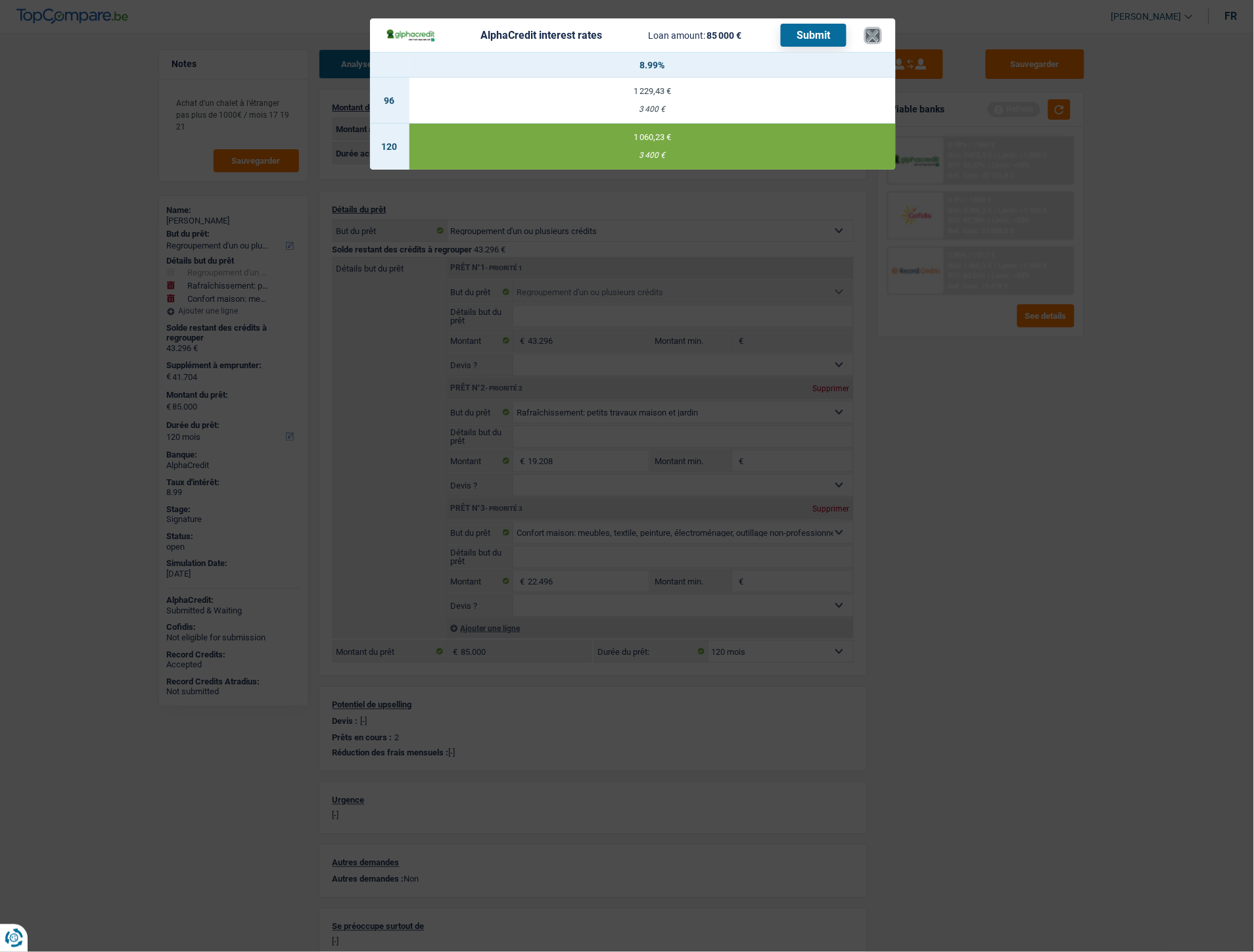
click at [869, 36] on button "×" at bounding box center [873, 35] width 14 height 13
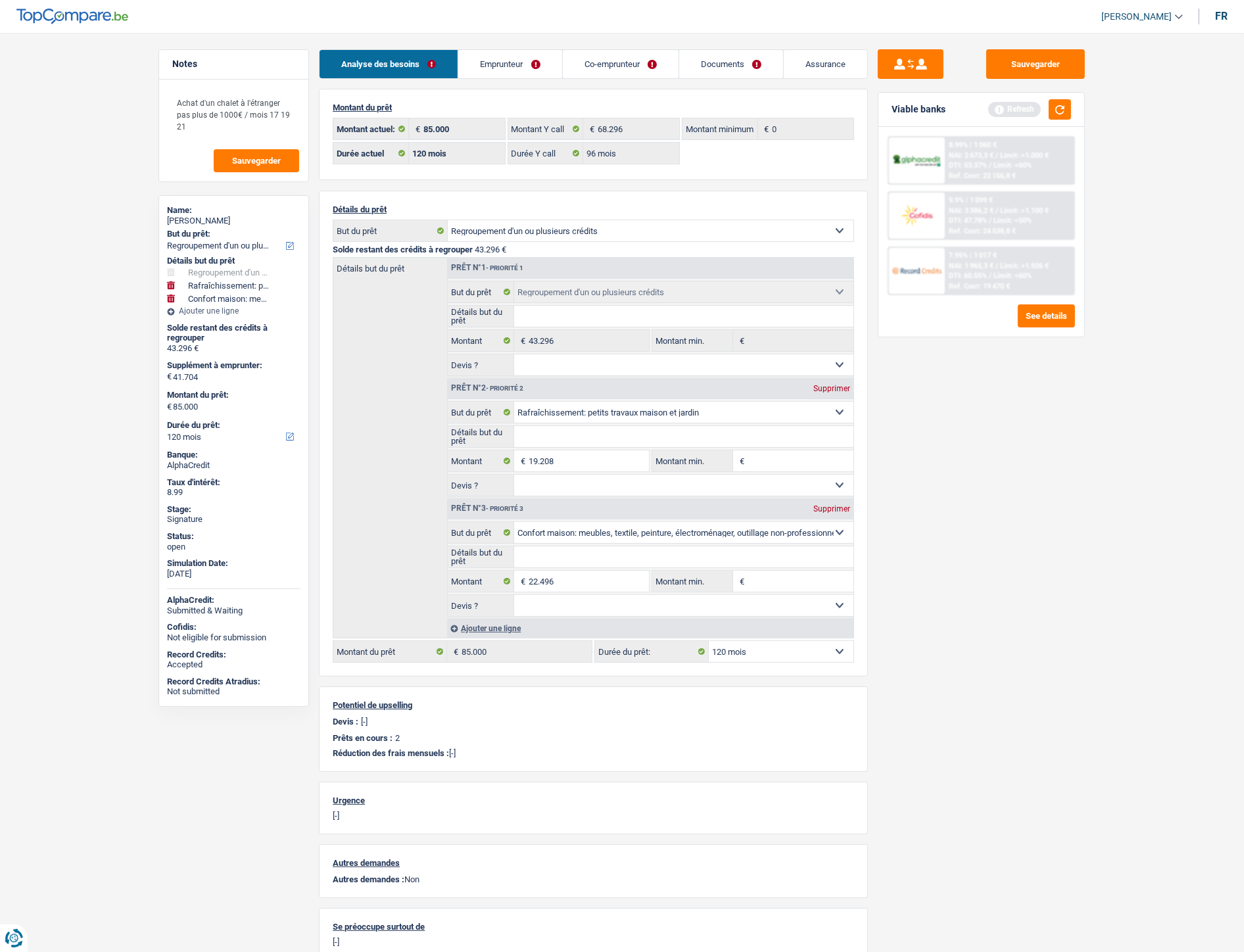
click at [750, 62] on link "Documents" at bounding box center [731, 64] width 104 height 28
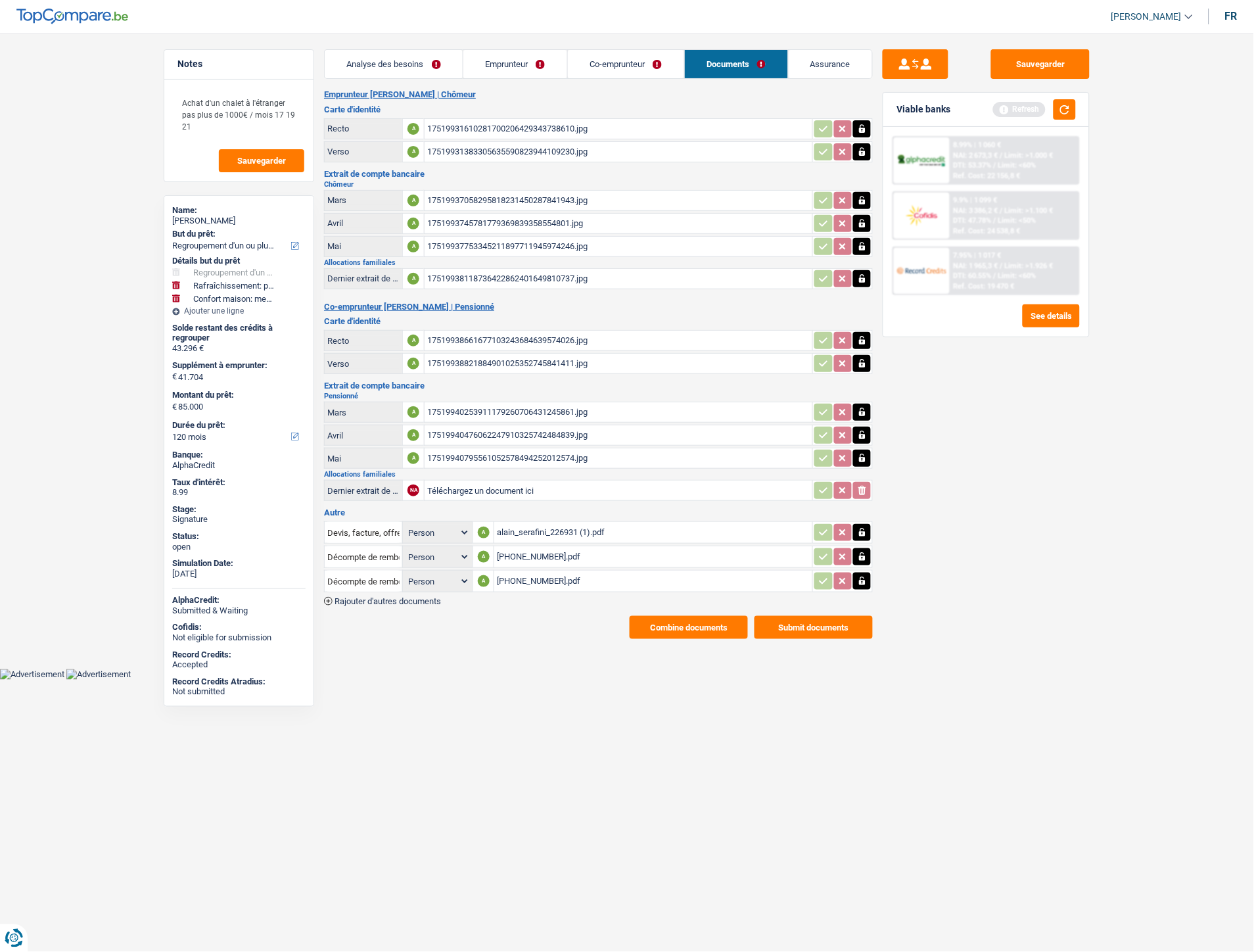
click at [417, 597] on span "Rajouter d'autres documents" at bounding box center [388, 601] width 106 height 8
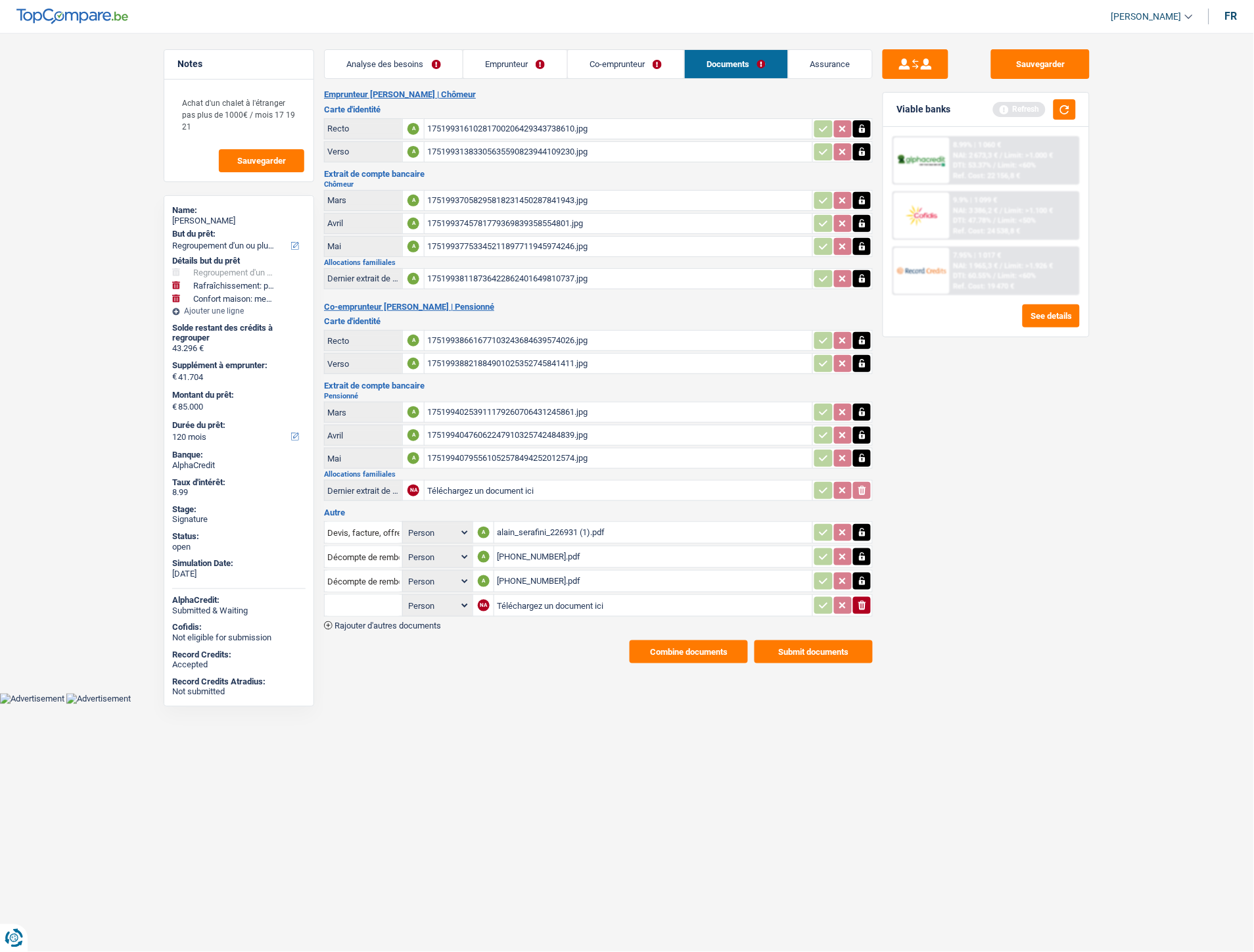
click at [532, 595] on input "Téléchargez un document ici" at bounding box center [654, 605] width 313 height 20
type input "C:\fakepath\CB Serafin i.pdf"
click at [354, 596] on input "text" at bounding box center [363, 606] width 72 height 21
click at [383, 623] on li "Carte bancaire" at bounding box center [398, 632] width 134 height 17
type input "Carte bancaire"
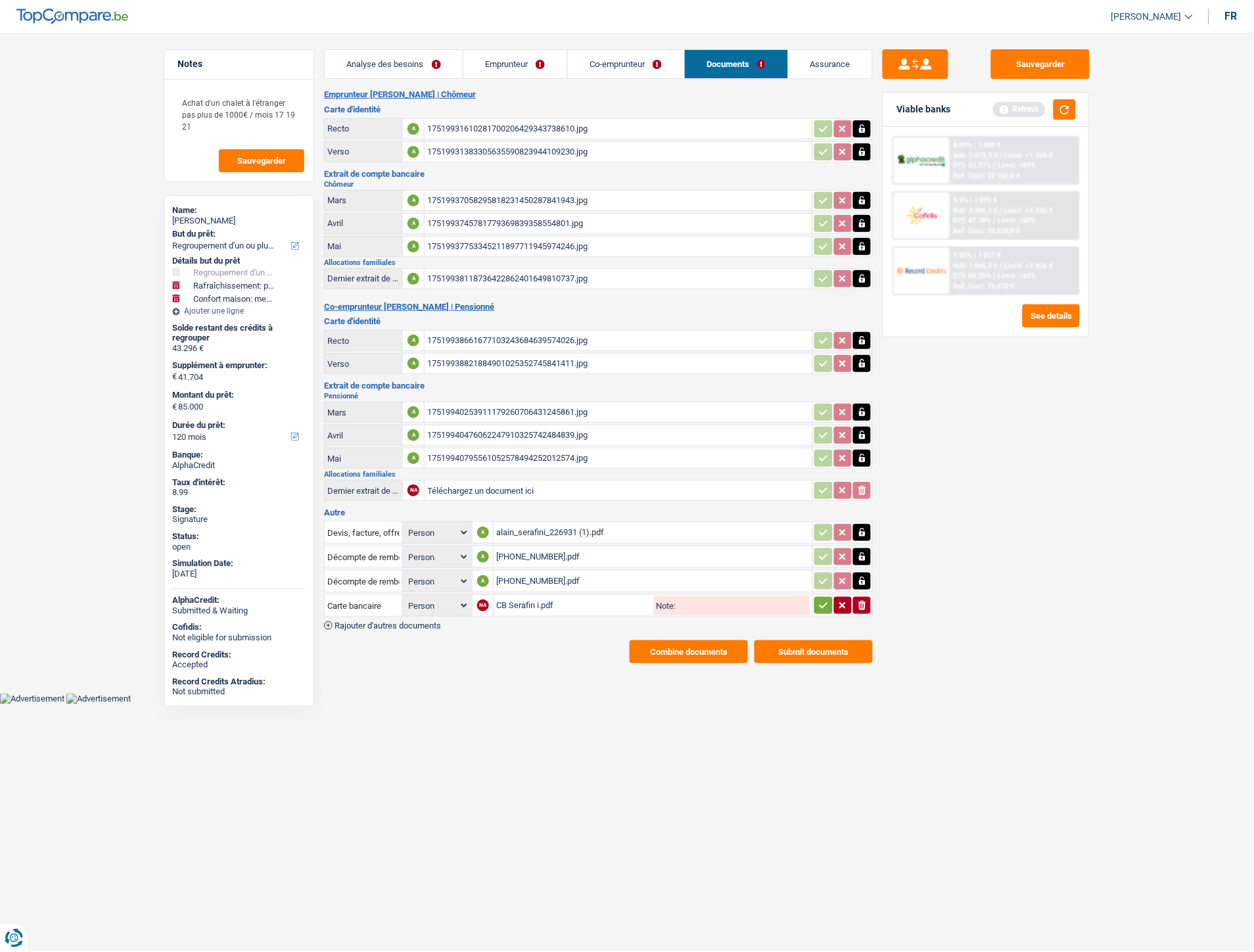
click at [820, 599] on icon "button" at bounding box center [824, 605] width 11 height 13
click at [405, 621] on span "Rajouter d'autres documents" at bounding box center [388, 625] width 106 height 8
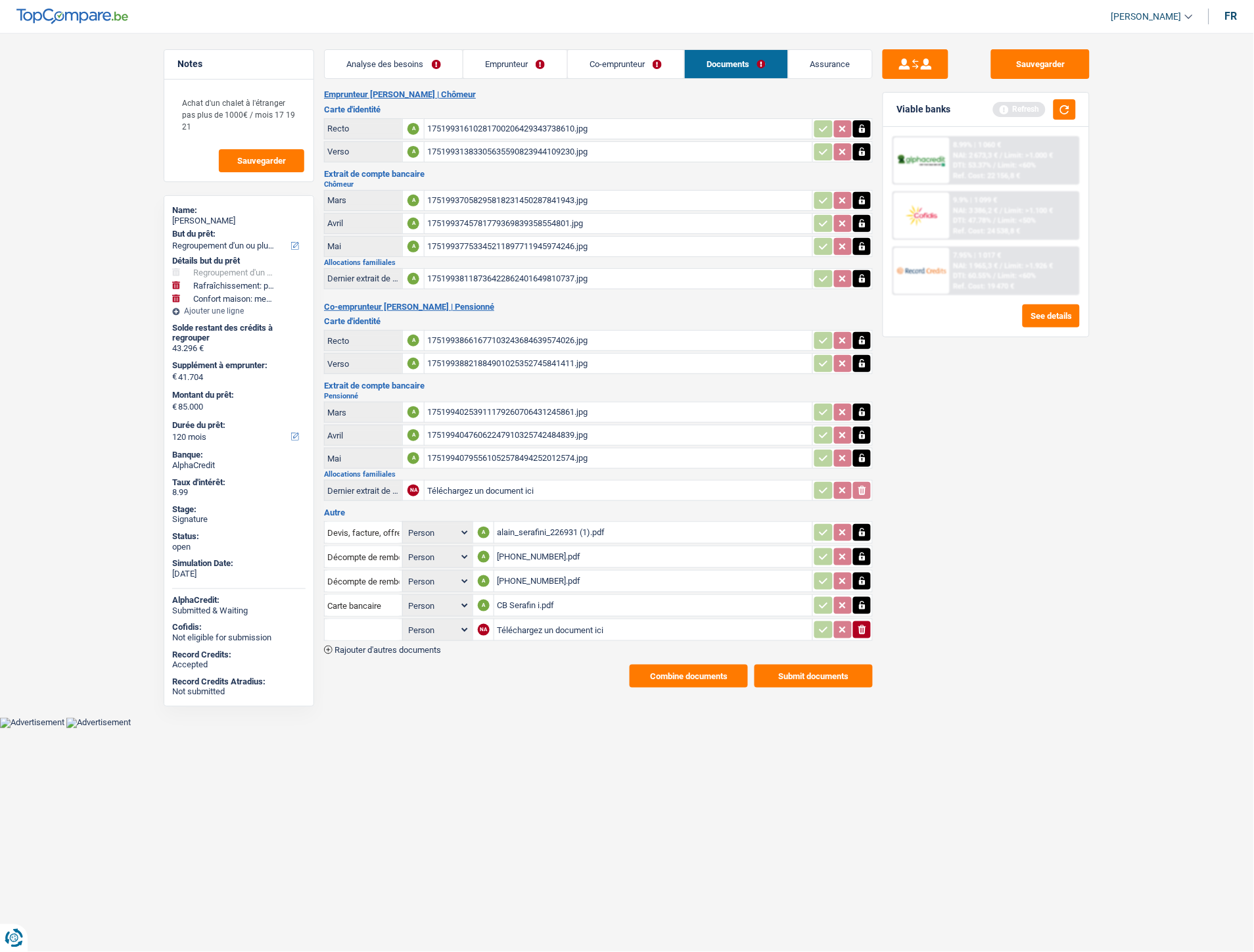
click at [510, 619] on input "Téléchargez un document ici" at bounding box center [654, 629] width 313 height 20
type input "C:\fakepath\Extrait Madame.pdf"
click at [375, 623] on input "text" at bounding box center [363, 630] width 72 height 21
click at [413, 680] on li "Extraits de compte de toutes les transactions 3 derniers mois" at bounding box center [456, 689] width 250 height 17
type input "Extraits de compte de toutes les transactions 3 derniers mois"
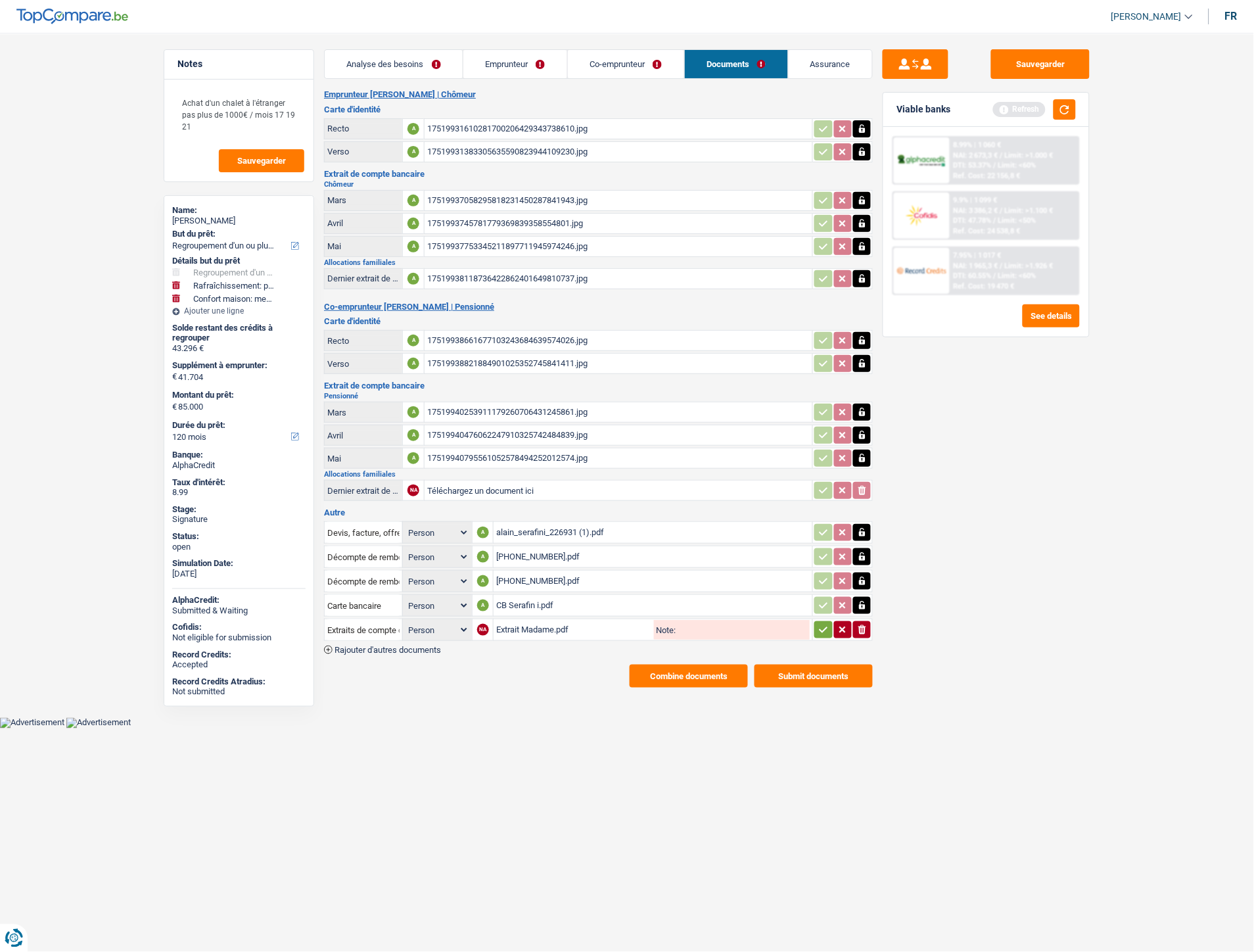
click at [824, 623] on icon "button" at bounding box center [824, 629] width 11 height 13
click at [421, 645] on span "Rajouter d'autres documents" at bounding box center [388, 649] width 106 height 8
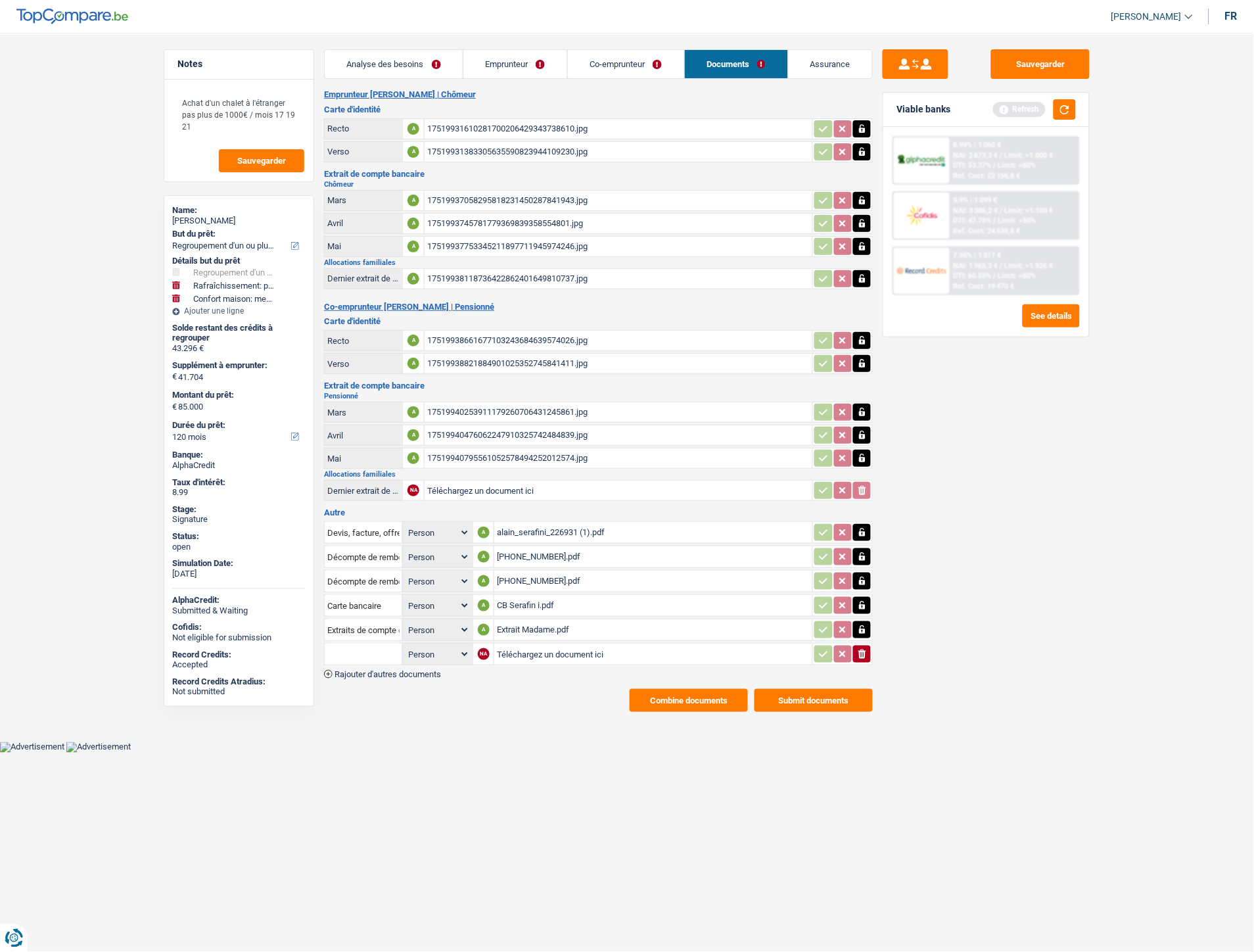
click at [543, 645] on input "Téléchargez un document ici" at bounding box center [654, 654] width 313 height 20
type input "C:\fakepath\Extrait Monsieur.pdf"
click at [342, 644] on input "text" at bounding box center [363, 654] width 72 height 21
click at [461, 705] on li "Extraits de compte de toutes les transactions 3 derniers mois" at bounding box center [456, 713] width 250 height 17
type input "Extraits de compte de toutes les transactions 3 derniers mois"
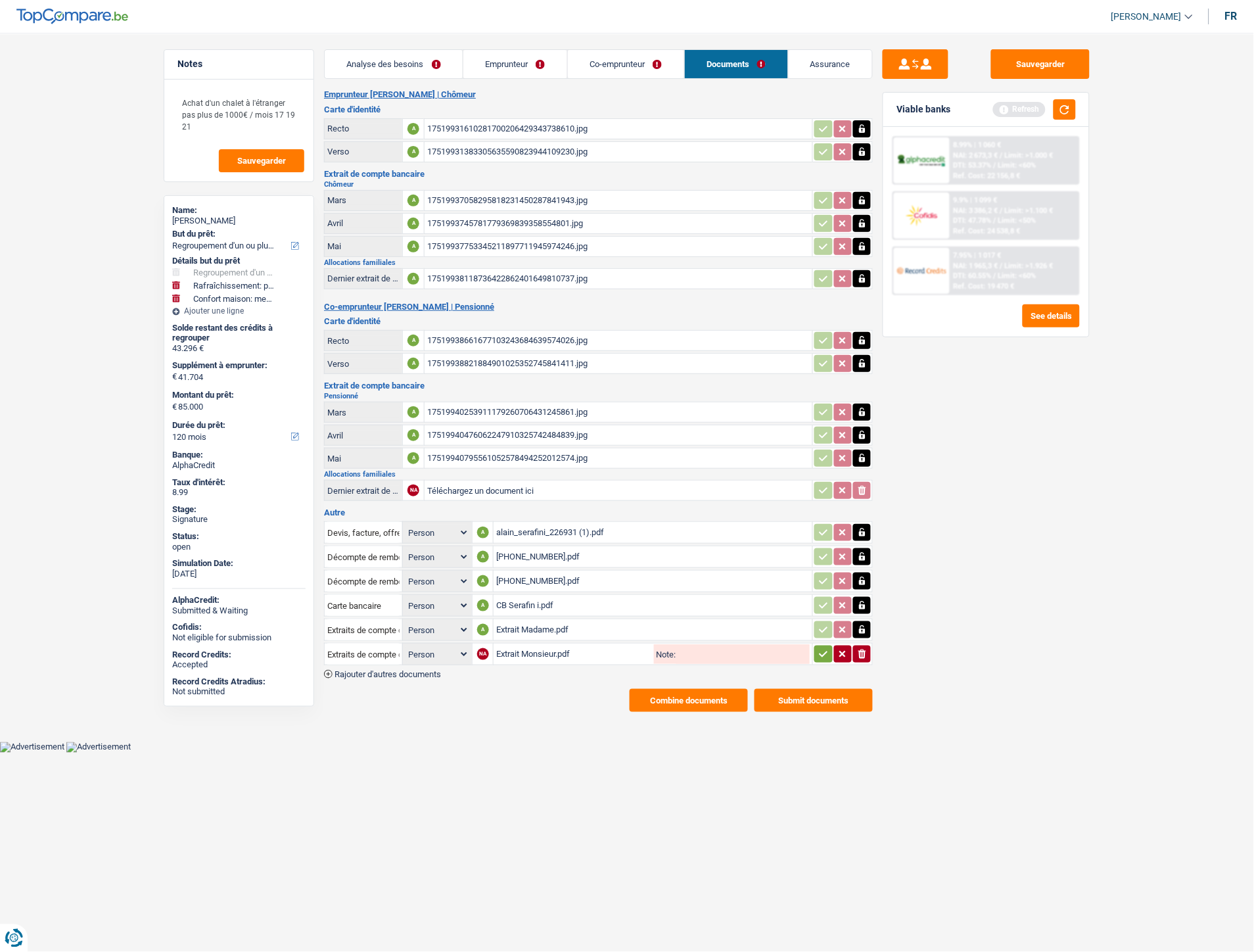
click at [830, 649] on button "button" at bounding box center [823, 654] width 17 height 17
click at [415, 670] on span "Rajouter d'autres documents" at bounding box center [388, 673] width 106 height 8
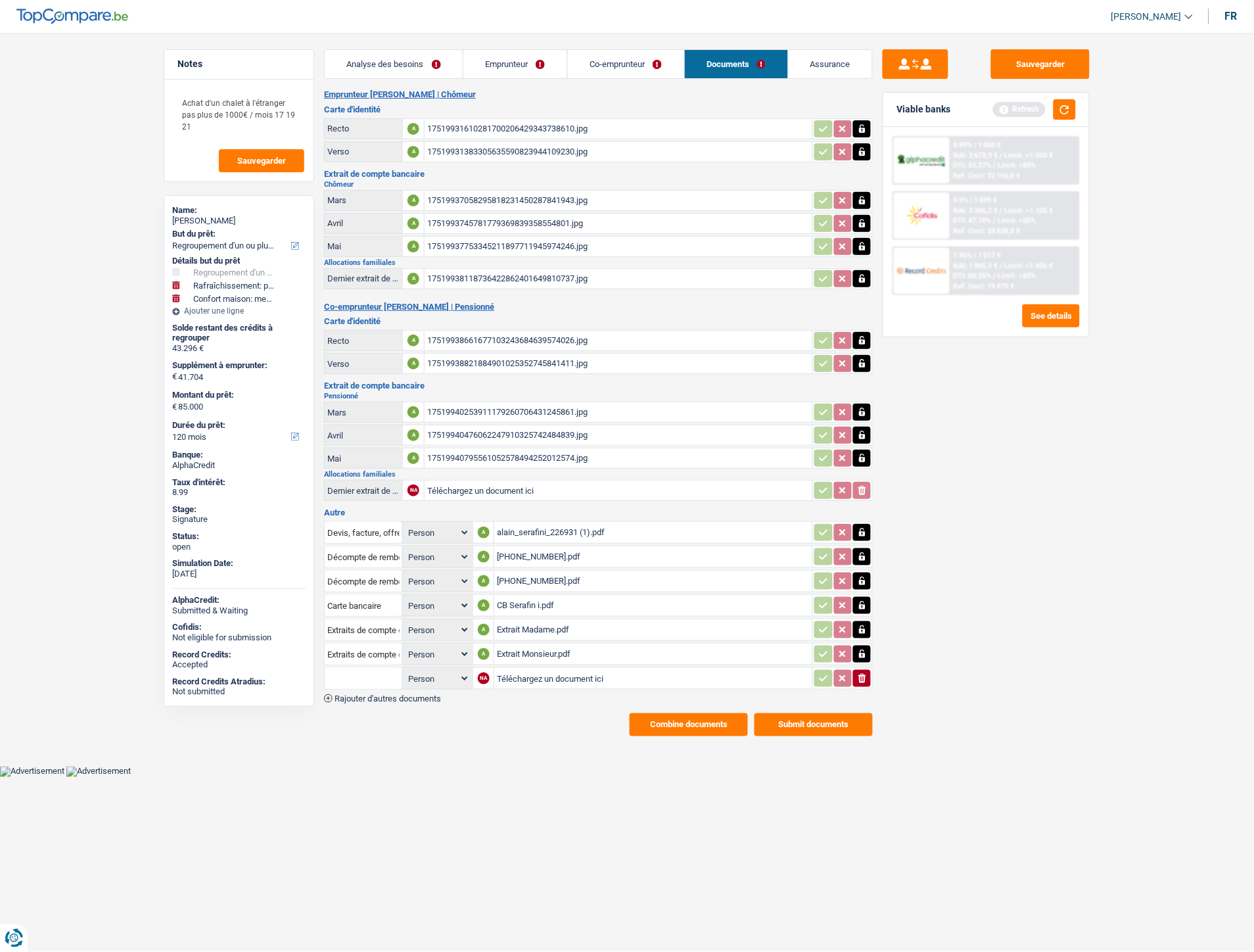
click at [531, 669] on input "Téléchargez un document ici" at bounding box center [654, 679] width 313 height 20
type input "C:\fakepath\Alloc Serafini.jpg"
click at [369, 668] on input "text" at bounding box center [363, 679] width 72 height 21
click at [371, 696] on li "Dernier extrait de compte pour vos allocations familiales" at bounding box center [442, 705] width 222 height 17
type input "Dernier extrait de compte pour vos allocations familiales"
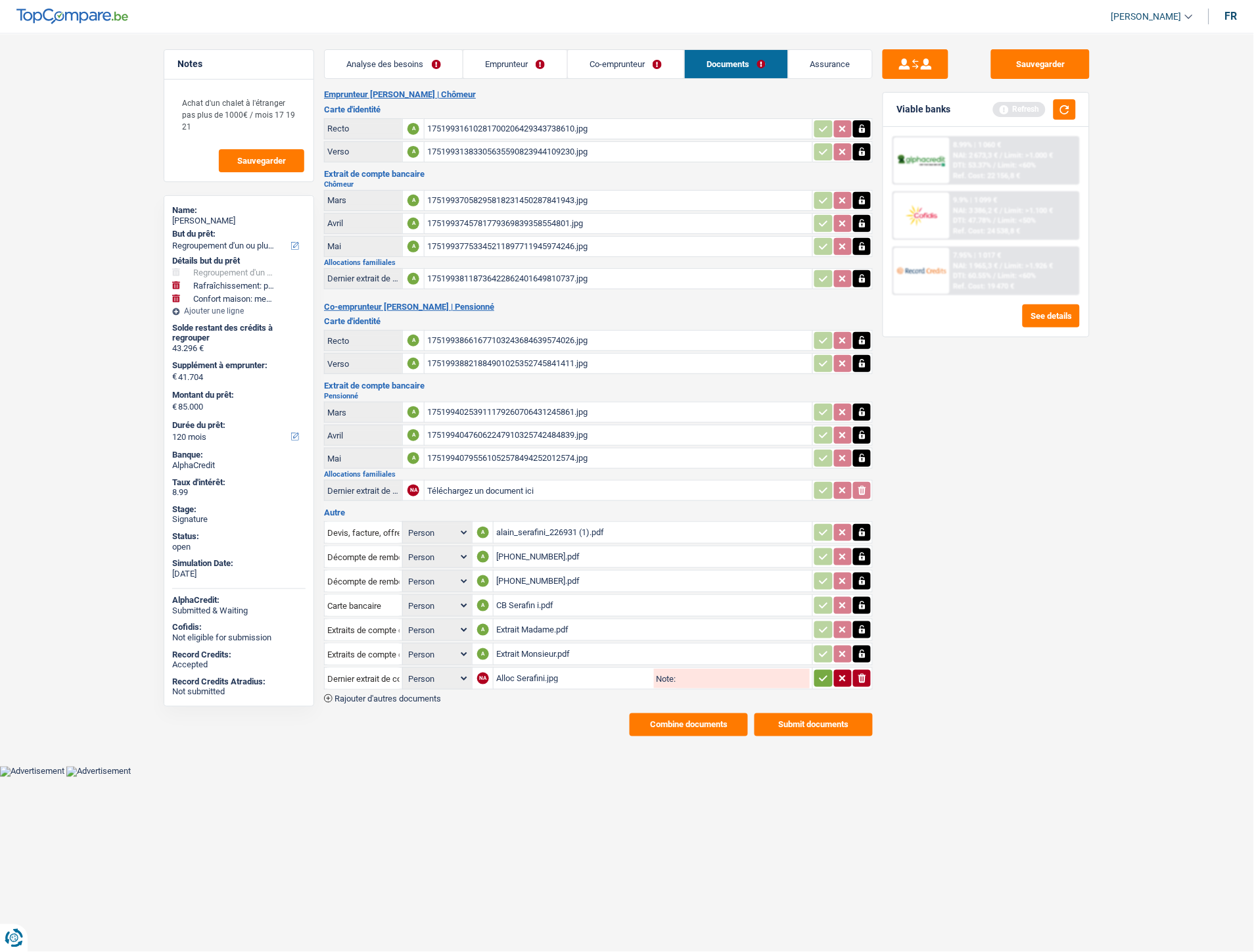
click at [825, 676] on icon "button" at bounding box center [824, 679] width 8 height 6
click at [1026, 61] on button "Sauvegarder" at bounding box center [1041, 64] width 99 height 30
click at [365, 694] on span "Rajouter d'autres documents" at bounding box center [388, 698] width 106 height 8
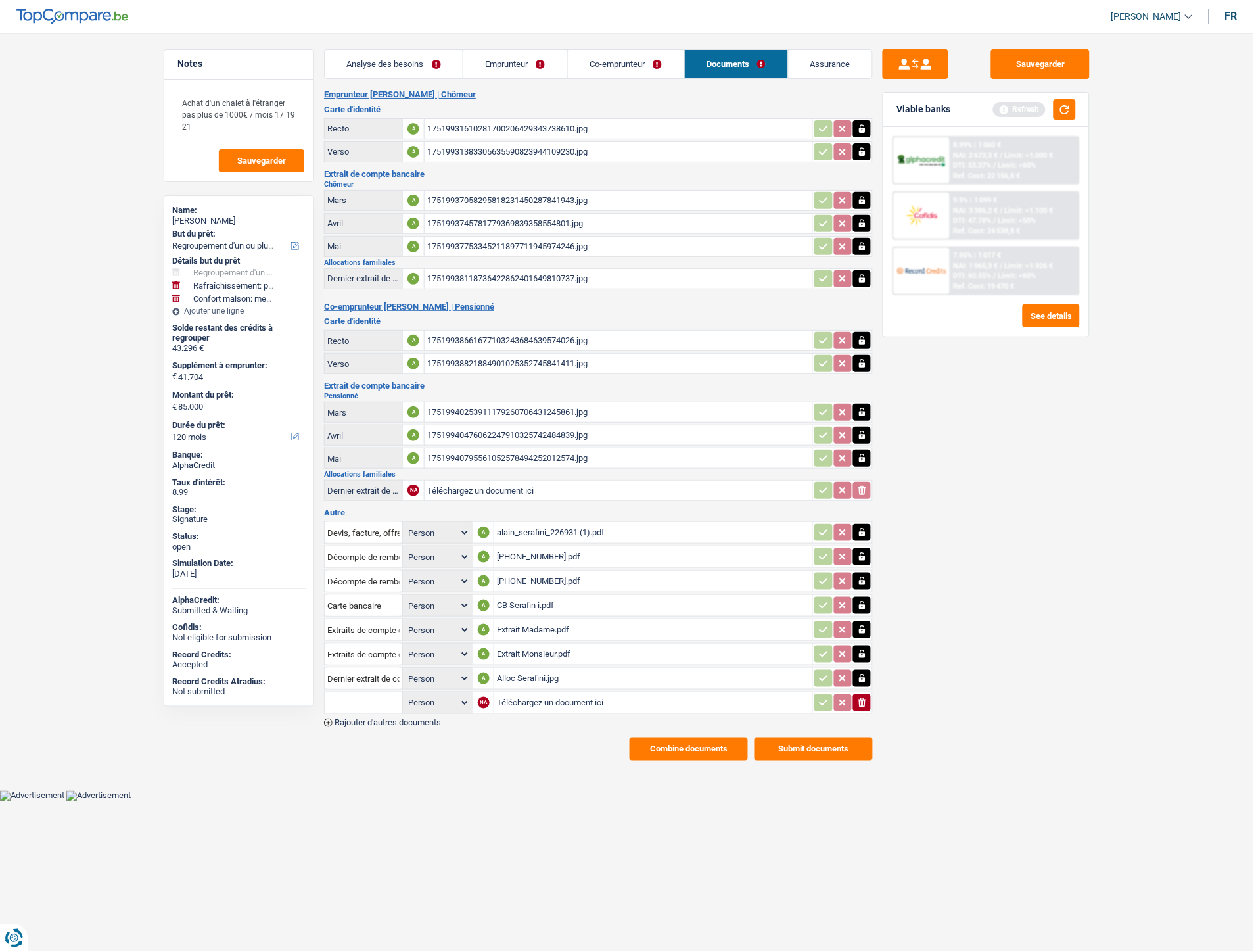
click at [398, 718] on span "Rajouter d'autres documents" at bounding box center [388, 722] width 106 height 8
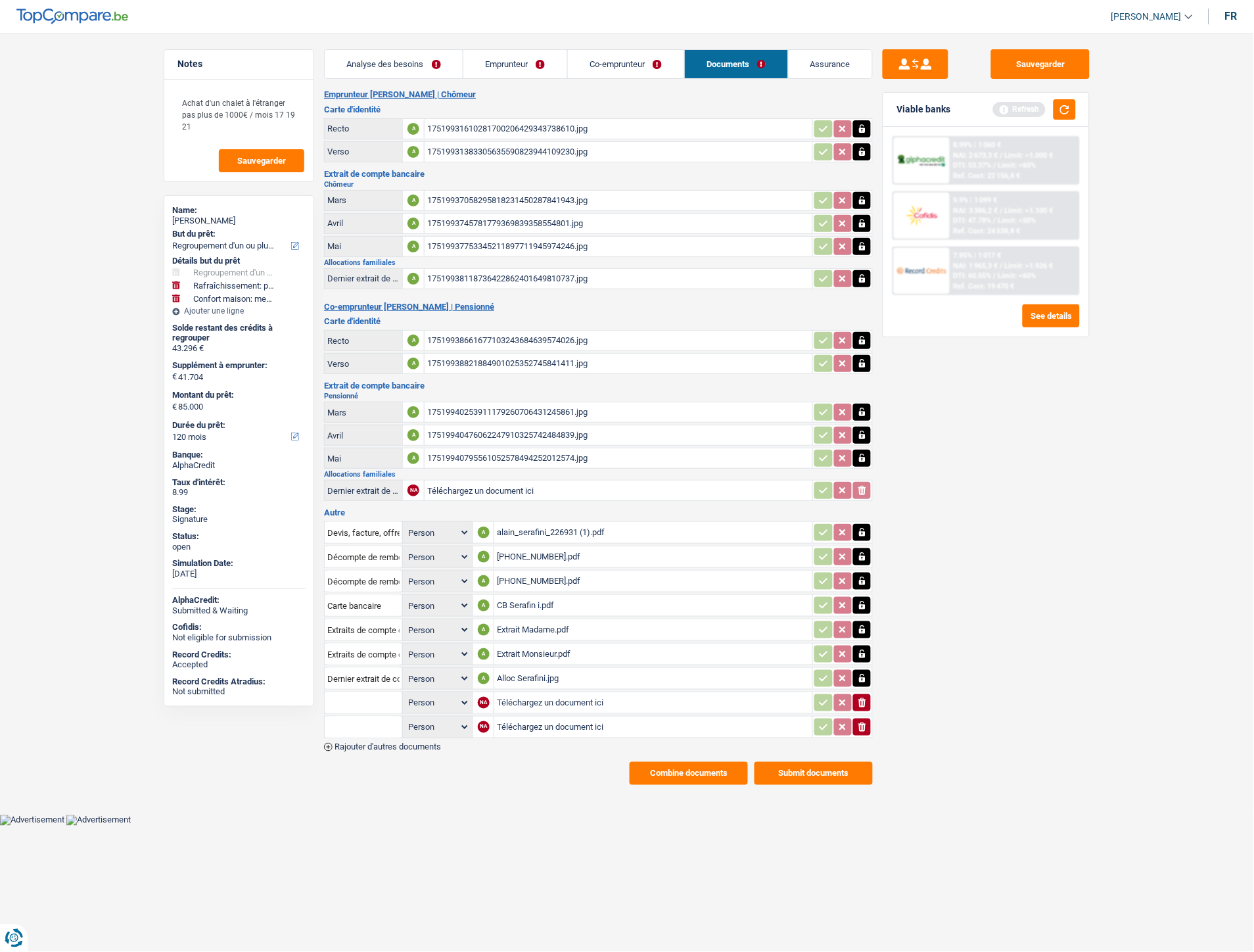
click at [861, 723] on icon "button" at bounding box center [862, 727] width 8 height 9
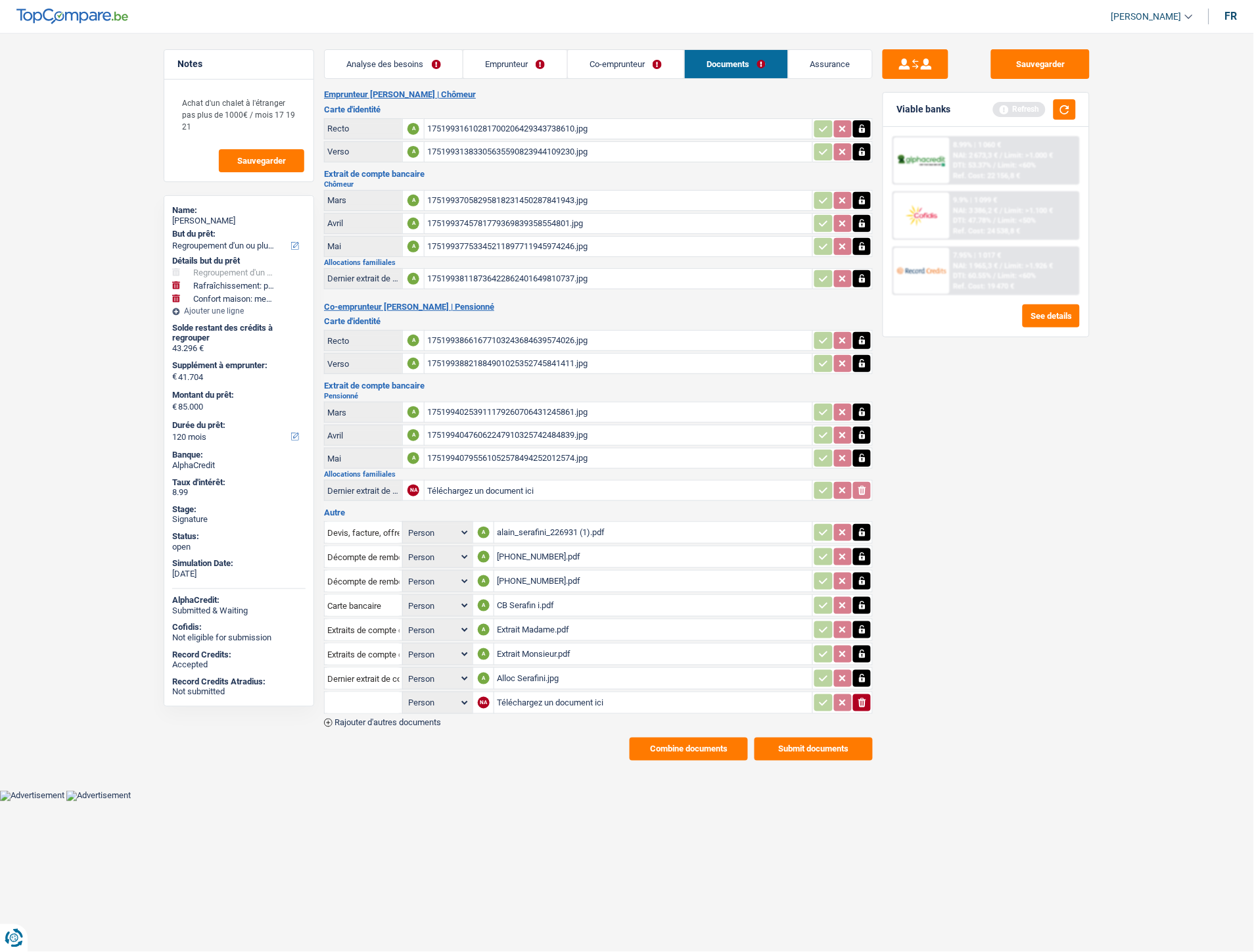
click at [512, 695] on input "Téléchargez un document ici" at bounding box center [654, 703] width 313 height 20
type input "C:\fakepath\Fiche de paie juillet Madame.pdf"
click at [365, 692] on input "text" at bounding box center [363, 703] width 72 height 21
click at [367, 737] on li "Fiche de paie Juillet" at bounding box center [411, 746] width 159 height 17
type input "Fiche de paie Juillet"
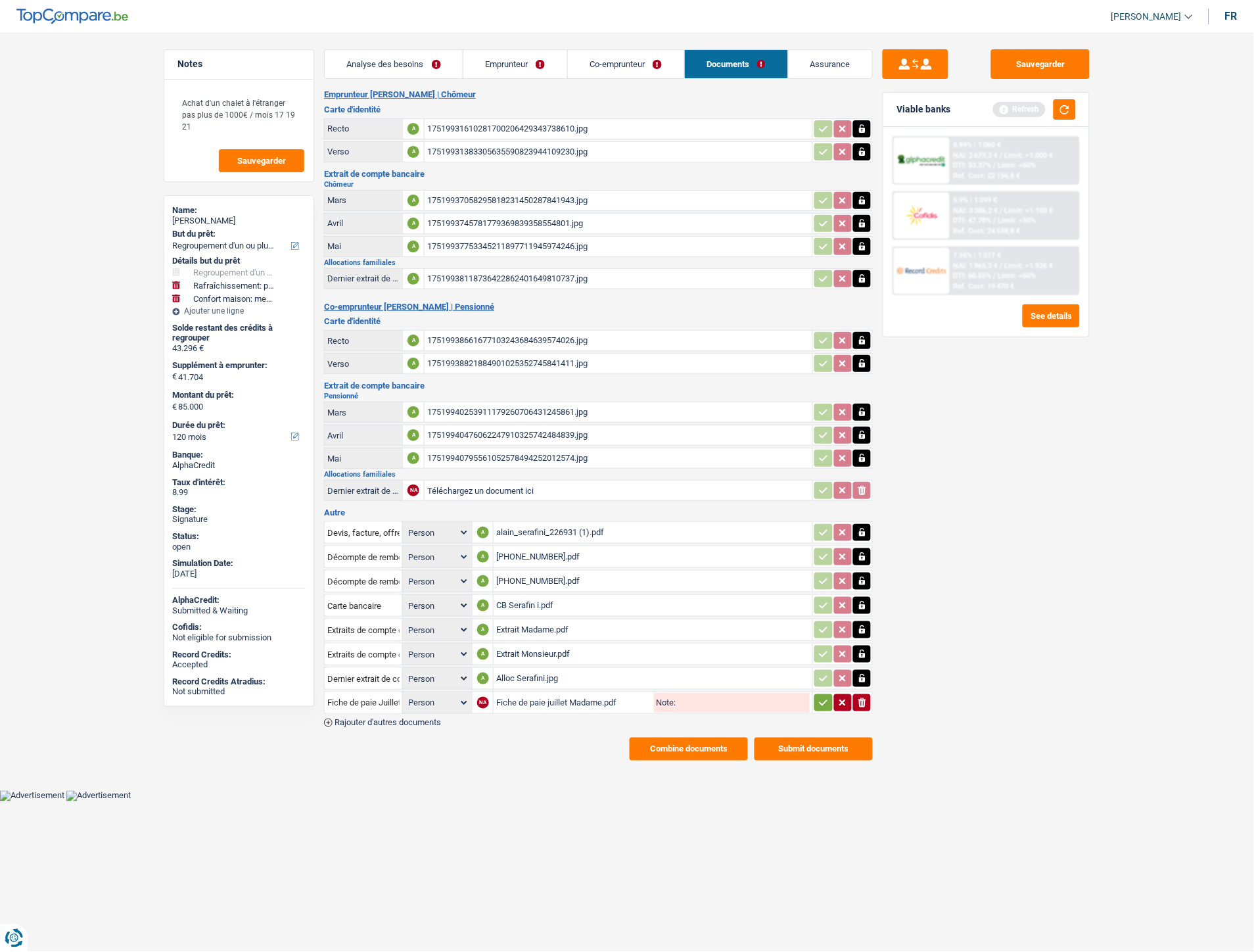
click at [825, 698] on button "button" at bounding box center [823, 702] width 17 height 17
click at [1036, 59] on button "Sauvegarder" at bounding box center [1041, 64] width 99 height 30
click at [1026, 61] on button "Sauvegarder" at bounding box center [1041, 64] width 99 height 30
click at [712, 744] on button "Combine documents" at bounding box center [688, 749] width 118 height 23
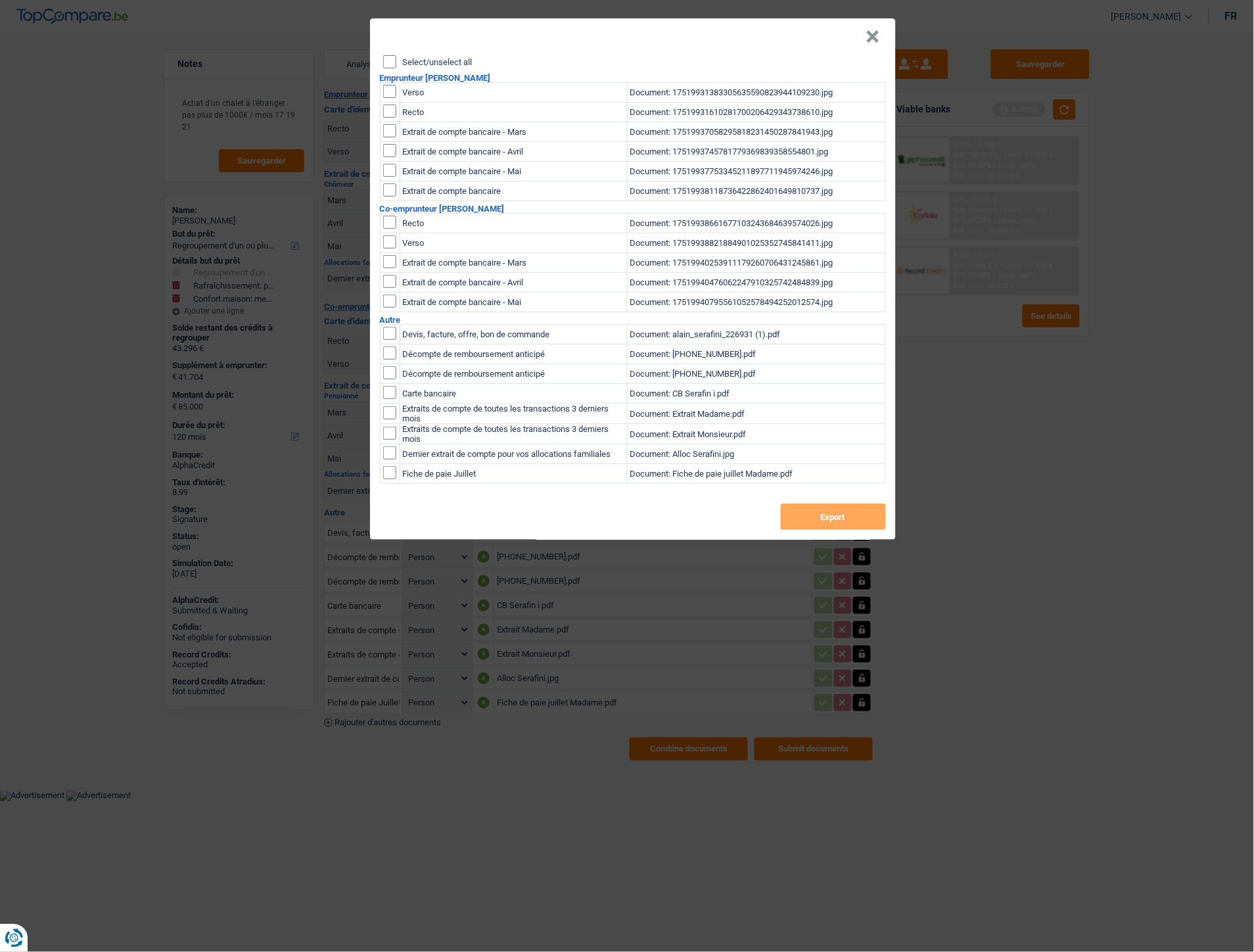
click at [395, 61] on input "Select/unselect all" at bounding box center [389, 61] width 13 height 13
checkbox input "true"
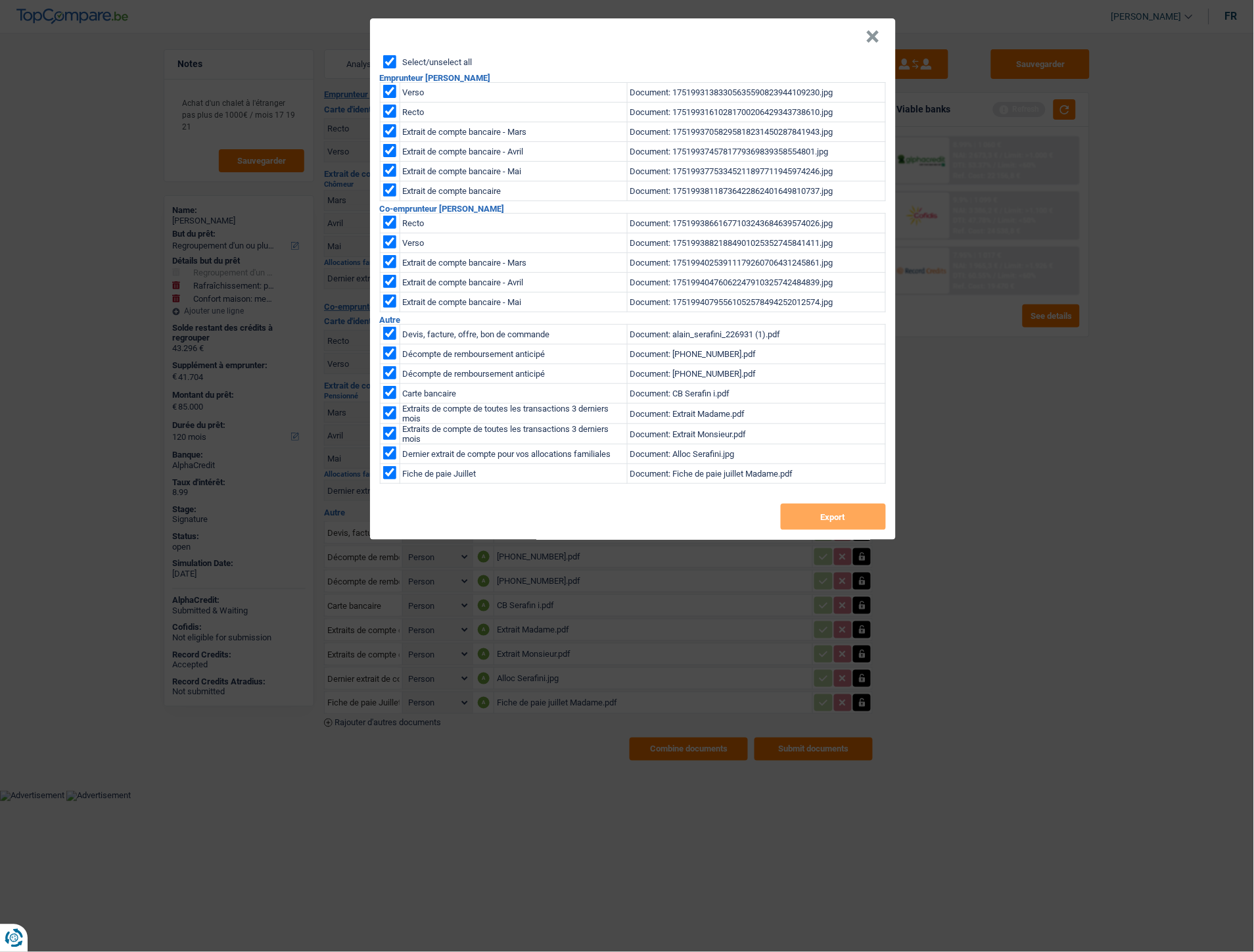
checkbox input "true"
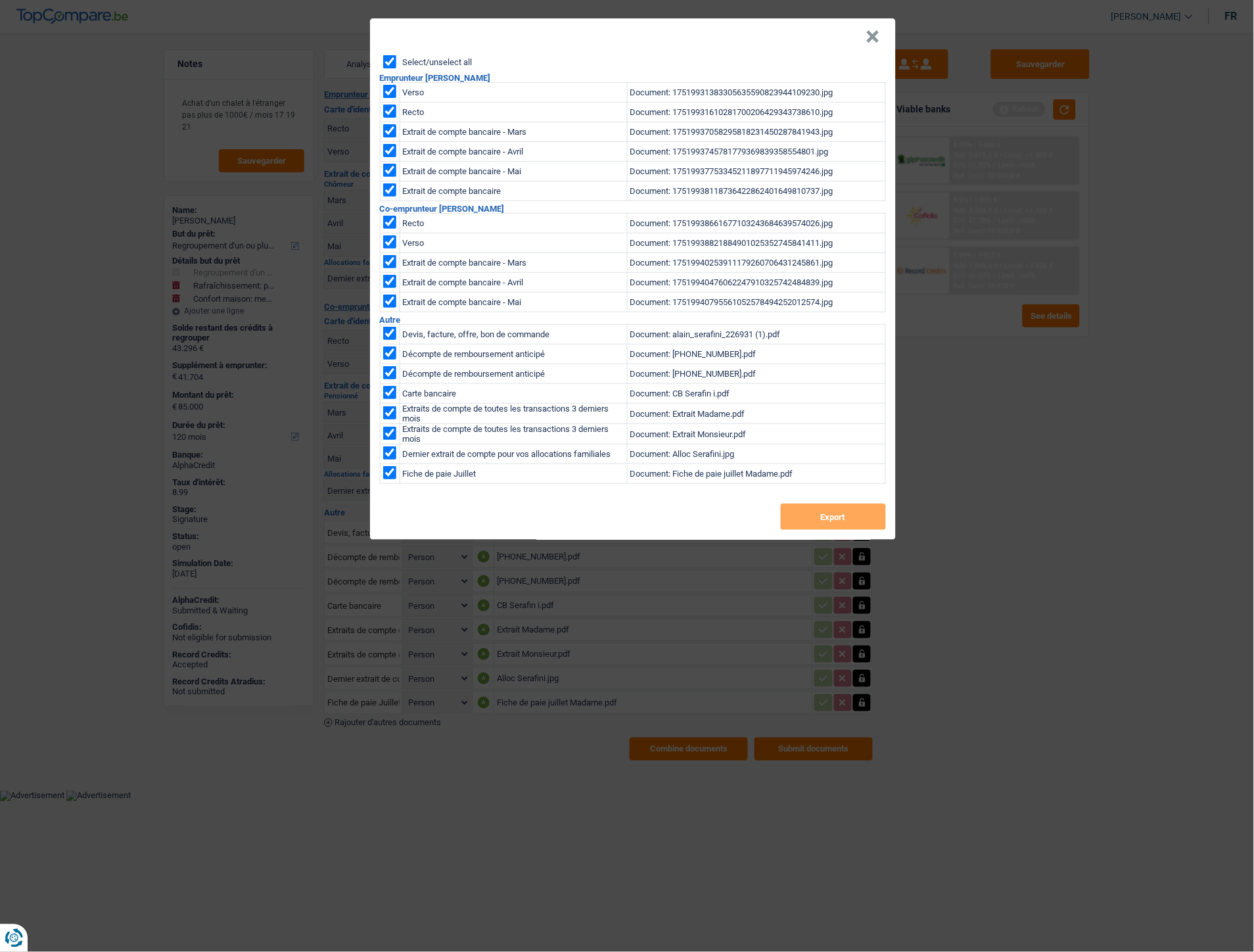
checkbox input "true"
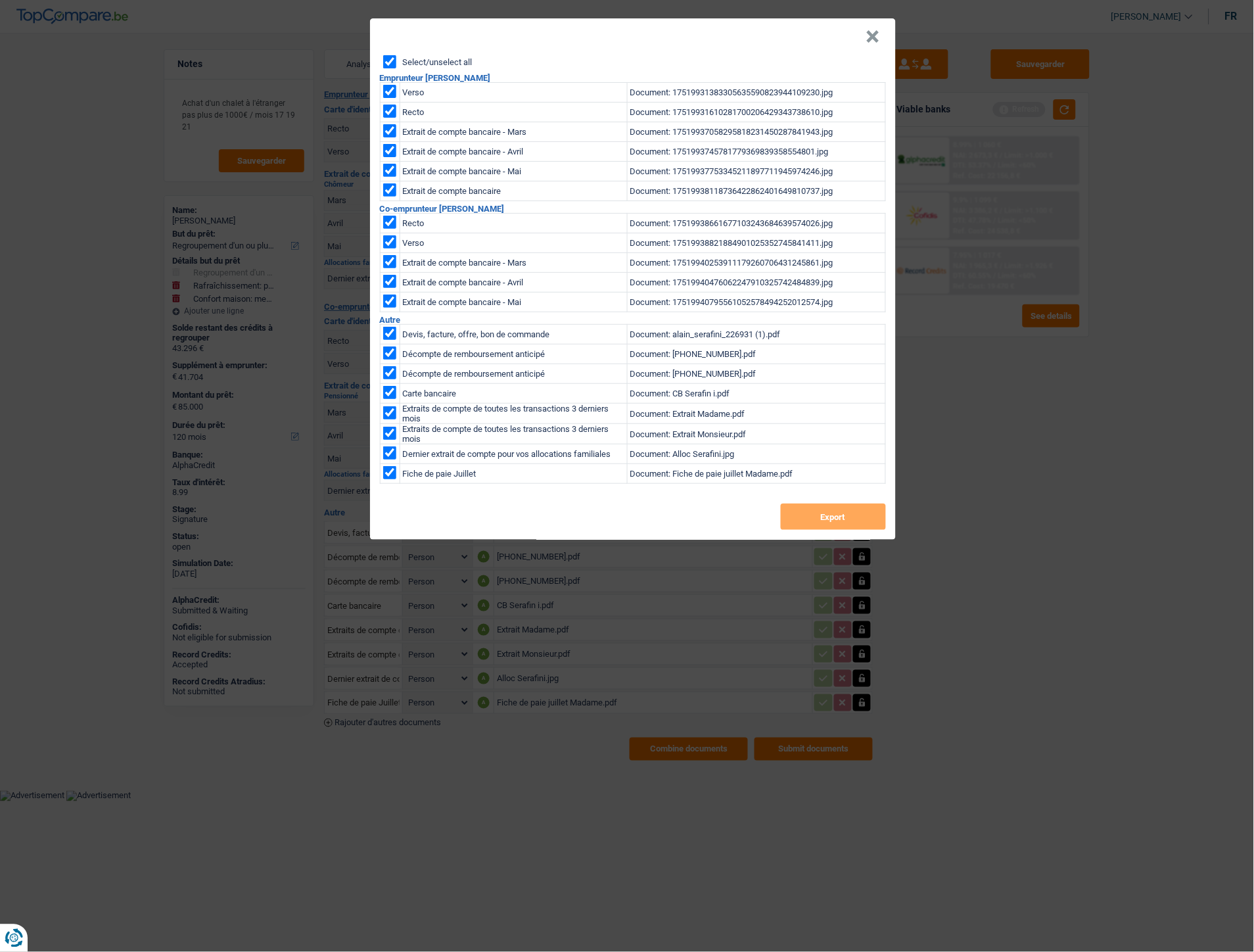
checkbox input "true"
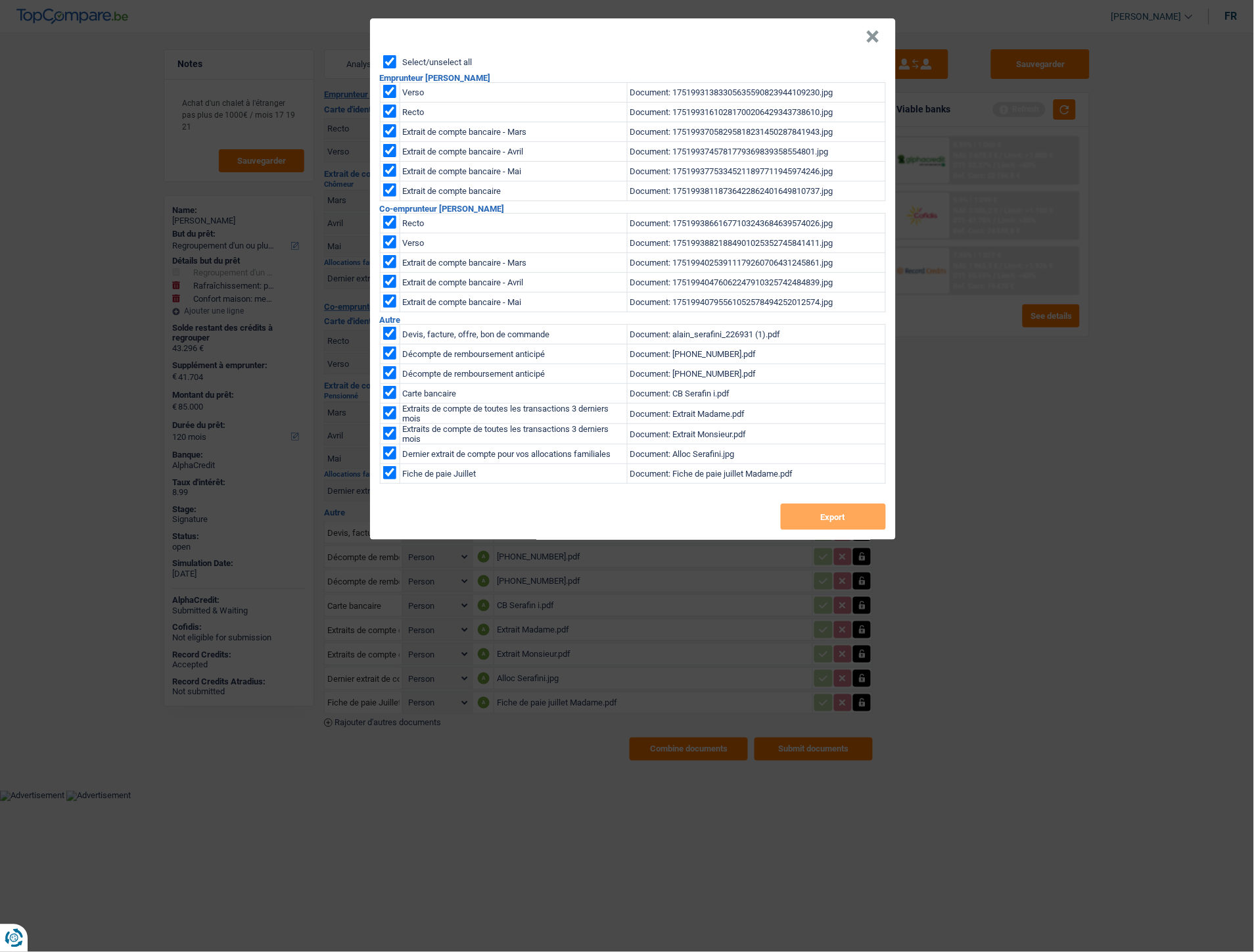
checkbox input "true"
click at [871, 40] on button "×" at bounding box center [873, 36] width 14 height 13
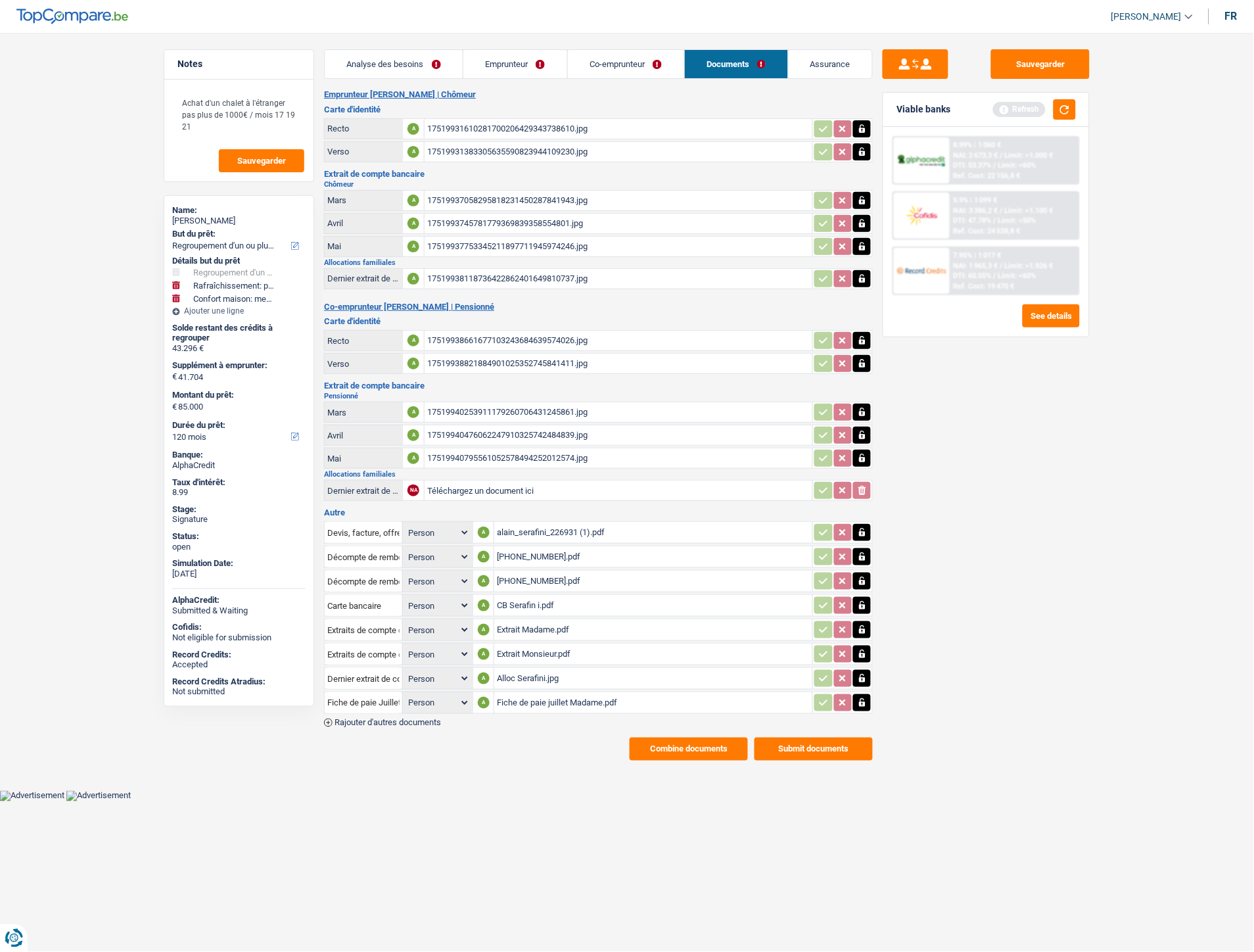
click at [539, 522] on div "alain_serafini_226931 (1).pdf" at bounding box center [654, 532] width 313 height 20
click at [521, 547] on div "118-0523013-33.pdf" at bounding box center [654, 556] width 313 height 20
click at [655, 725] on div "Emprunteur Alain Serafini | Chômeur Carte d'identité Recto A 175199316102817002…" at bounding box center [598, 425] width 549 height 671
click at [660, 739] on button "Combine documents" at bounding box center [688, 749] width 118 height 23
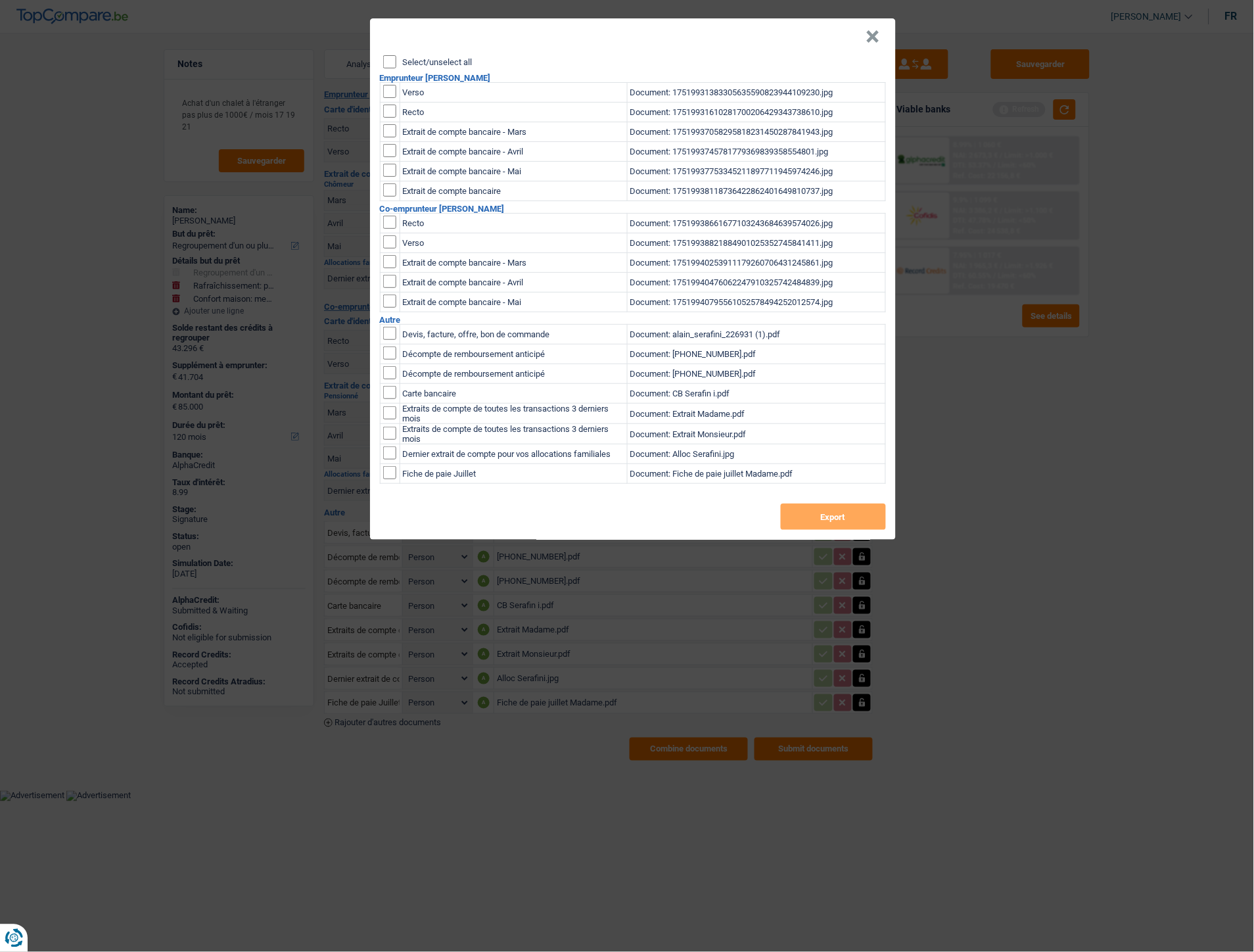
click at [392, 65] on input "Select/unselect all" at bounding box center [389, 61] width 13 height 13
checkbox input "true"
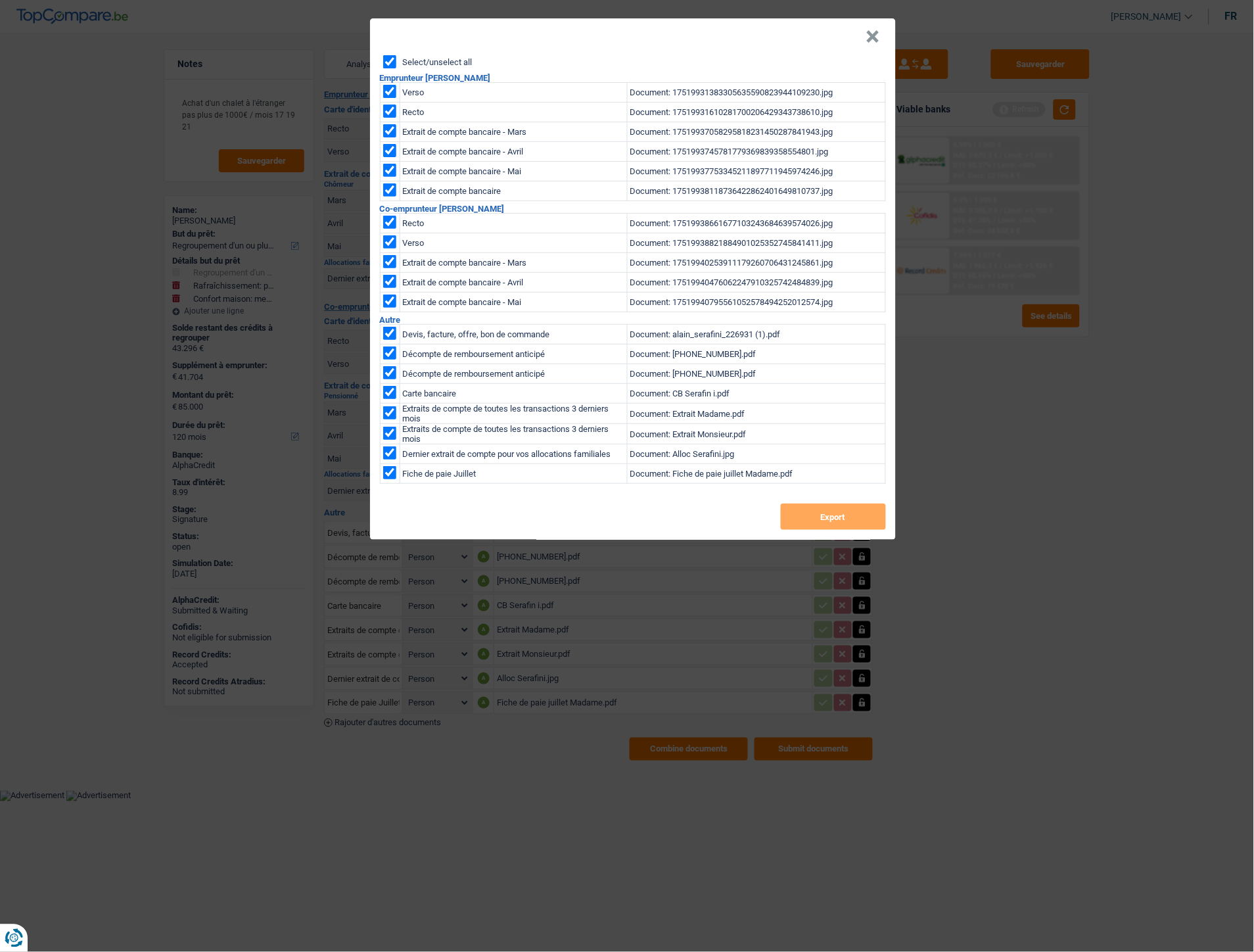
checkbox input "true"
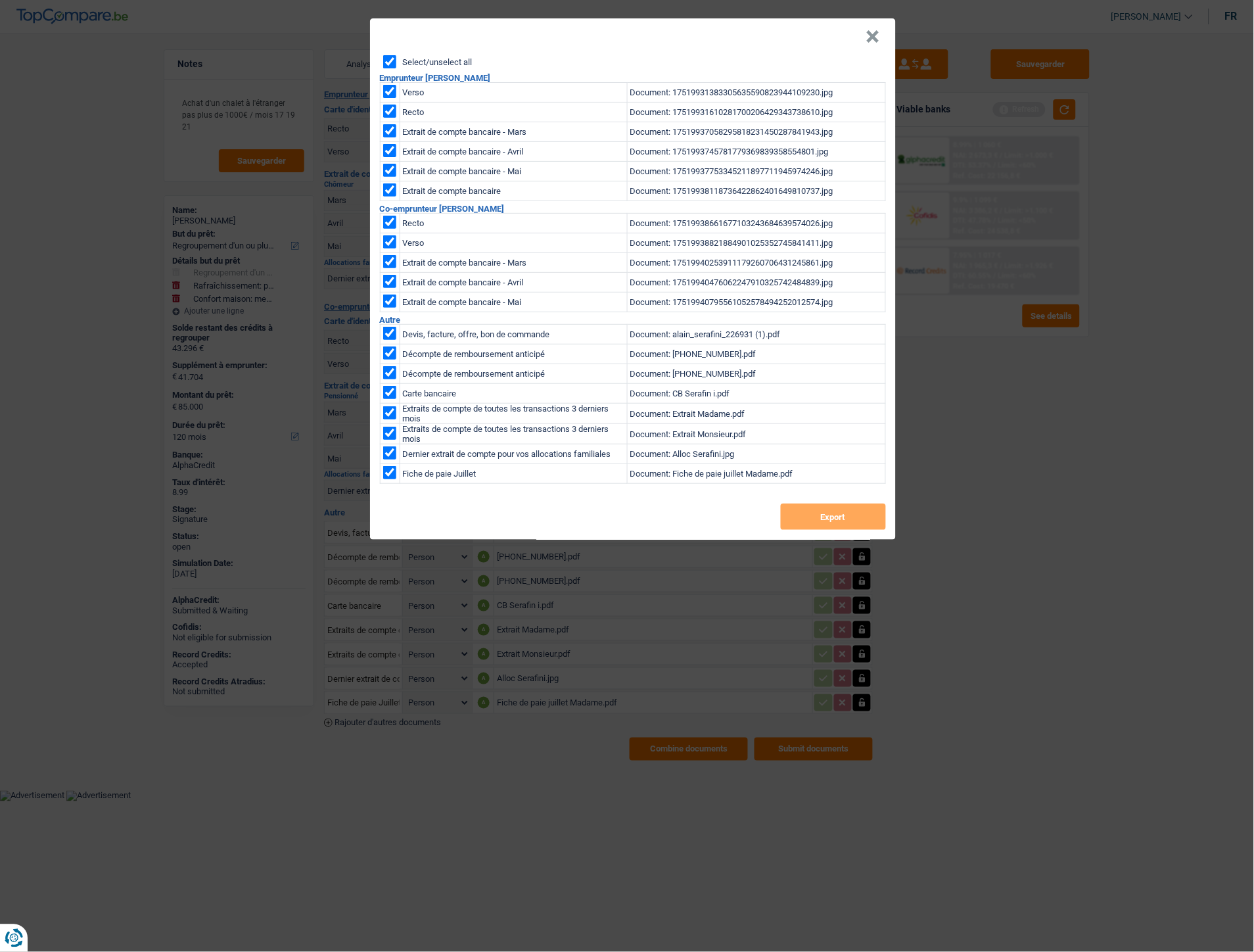
checkbox input "true"
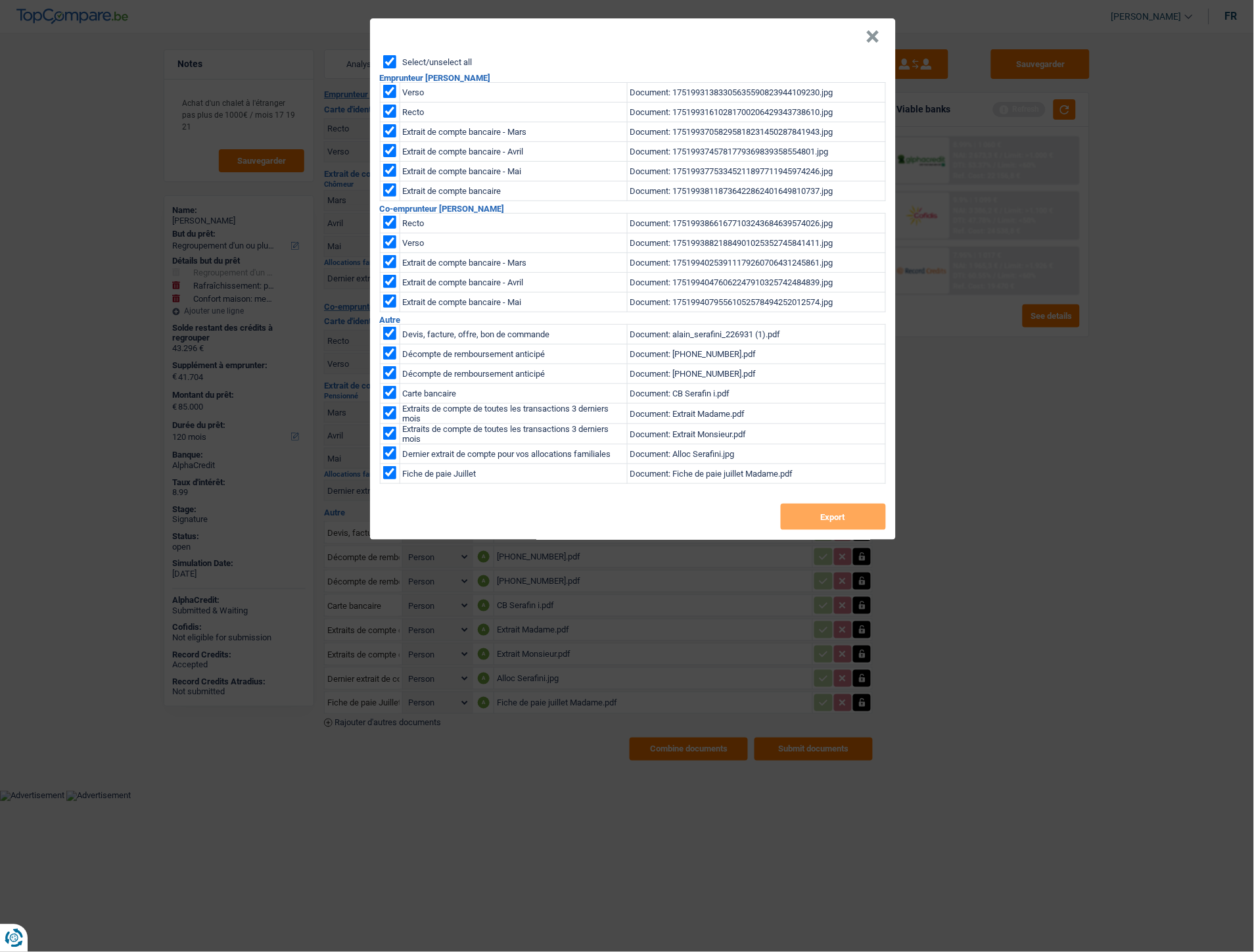
checkbox input "true"
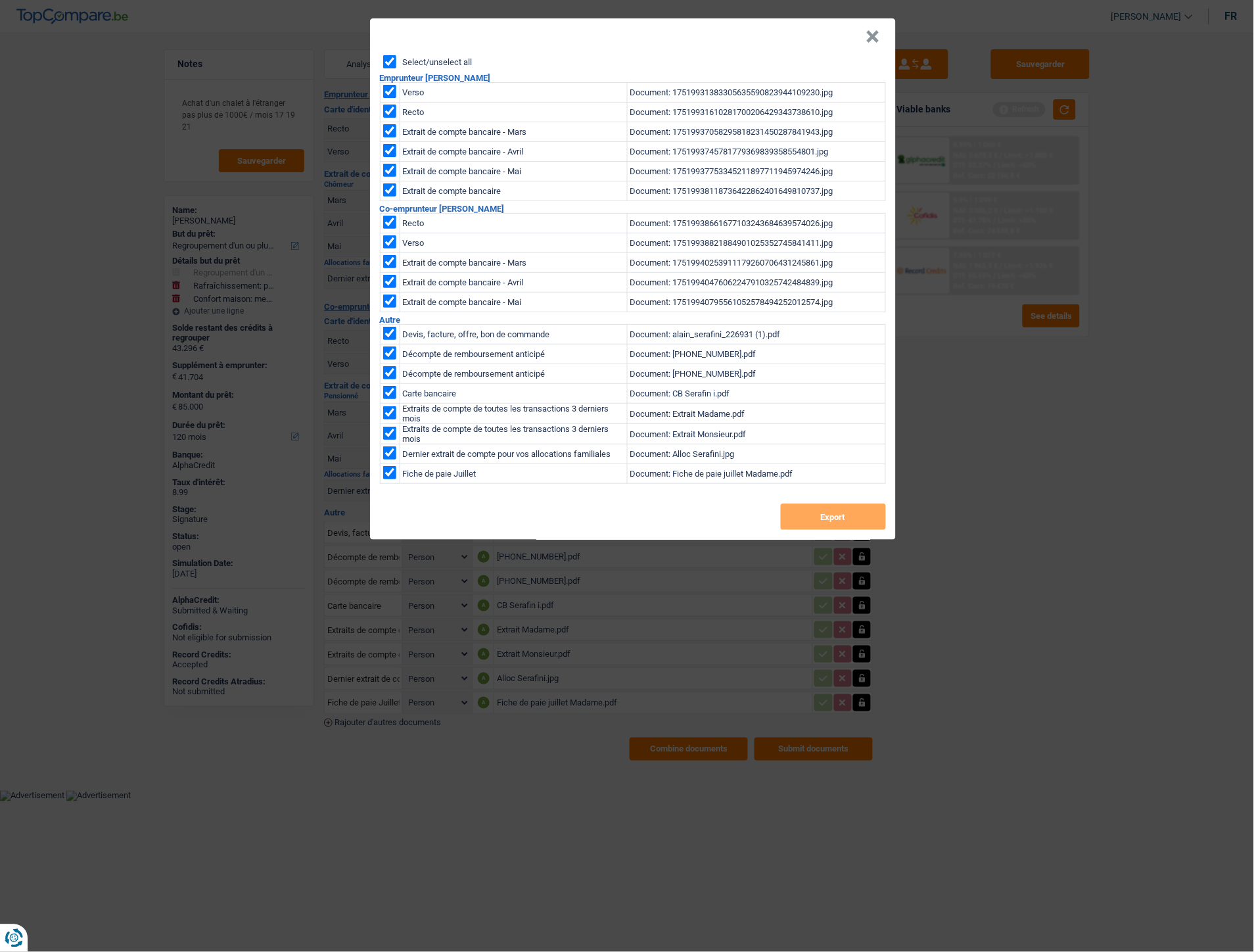
checkbox input "true"
click at [385, 329] on input "checkbox" at bounding box center [389, 333] width 13 height 13
checkbox input "false"
click at [825, 521] on button "Export" at bounding box center [833, 516] width 106 height 27
drag, startPoint x: 865, startPoint y: 46, endPoint x: 871, endPoint y: 40, distance: 8.5
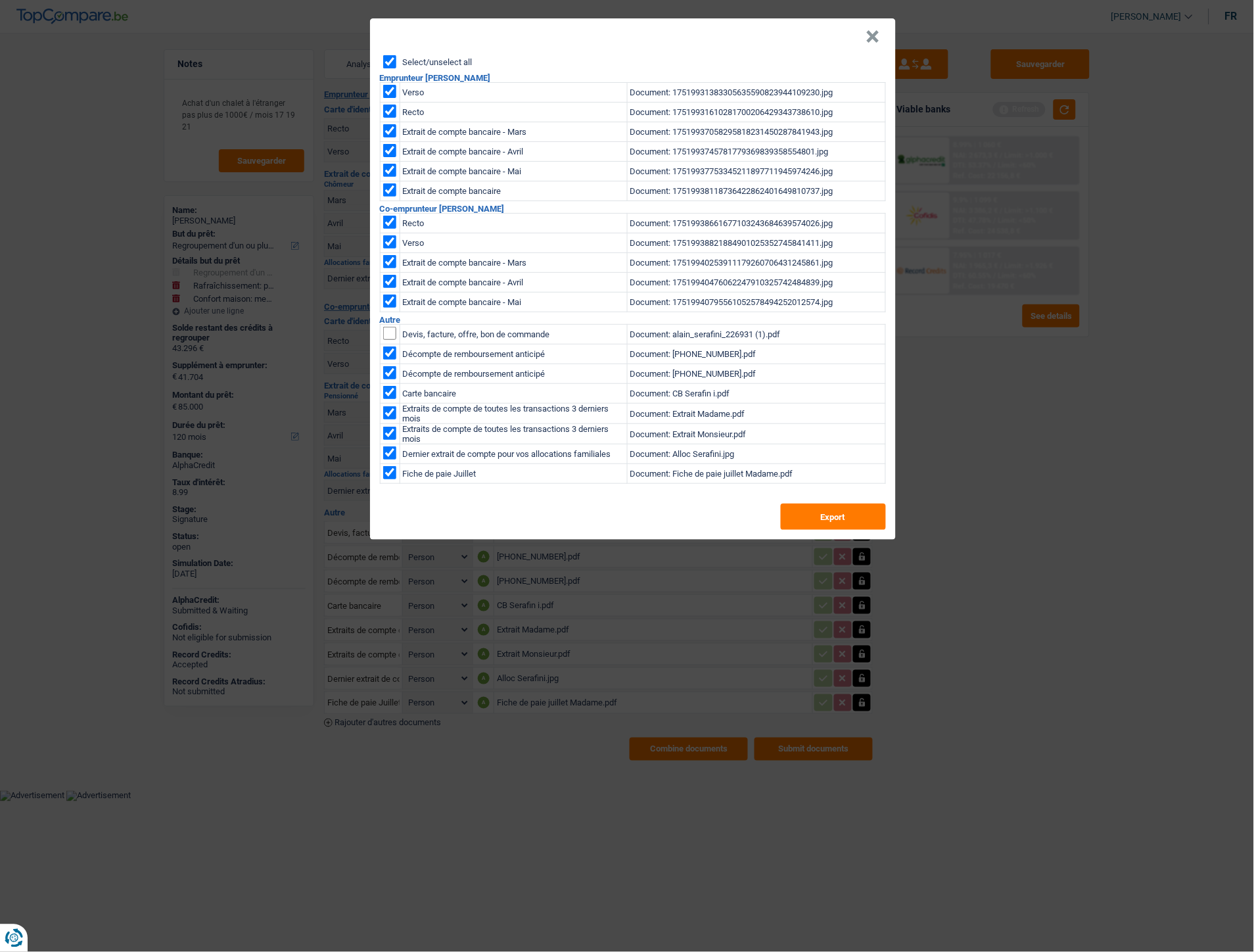
click at [871, 40] on header "×" at bounding box center [632, 36] width 526 height 36
click at [871, 40] on button "×" at bounding box center [873, 36] width 14 height 13
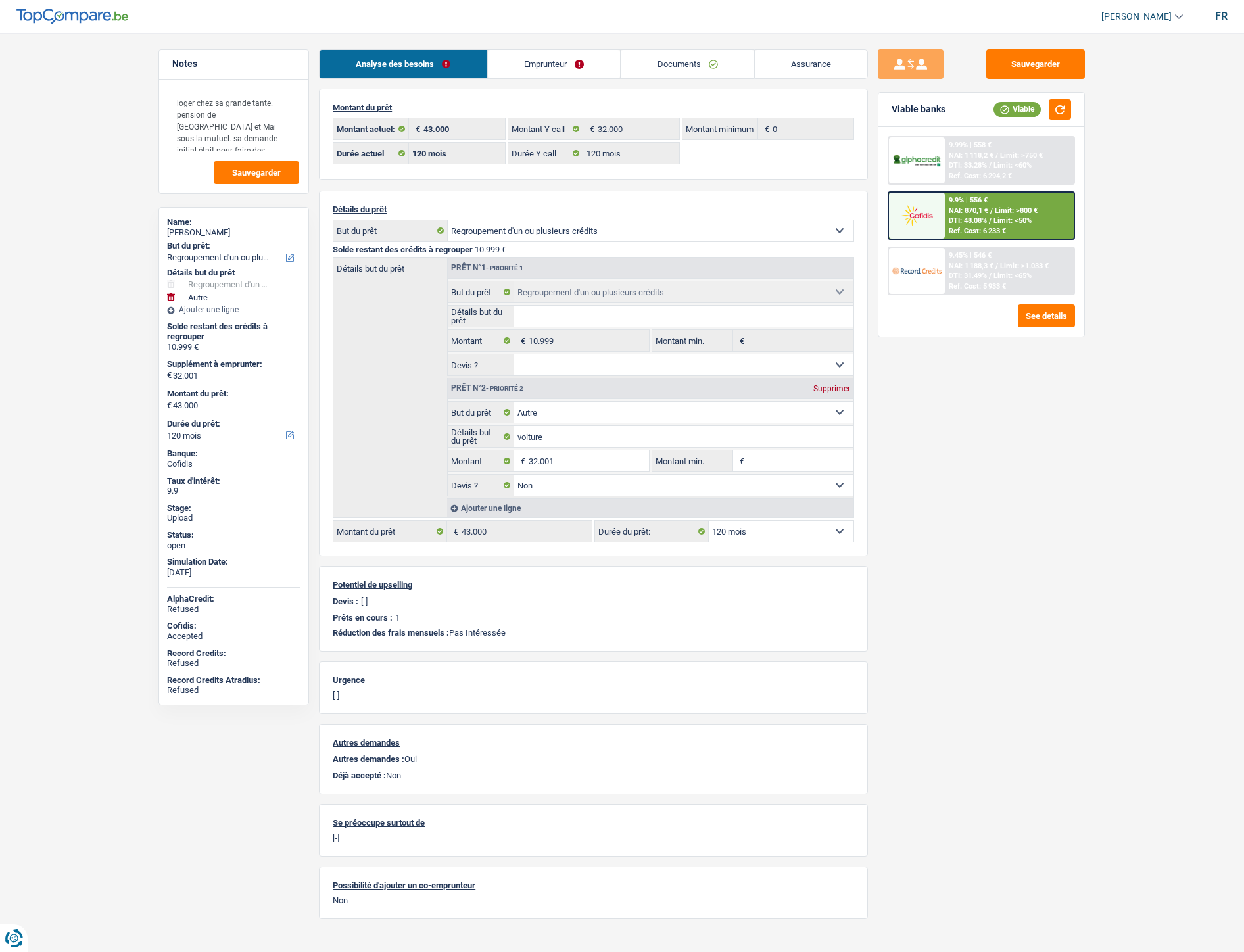
select select "refinancing"
select select "other"
select select "120"
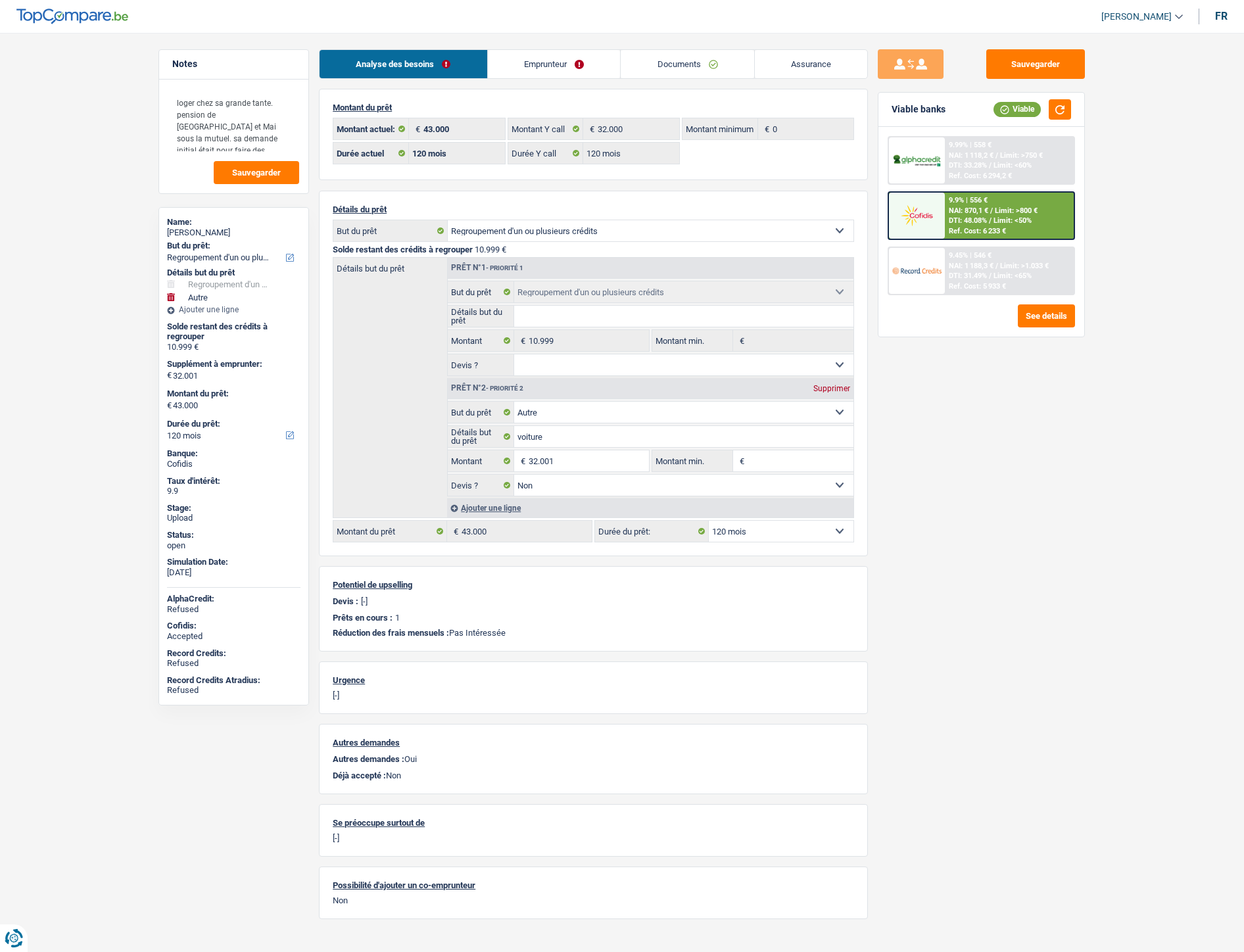
select select "120"
select select "refinancing"
select select "other"
select select "false"
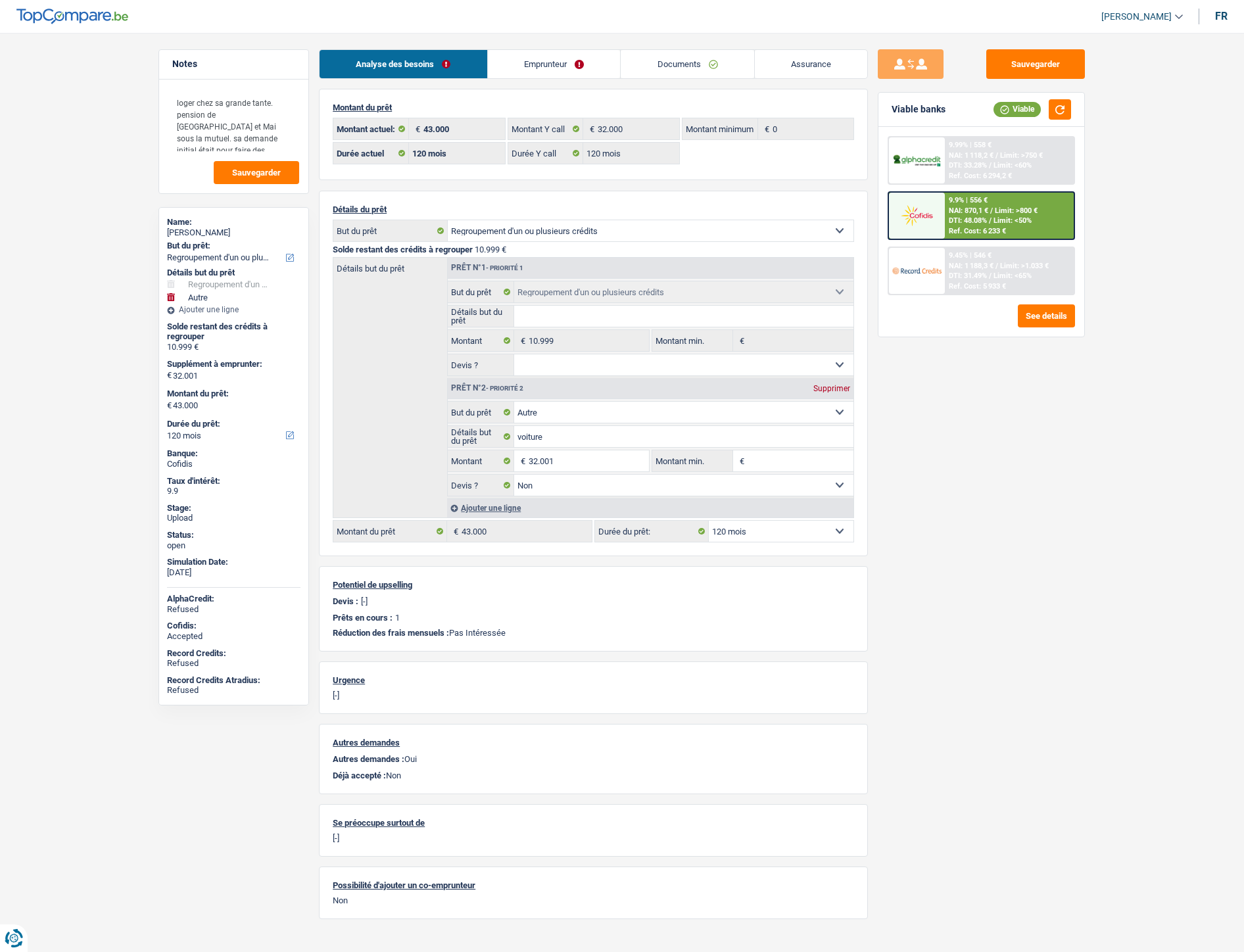
select select "120"
click at [662, 66] on link "Documents" at bounding box center [687, 64] width 134 height 28
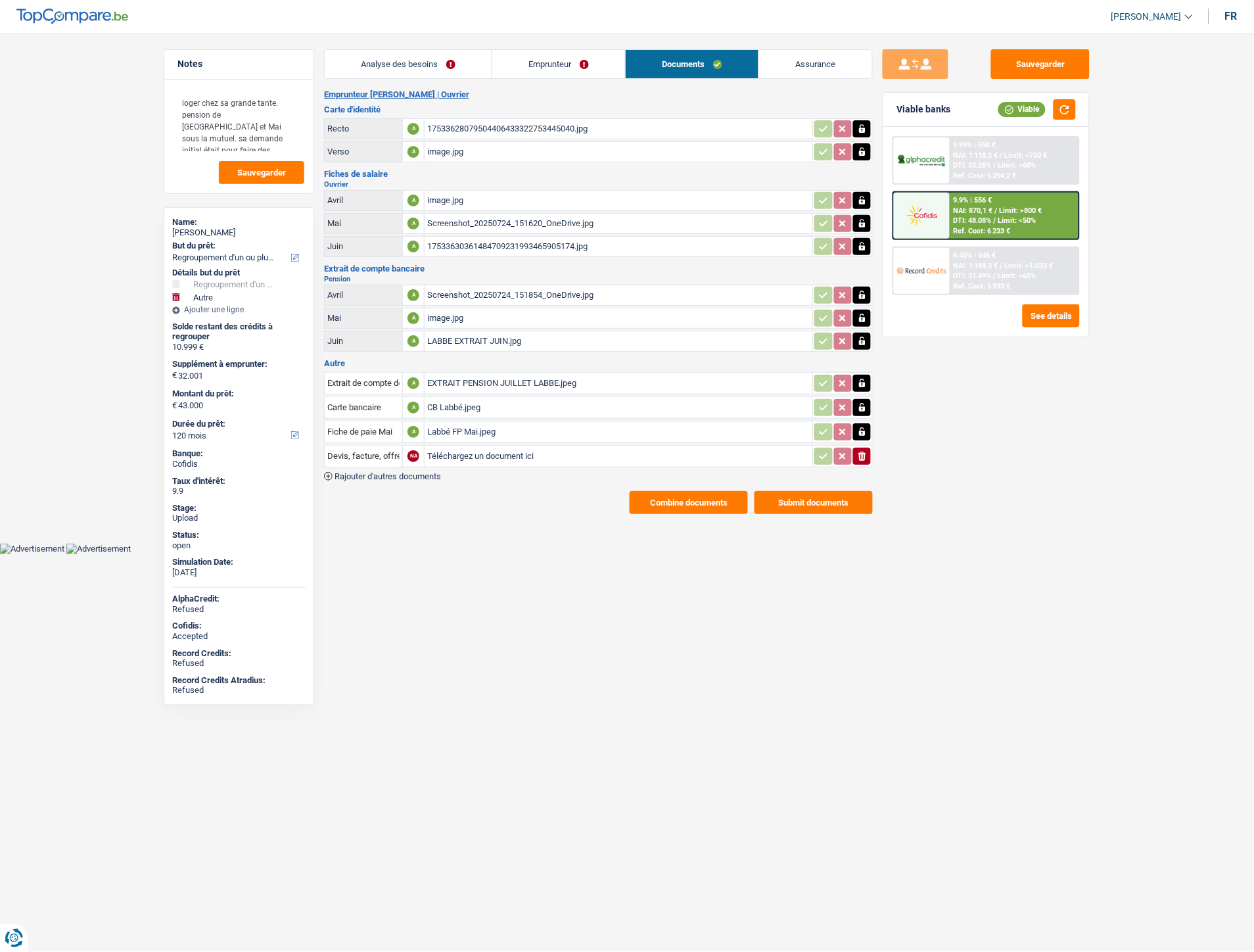
click at [470, 380] on div "EXTRAIT PENSION JUILLET LABBE.jpeg" at bounding box center [619, 383] width 383 height 20
click at [458, 429] on div "Labbé FP Mai.jpeg" at bounding box center [619, 432] width 383 height 20
click at [453, 402] on div "CB Labbé.jpeg" at bounding box center [619, 408] width 383 height 20
click at [428, 472] on span "Rajouter d'autres documents" at bounding box center [388, 476] width 106 height 8
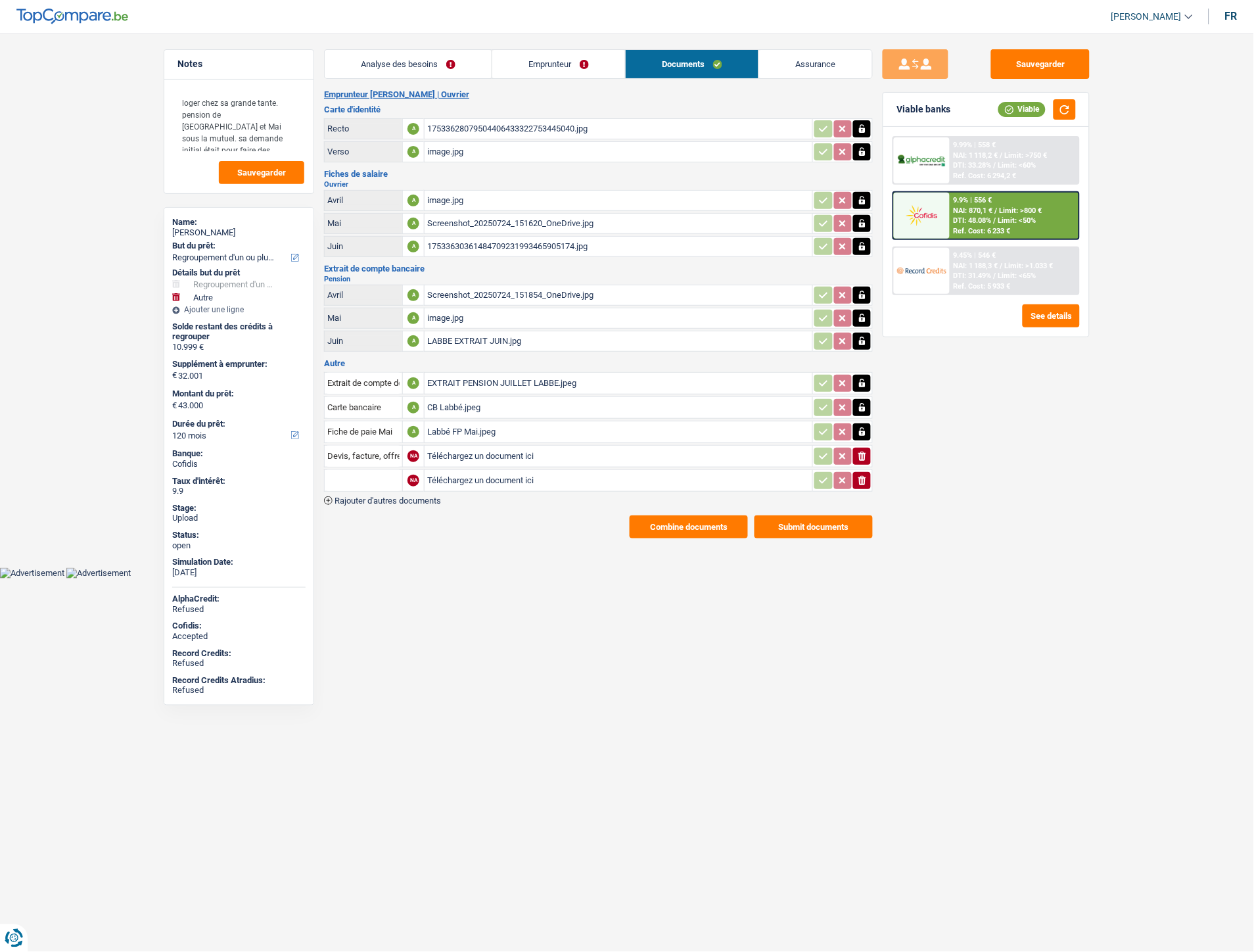
click at [518, 474] on input "Téléchargez un document ici" at bounding box center [619, 481] width 383 height 20
type input "C:\fakepath\decompte alpha.jpg"
click at [364, 470] on input "text" at bounding box center [363, 481] width 72 height 21
click at [379, 498] on li "Décompte de remboursement anticipé" at bounding box center [419, 506] width 176 height 17
type input "Décompte de remboursement anticipé"
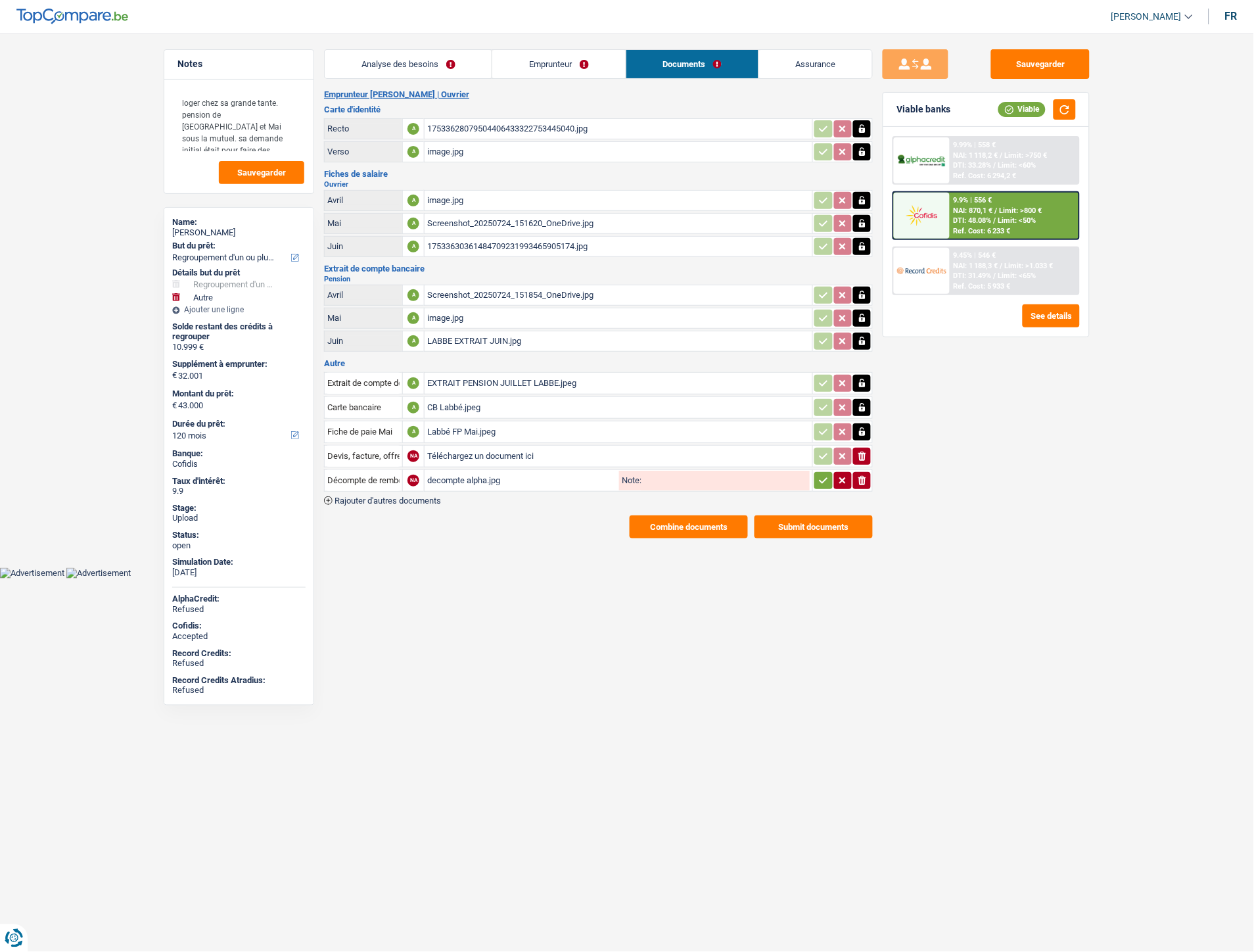
click at [826, 478] on icon "button" at bounding box center [824, 480] width 11 height 13
click at [1041, 71] on button "Sauvegarder" at bounding box center [1041, 64] width 99 height 30
click at [662, 517] on button "Combine documents" at bounding box center [688, 527] width 118 height 23
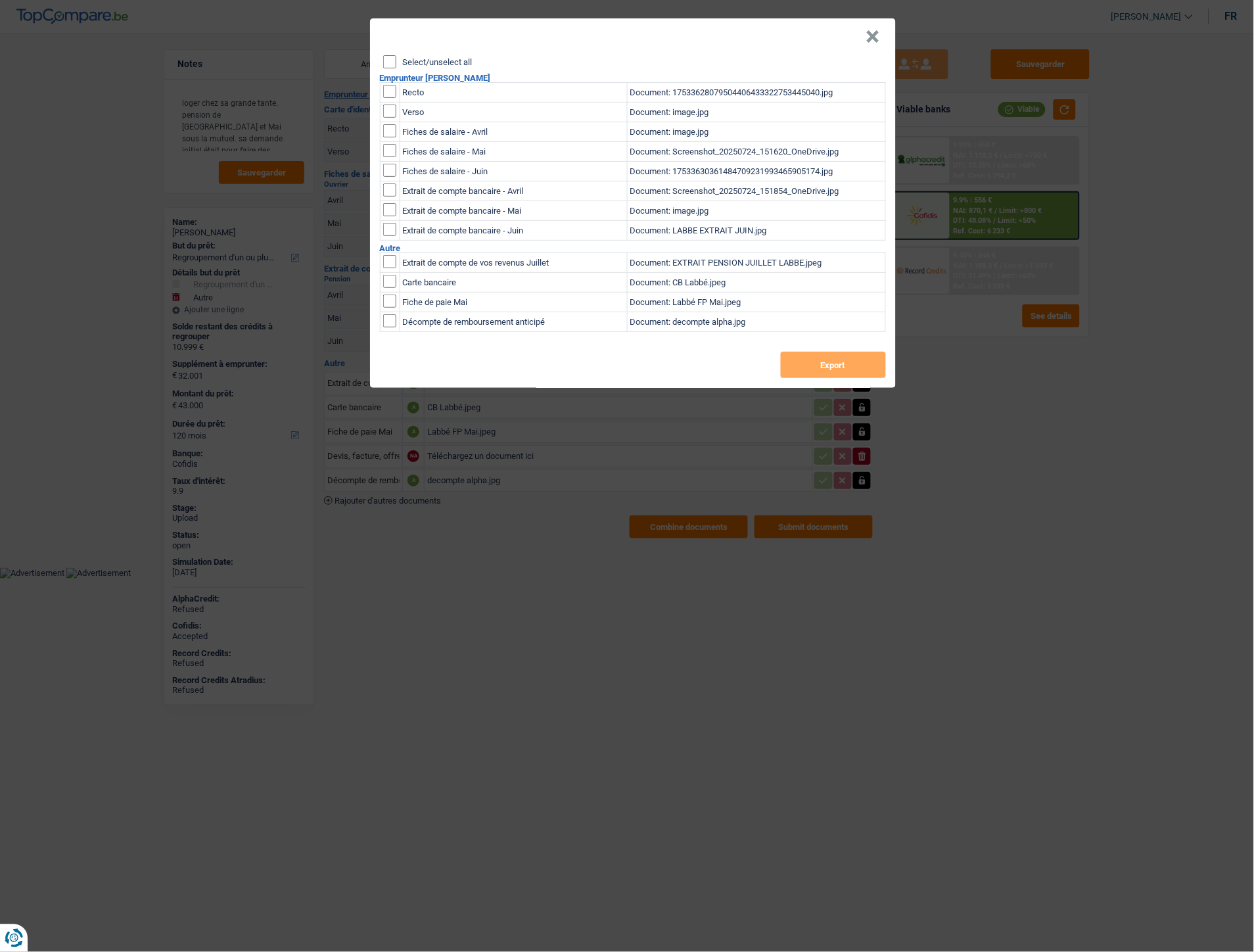
click at [392, 61] on input "Select/unselect all" at bounding box center [389, 61] width 13 height 13
checkbox input "true"
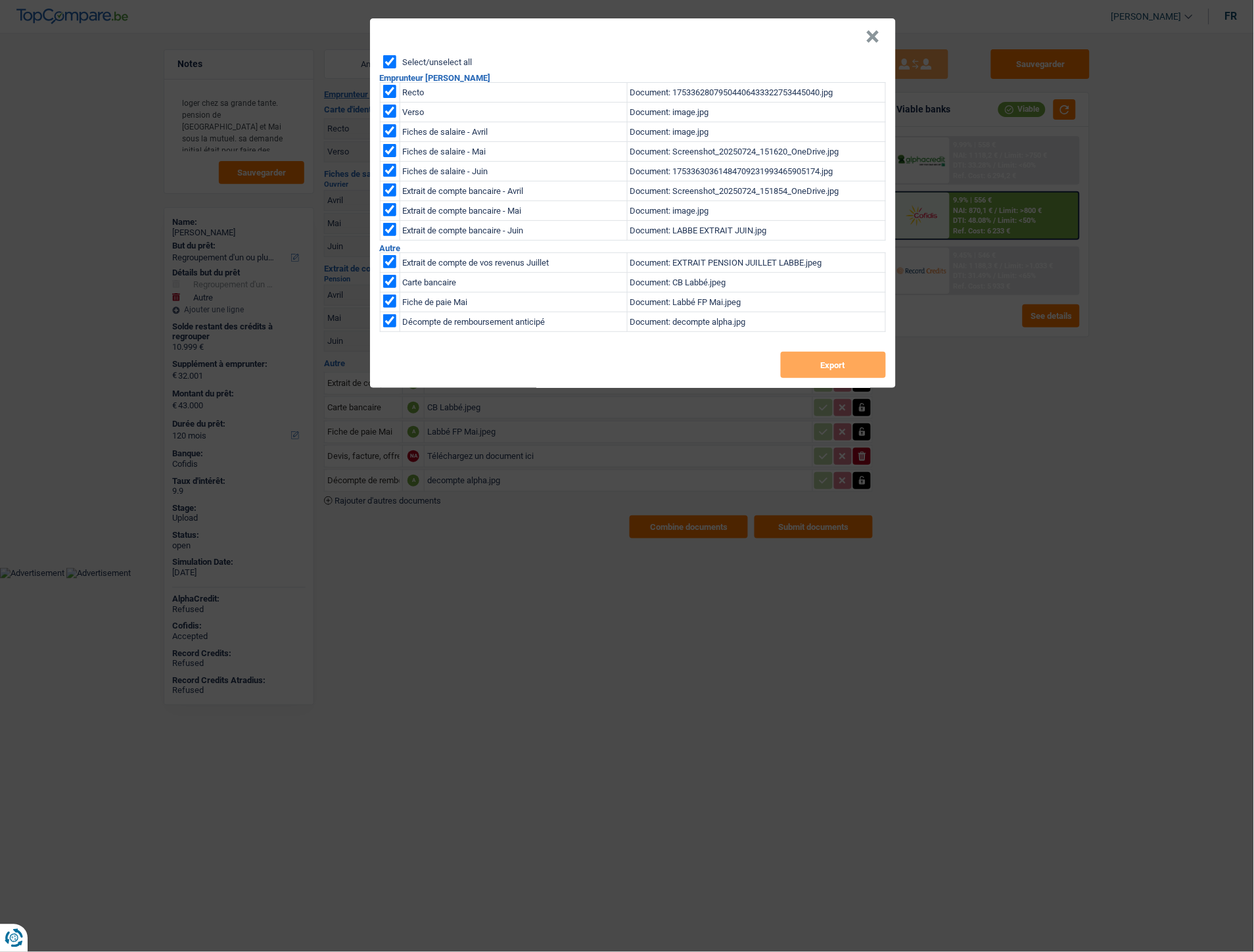
checkbox input "true"
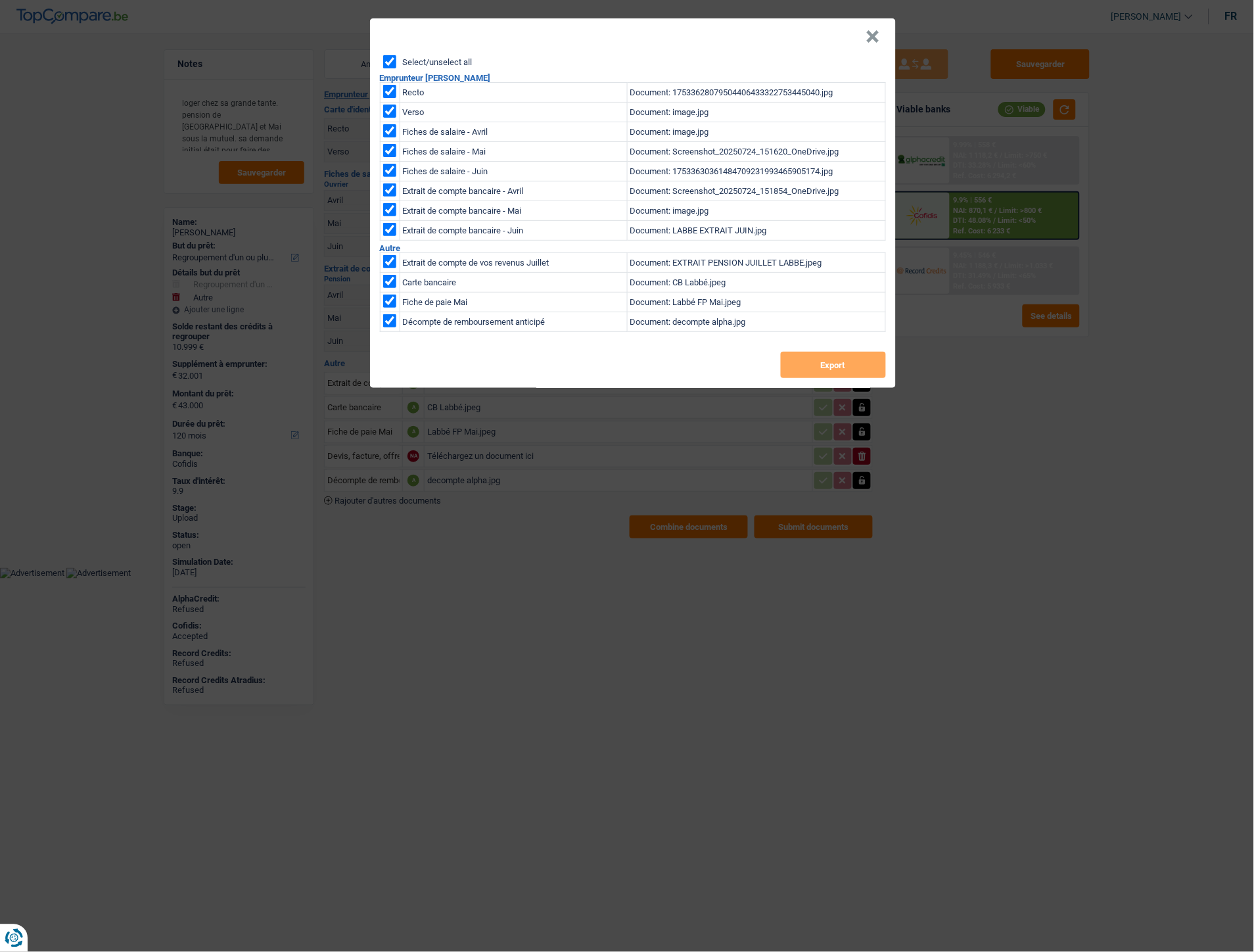
checkbox input "true"
drag, startPoint x: 796, startPoint y: 373, endPoint x: 741, endPoint y: 317, distance: 78.5
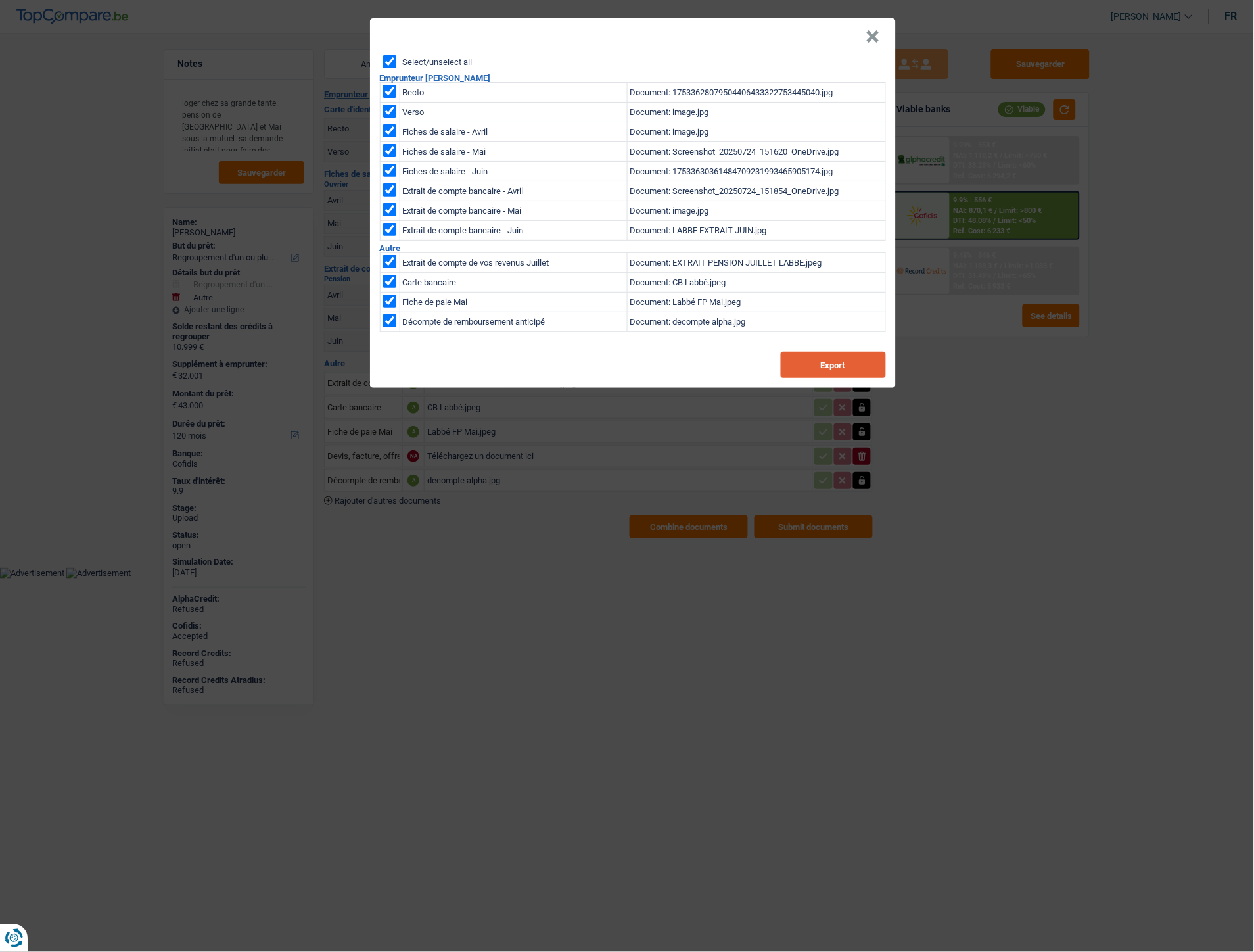
click at [797, 371] on button "Export" at bounding box center [833, 364] width 106 height 27
